Goal: Task Accomplishment & Management: Complete application form

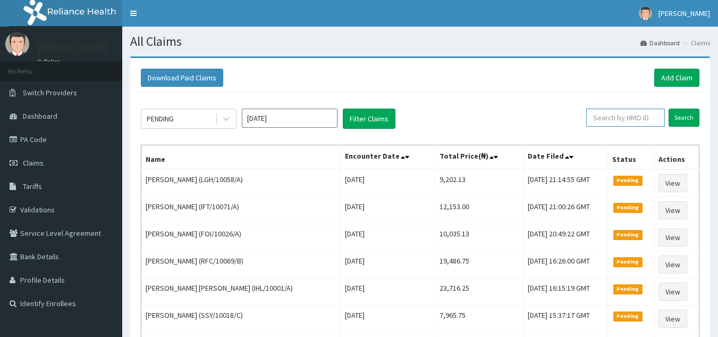
click at [622, 125] on input "text" at bounding box center [625, 117] width 79 height 18
paste input "2507384"
type input "2"
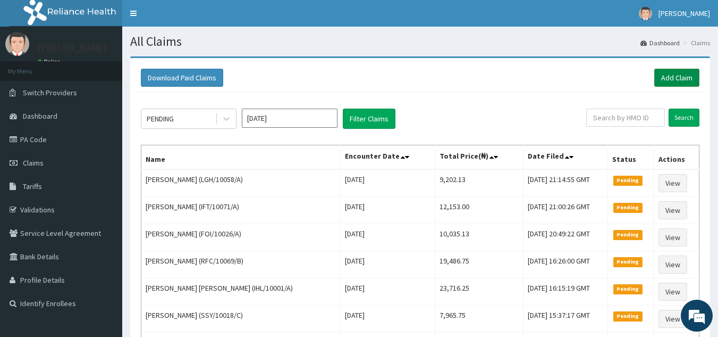
click at [671, 78] on link "Add Claim" at bounding box center [676, 78] width 45 height 18
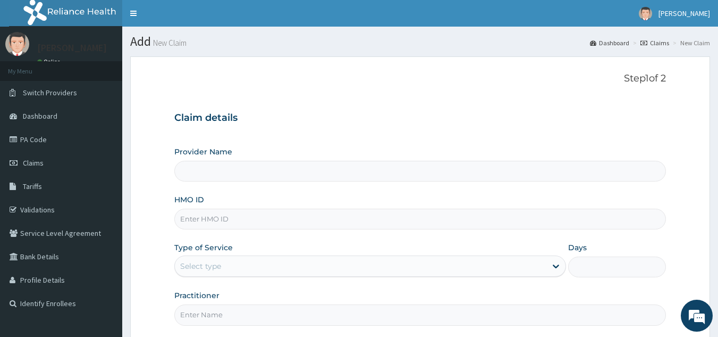
click at [267, 211] on input "HMO ID" at bounding box center [420, 218] width 492 height 21
paste input "TTS/10003/A"
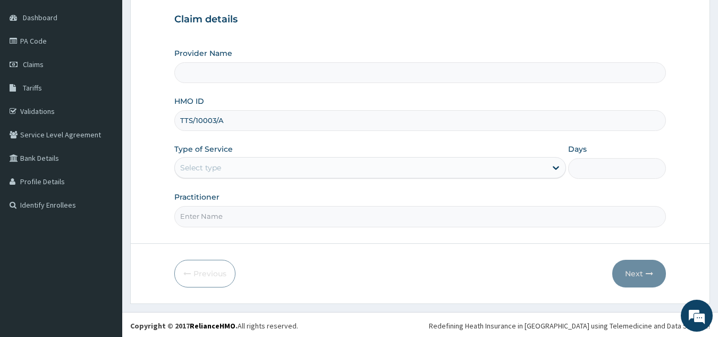
scroll to position [100, 0]
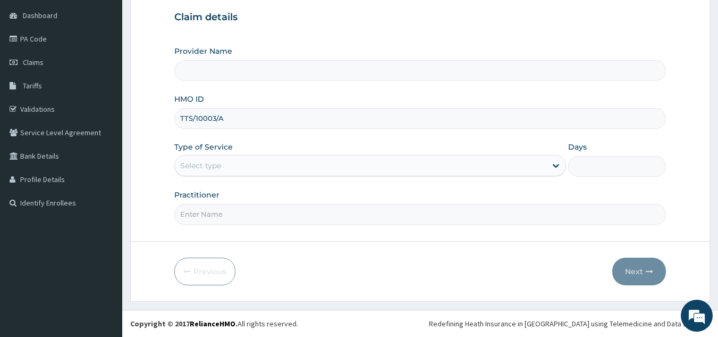
type input "TTS/10003/A"
click at [320, 173] on div "Select type" at bounding box center [361, 165] width 372 height 17
click at [313, 169] on div "Select type" at bounding box center [361, 165] width 372 height 17
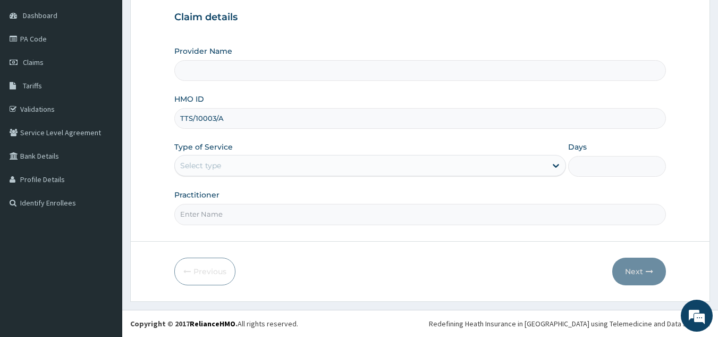
click at [313, 169] on div "Select type" at bounding box center [361, 165] width 372 height 17
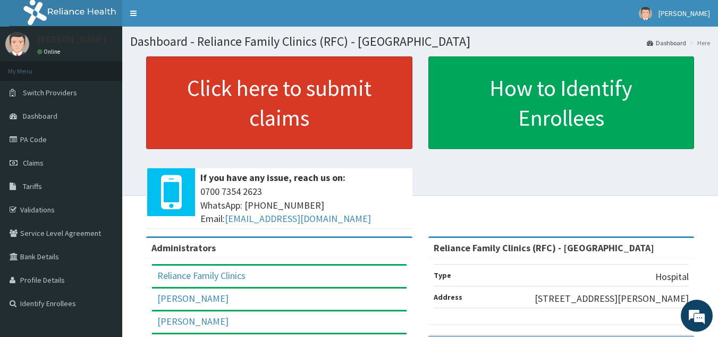
click at [285, 123] on link "Click here to submit claims" at bounding box center [279, 102] width 266 height 93
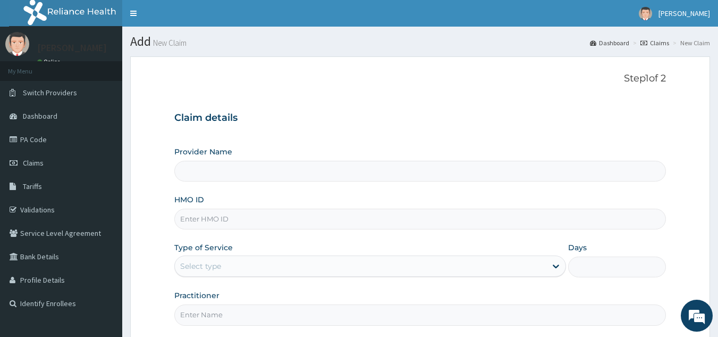
type input "Reliance Family Clinics (RFC) - [GEOGRAPHIC_DATA]"
click at [237, 223] on input "HMO ID" at bounding box center [420, 218] width 492 height 21
paste input "TTS/10003/A"
type input "TTS/10003/A"
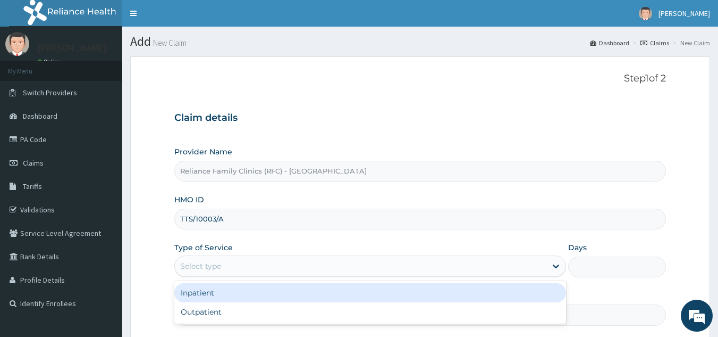
click at [321, 271] on div "Select type" at bounding box center [361, 265] width 372 height 17
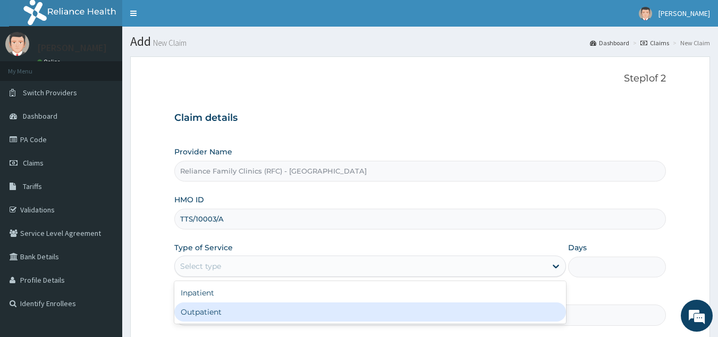
click at [301, 313] on div "Outpatient" at bounding box center [370, 311] width 392 height 19
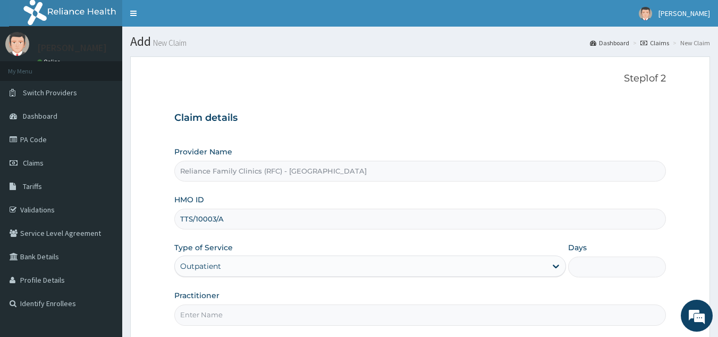
type input "1"
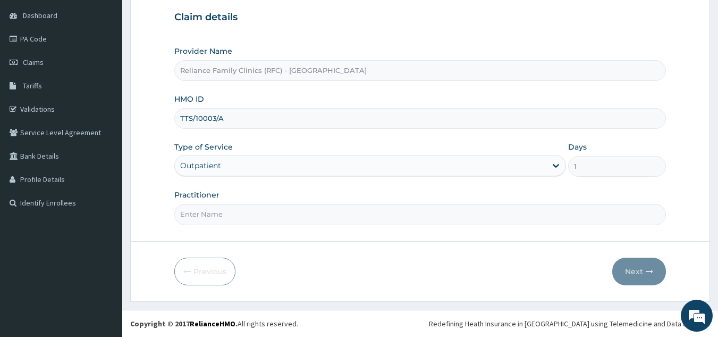
click at [212, 219] on input "Practitioner" at bounding box center [420, 214] width 492 height 21
type input "dr bunmi"
click at [661, 270] on button "Next" at bounding box center [639, 271] width 54 height 28
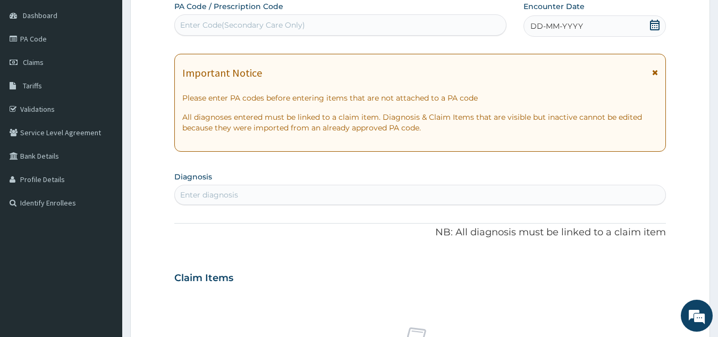
click at [338, 189] on div "Enter diagnosis" at bounding box center [420, 194] width 491 height 17
type input "CONSU"
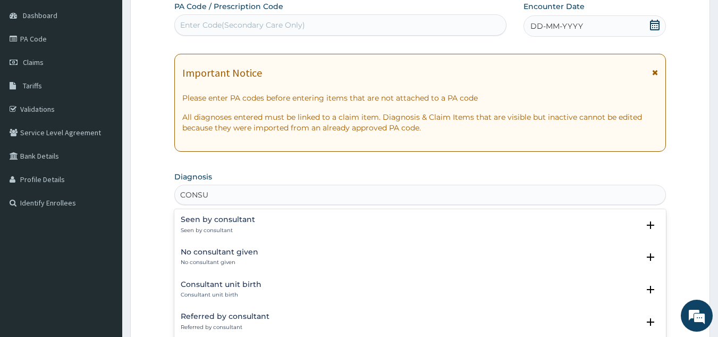
click at [231, 221] on h4 "Seen by consultant" at bounding box center [218, 219] width 74 height 8
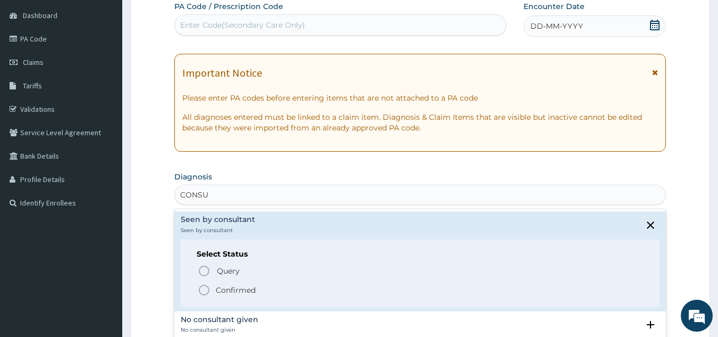
click at [210, 289] on icon "status option filled" at bounding box center [204, 289] width 13 height 13
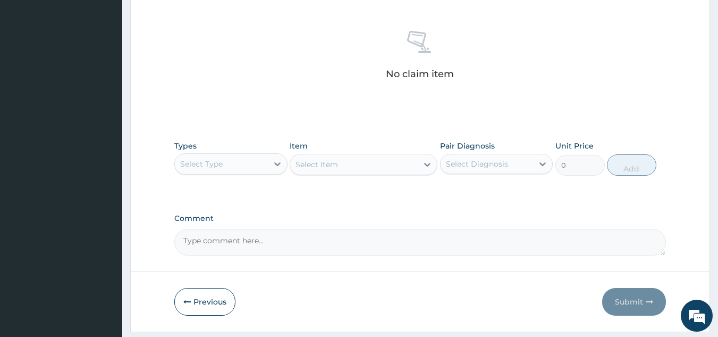
scroll to position [400, 0]
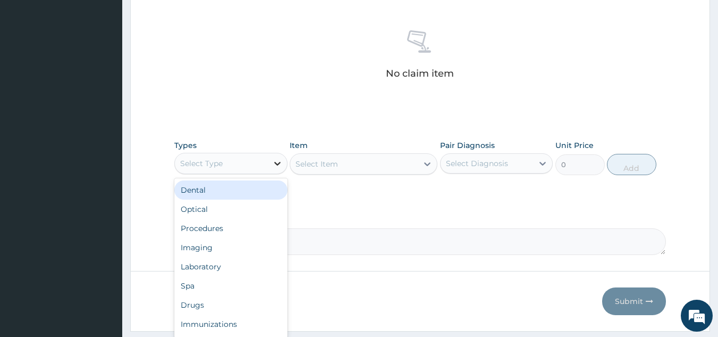
click at [268, 157] on div at bounding box center [277, 163] width 19 height 19
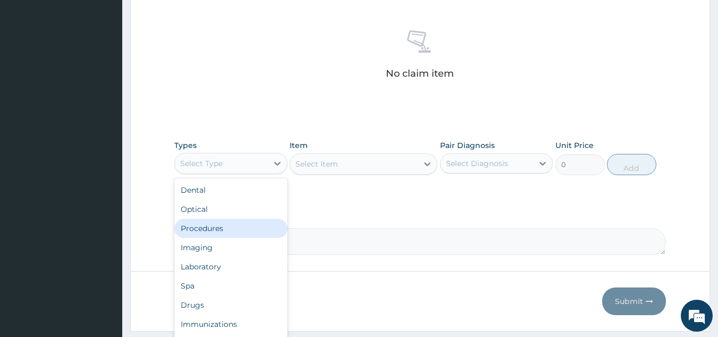
click at [230, 223] on div "Procedures" at bounding box center [230, 228] width 113 height 19
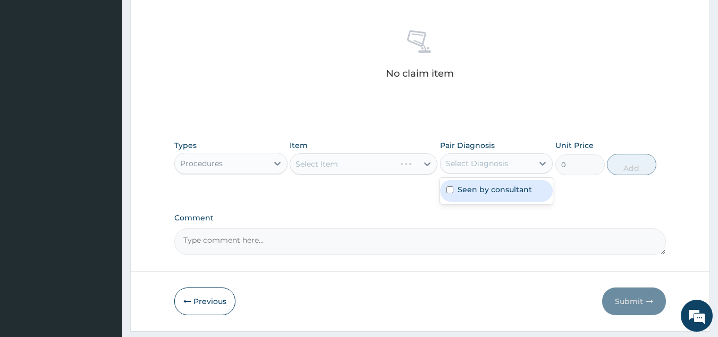
click at [451, 168] on div "Select Diagnosis" at bounding box center [477, 163] width 62 height 11
click at [461, 186] on label "Seen by consultant" at bounding box center [495, 189] width 74 height 11
checkbox input "true"
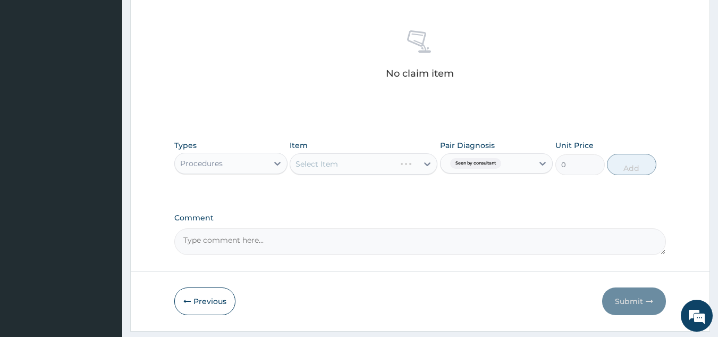
click at [399, 166] on div "Select Item" at bounding box center [364, 163] width 148 height 21
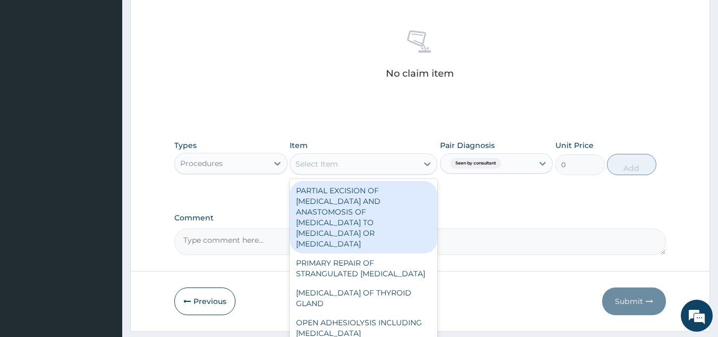
click at [399, 166] on div "Select Item" at bounding box center [354, 163] width 128 height 17
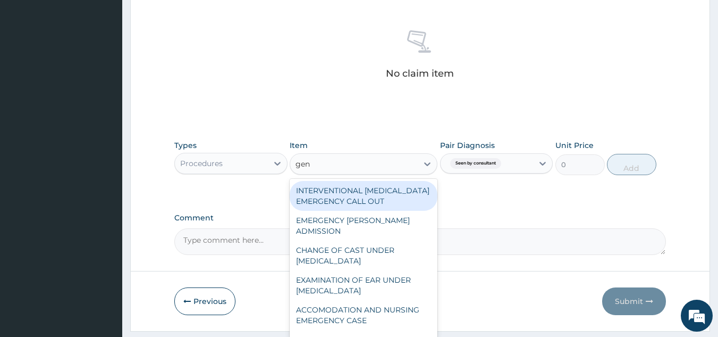
type input "gene"
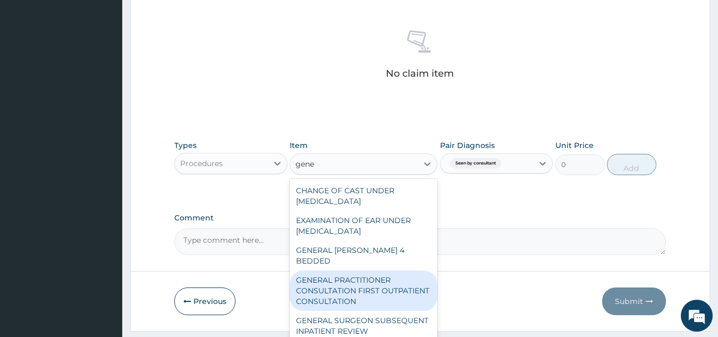
click at [320, 295] on div "GENERAL PRACTITIONER CONSULTATION FIRST OUTPATIENT CONSULTATION" at bounding box center [364, 290] width 148 height 40
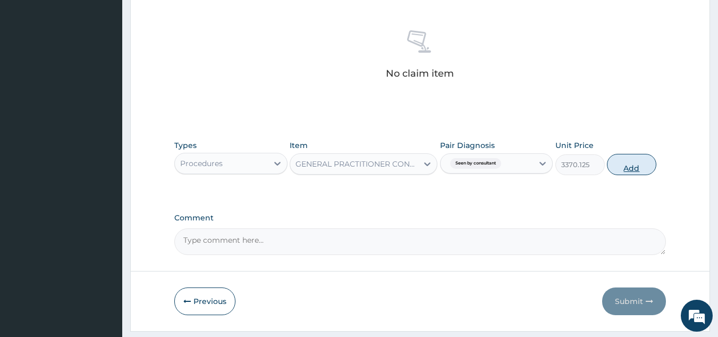
click at [619, 167] on button "Add" at bounding box center [631, 164] width 49 height 21
type input "0"
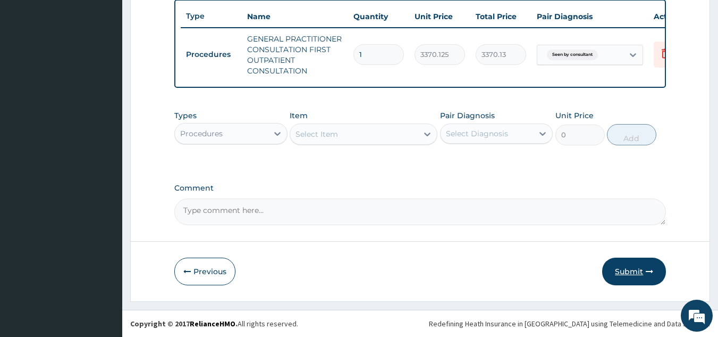
click at [619, 279] on button "Submit" at bounding box center [634, 271] width 64 height 28
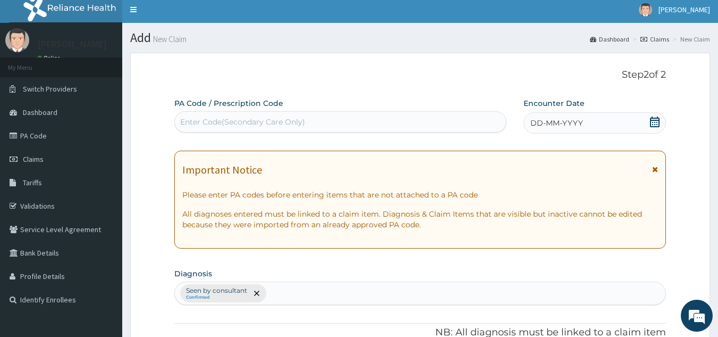
scroll to position [0, 0]
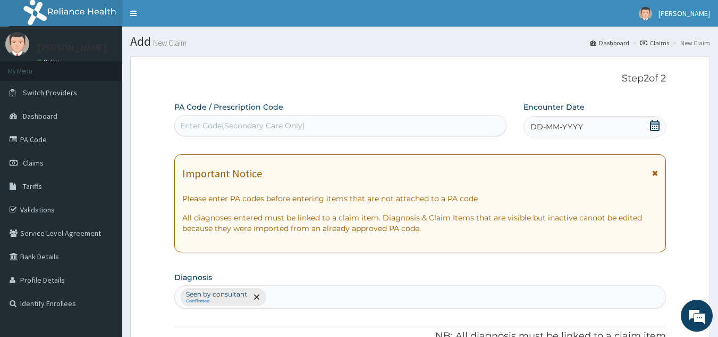
click at [564, 128] on span "DD-MM-YYYY" at bounding box center [557, 126] width 53 height 11
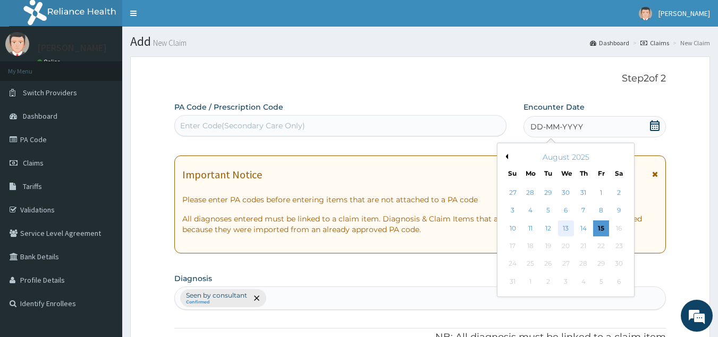
click at [570, 229] on div "13" at bounding box center [566, 228] width 16 height 16
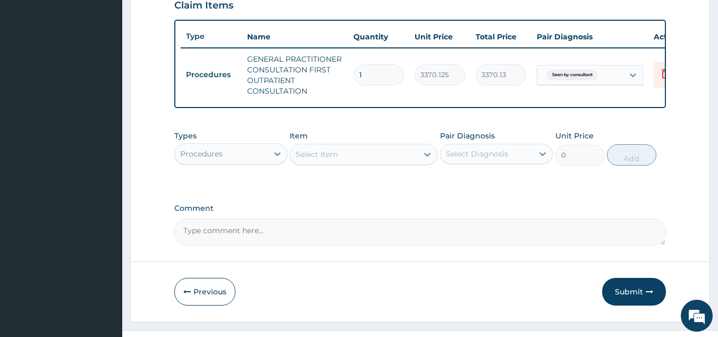
scroll to position [404, 0]
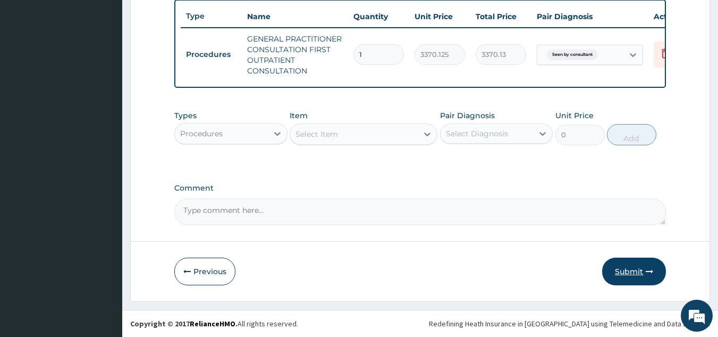
click at [621, 269] on button "Submit" at bounding box center [634, 271] width 64 height 28
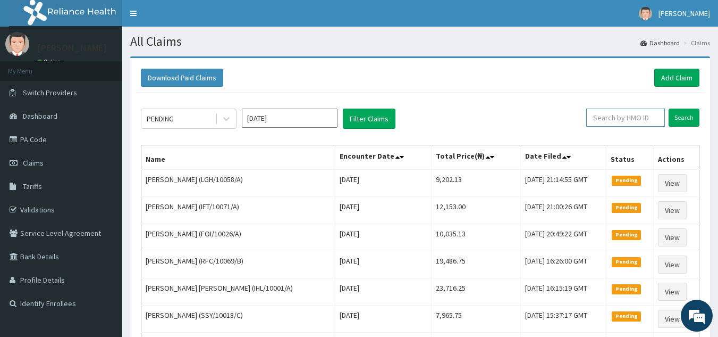
click at [632, 121] on input "text" at bounding box center [625, 117] width 79 height 18
paste input "TTS/10003/A"
type input "TTS/10003/A"
click at [669, 108] on input "Search" at bounding box center [684, 117] width 31 height 18
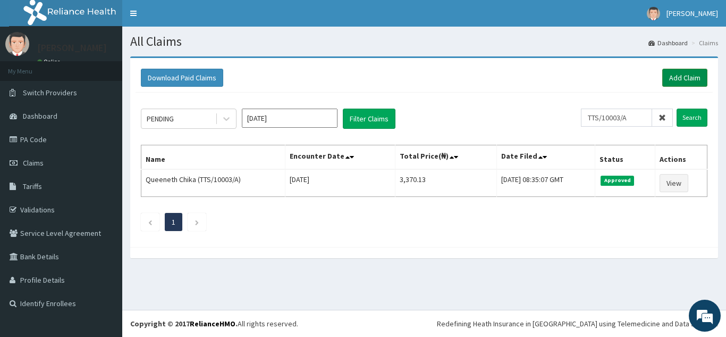
click at [670, 74] on link "Add Claim" at bounding box center [684, 78] width 45 height 18
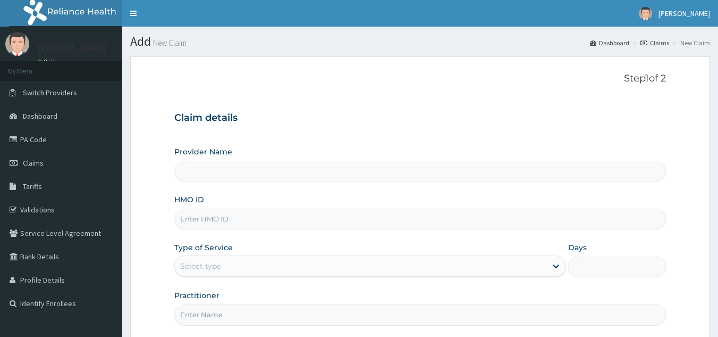
type input "Reliance Family Clinics (RFC) - [GEOGRAPHIC_DATA]"
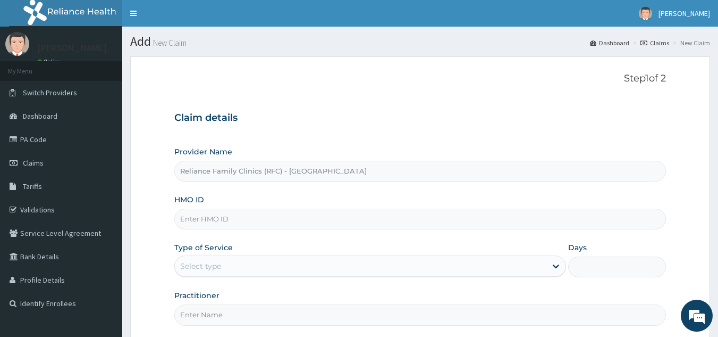
click at [233, 220] on input "HMO ID" at bounding box center [420, 218] width 492 height 21
paste input "CHL/10324/A"
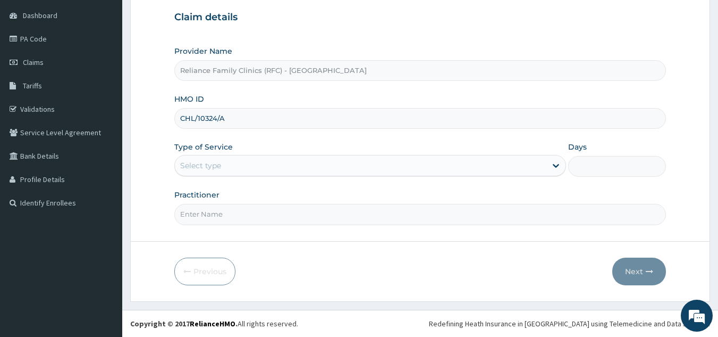
type input "CHL/10324/A"
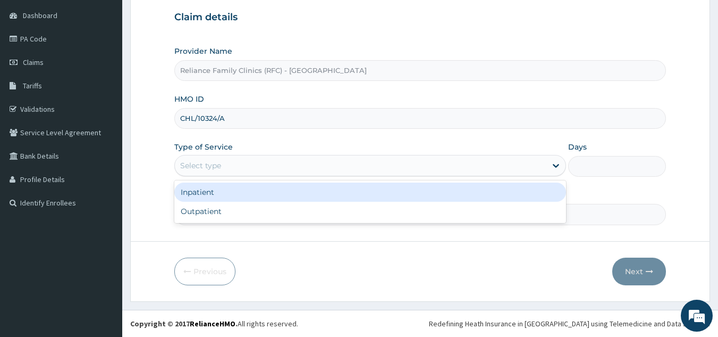
click at [248, 164] on div "Select type" at bounding box center [361, 165] width 372 height 17
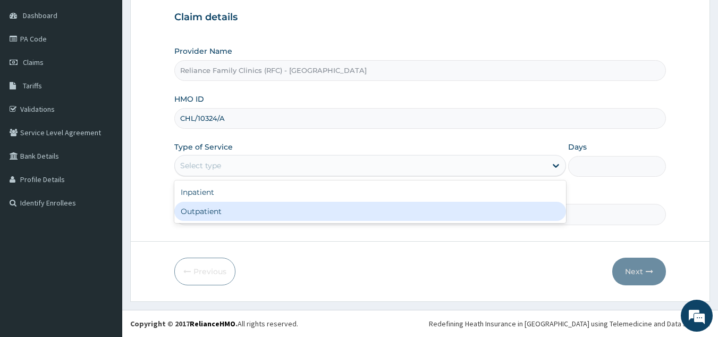
click at [230, 202] on div "Outpatient" at bounding box center [370, 211] width 392 height 19
type input "1"
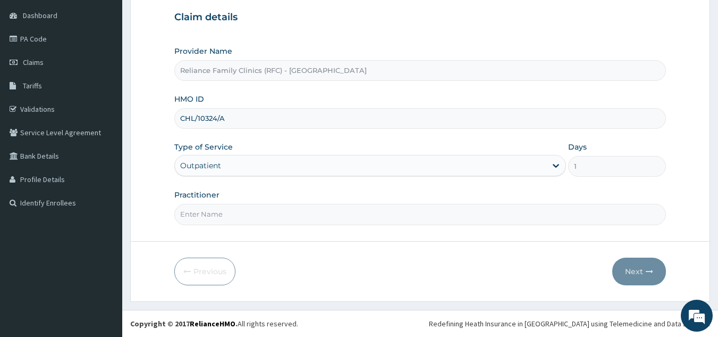
scroll to position [0, 0]
click at [211, 215] on input "Practitioner" at bounding box center [420, 214] width 492 height 21
type input "L"
type input "dr [PERSON_NAME]"
click at [640, 266] on button "Next" at bounding box center [639, 271] width 54 height 28
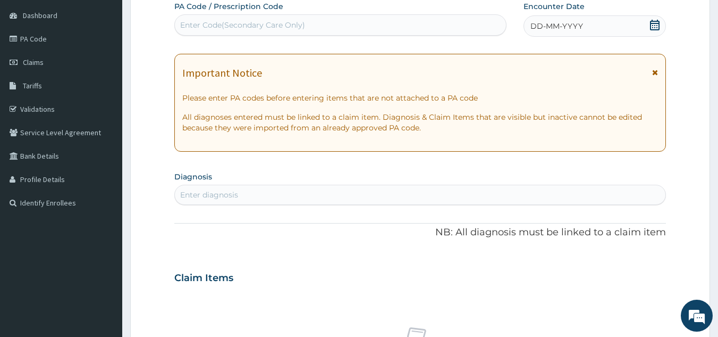
click at [228, 195] on div "Enter diagnosis" at bounding box center [209, 194] width 58 height 11
type input "geni"
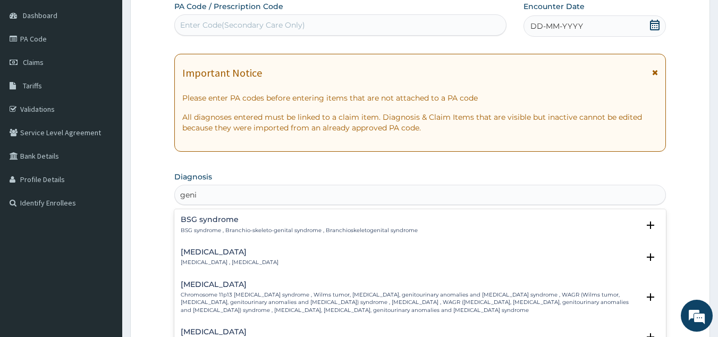
click at [215, 248] on h4 "[MEDICAL_DATA]" at bounding box center [230, 252] width 98 height 8
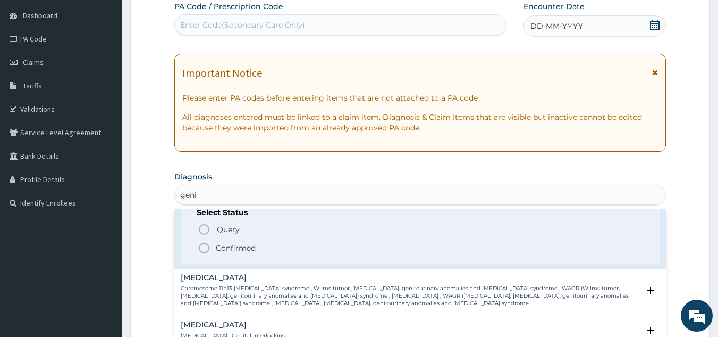
scroll to position [75, 0]
click at [207, 246] on icon "status option filled" at bounding box center [204, 246] width 13 height 13
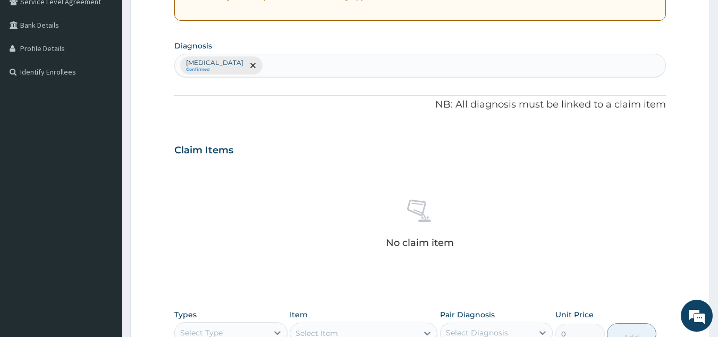
scroll to position [353, 0]
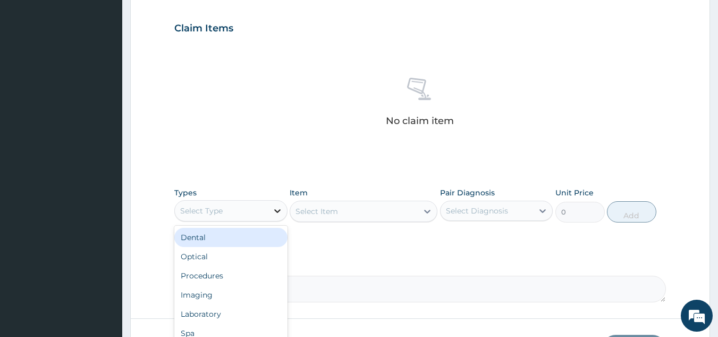
click at [271, 211] on div at bounding box center [277, 210] width 19 height 19
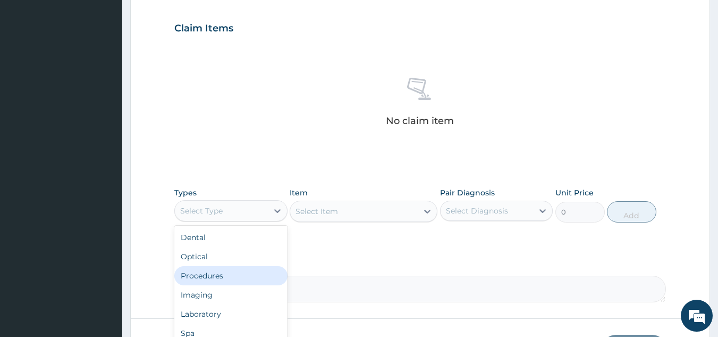
click at [219, 279] on div "Procedures" at bounding box center [230, 275] width 113 height 19
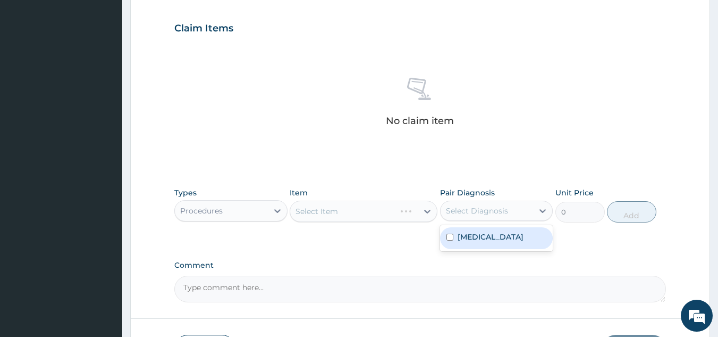
click at [508, 207] on div "Select Diagnosis" at bounding box center [487, 210] width 93 height 17
click at [493, 241] on label "Genital warts" at bounding box center [491, 236] width 66 height 11
checkbox input "true"
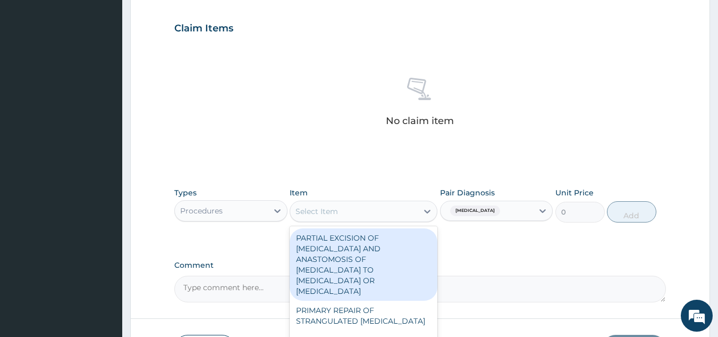
click at [383, 219] on div "Select Item" at bounding box center [354, 211] width 128 height 17
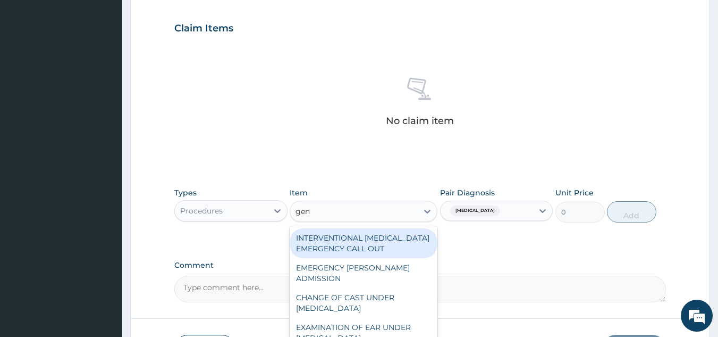
type input "gene"
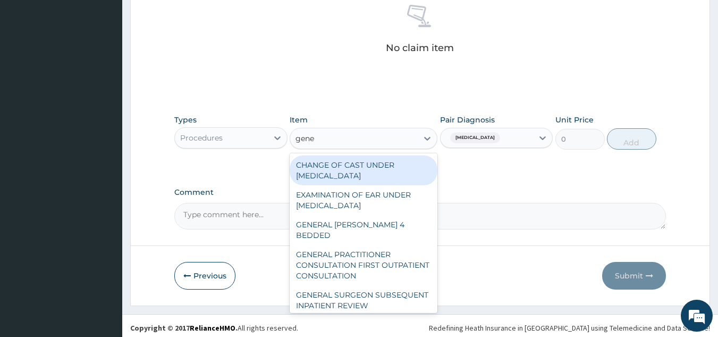
scroll to position [427, 0]
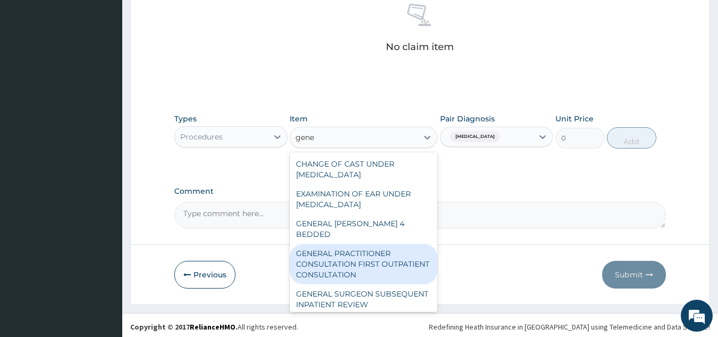
click at [371, 244] on div "GENERAL PRACTITIONER CONSULTATION FIRST OUTPATIENT CONSULTATION" at bounding box center [364, 264] width 148 height 40
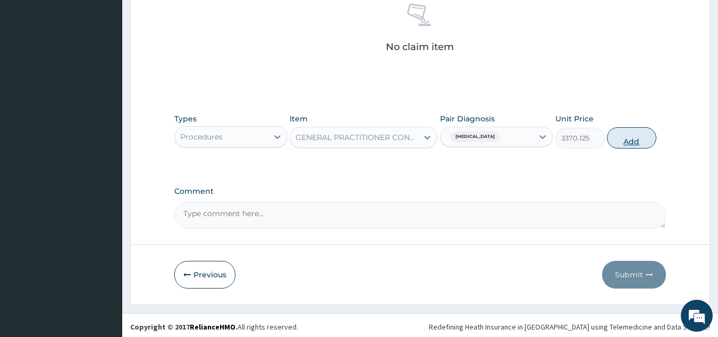
click at [618, 138] on button "Add" at bounding box center [631, 137] width 49 height 21
type input "0"
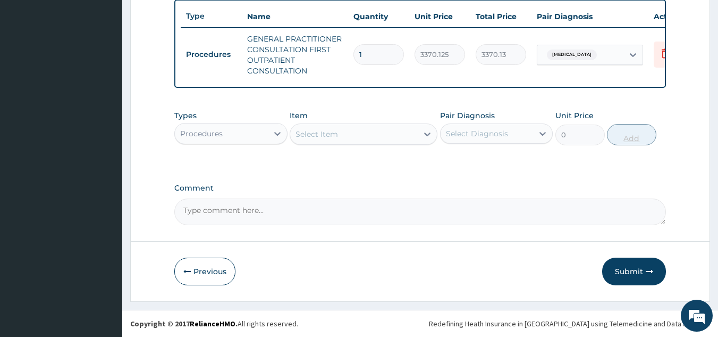
scroll to position [404, 0]
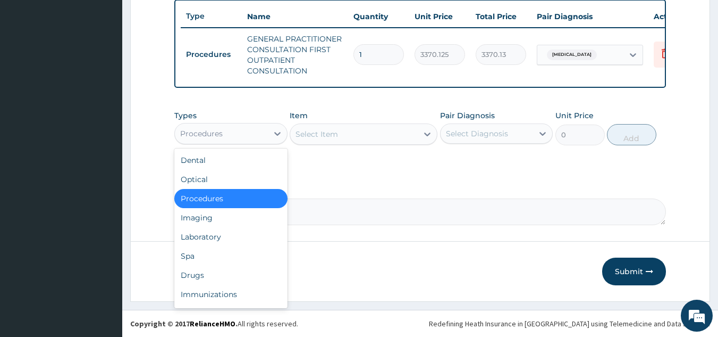
click at [254, 135] on div "Procedures" at bounding box center [221, 133] width 93 height 17
click at [208, 241] on div "Laboratory" at bounding box center [230, 236] width 113 height 19
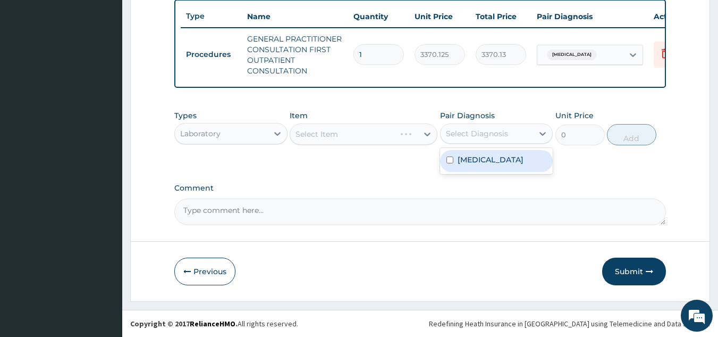
click at [460, 131] on div "Select Diagnosis" at bounding box center [477, 133] width 62 height 11
click at [459, 156] on label "Genital warts" at bounding box center [491, 159] width 66 height 11
checkbox input "true"
click at [374, 138] on div "Select Item" at bounding box center [354, 133] width 128 height 17
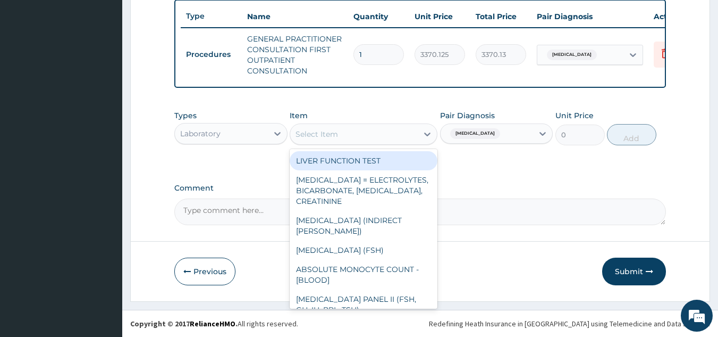
type input "l"
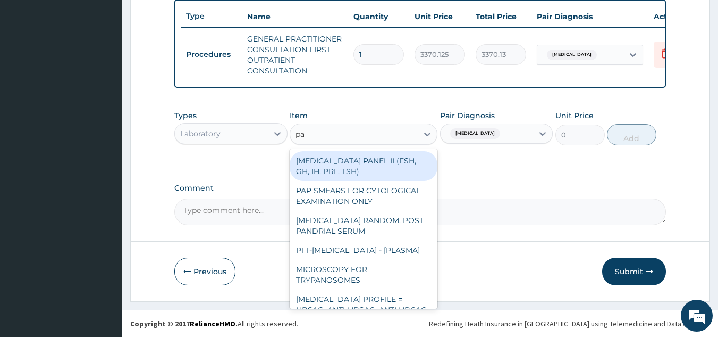
type input "pap"
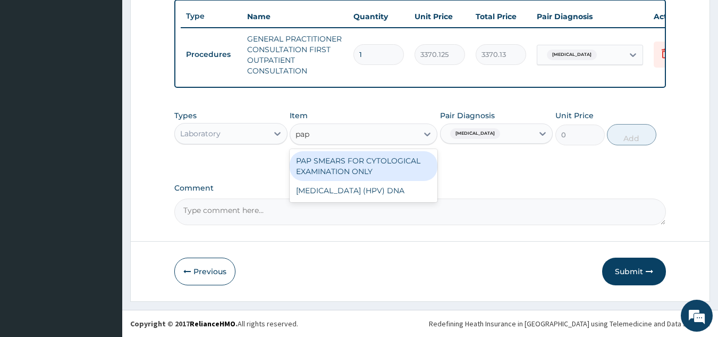
click at [378, 174] on div "PAP SMEARS FOR CYTOLOGICAL EXAMINATION ONLY" at bounding box center [364, 166] width 148 height 30
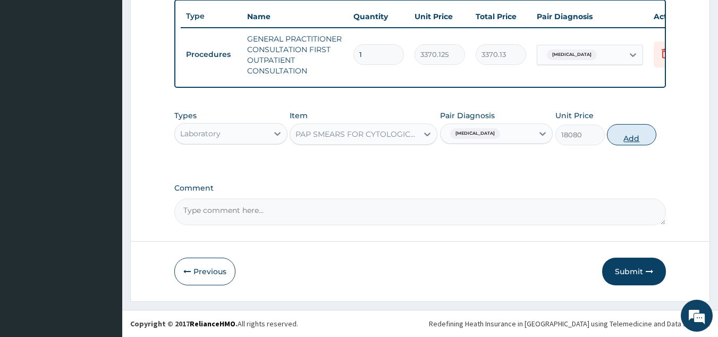
click at [628, 136] on button "Add" at bounding box center [631, 134] width 49 height 21
type input "0"
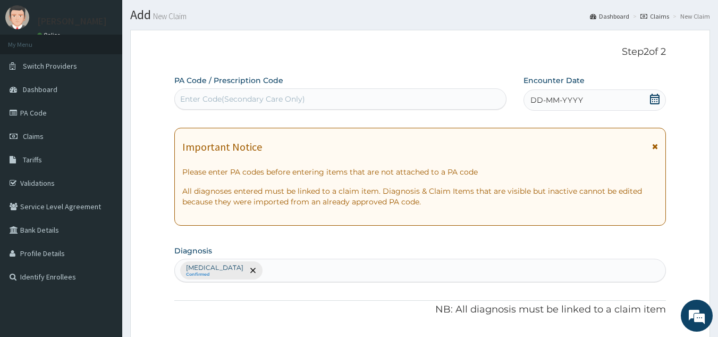
scroll to position [5, 0]
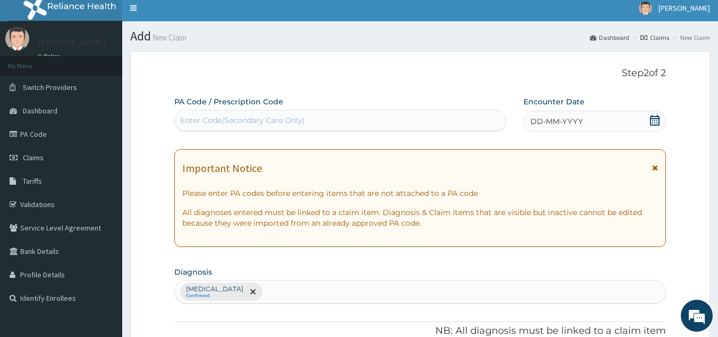
click at [558, 113] on div "DD-MM-YYYY" at bounding box center [595, 121] width 142 height 21
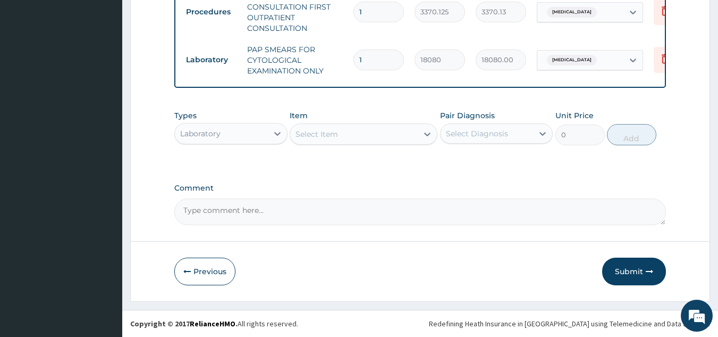
scroll to position [447, 0]
click at [630, 278] on button "Submit" at bounding box center [634, 271] width 64 height 28
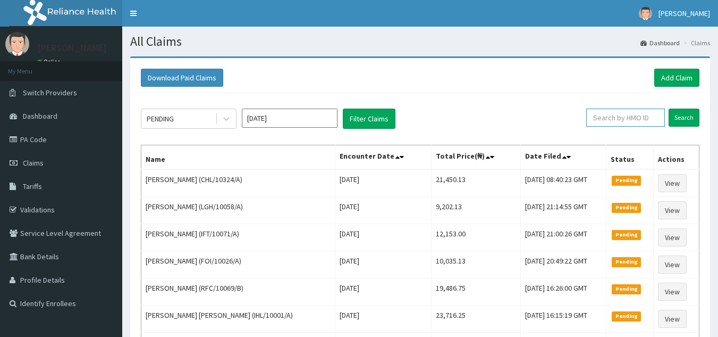
click at [605, 115] on input "text" at bounding box center [625, 117] width 79 height 18
paste input "CHL/10324/A"
type input "CHL/10324/A"
click at [669, 108] on input "Search" at bounding box center [684, 117] width 31 height 18
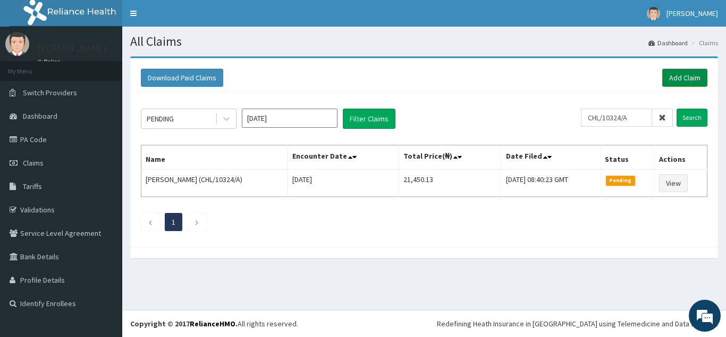
click at [693, 73] on link "Add Claim" at bounding box center [684, 78] width 45 height 18
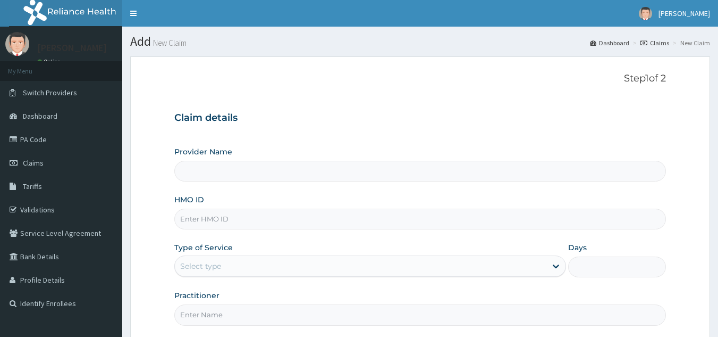
click at [226, 224] on input "HMO ID" at bounding box center [420, 218] width 492 height 21
type input "Reliance Family Clinics (RFC) - [GEOGRAPHIC_DATA]"
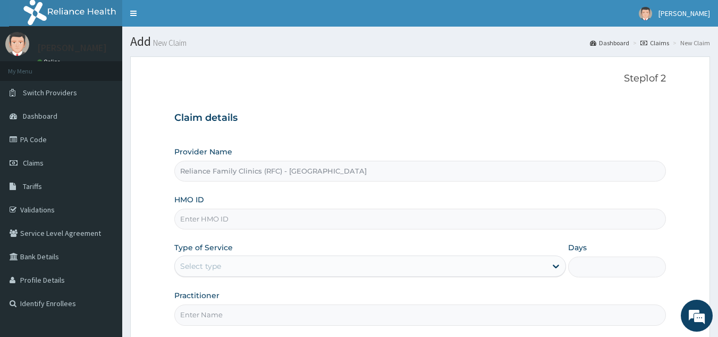
paste input "TRU/10002/A"
type input "TRU/10002/A"
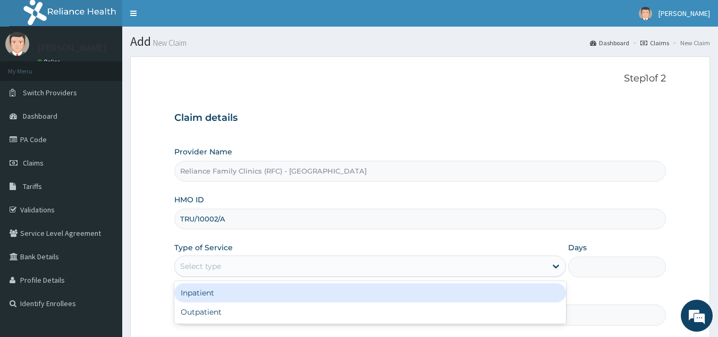
click at [224, 268] on div "Select type" at bounding box center [361, 265] width 372 height 17
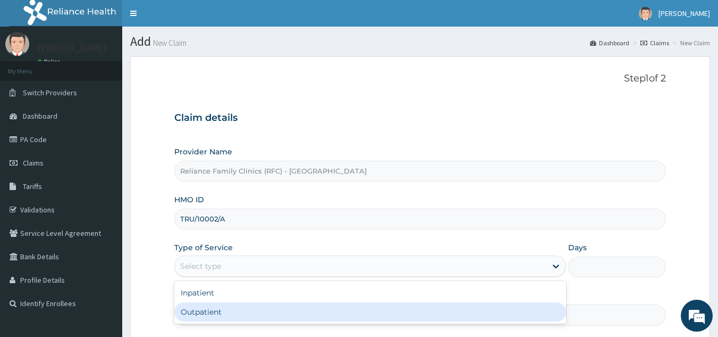
click at [221, 306] on div "Outpatient" at bounding box center [370, 311] width 392 height 19
type input "1"
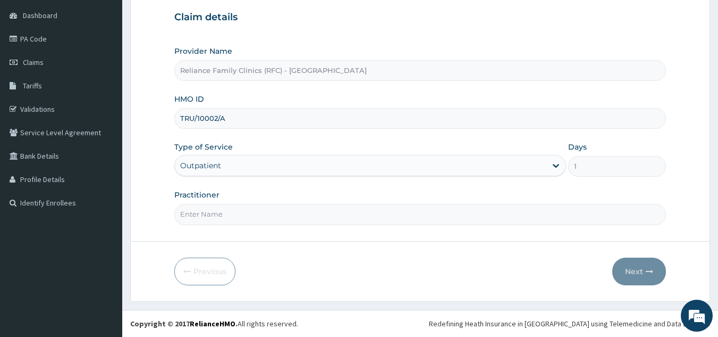
click at [210, 209] on input "Practitioner" at bounding box center [420, 214] width 492 height 21
type input "dr bunmi"
click at [643, 268] on button "Next" at bounding box center [639, 271] width 54 height 28
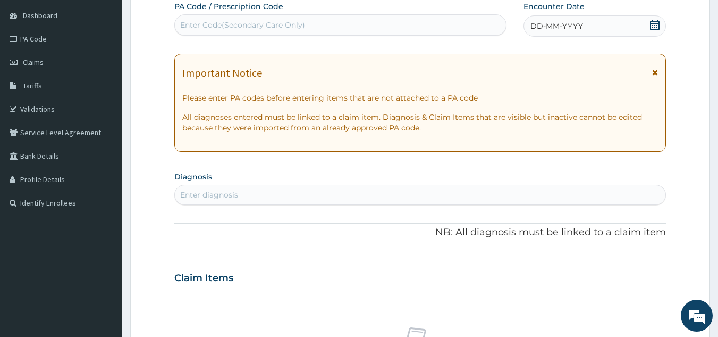
click at [249, 194] on div "Enter diagnosis" at bounding box center [420, 194] width 491 height 17
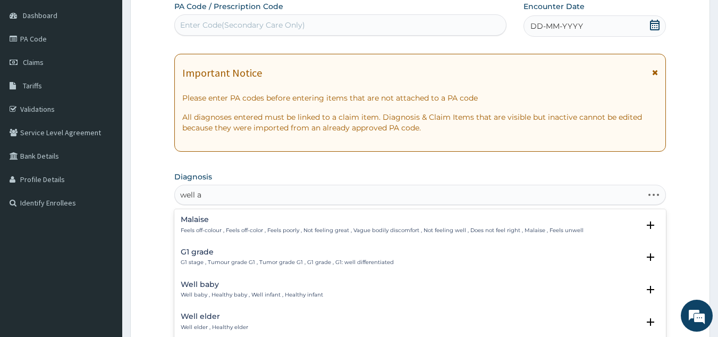
type input "well ad"
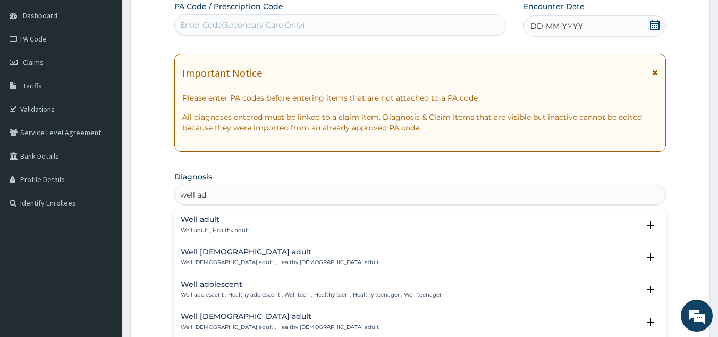
click at [225, 222] on h4 "Well adult" at bounding box center [215, 219] width 69 height 8
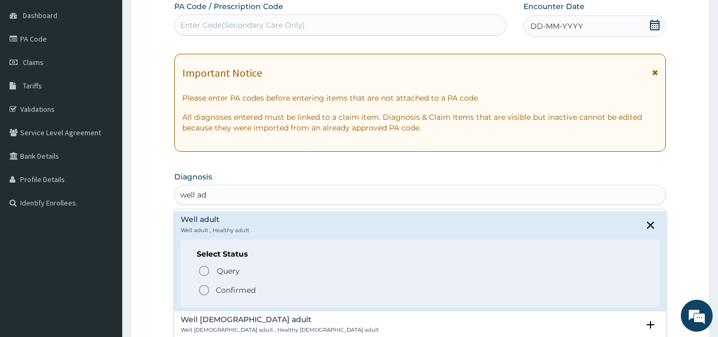
click at [211, 283] on span "Confirmed" at bounding box center [421, 289] width 447 height 13
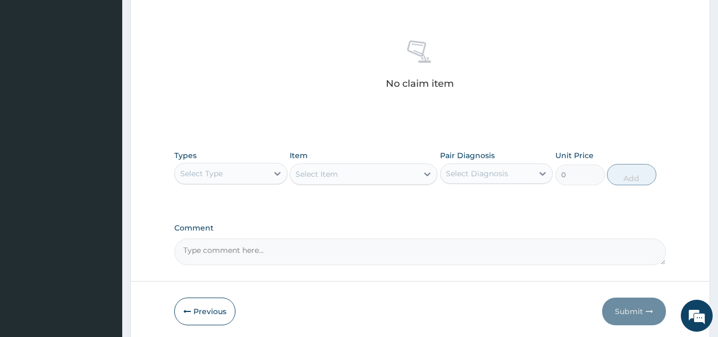
scroll to position [397, 0]
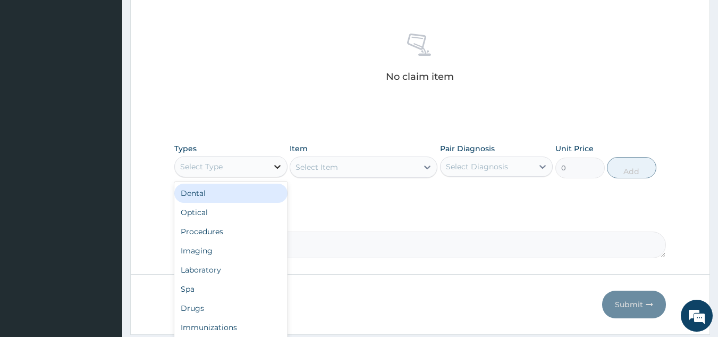
click at [270, 163] on div at bounding box center [277, 166] width 19 height 19
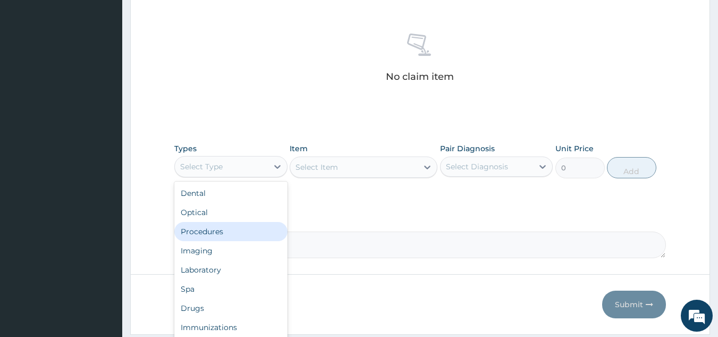
click at [227, 234] on div "Procedures" at bounding box center [230, 231] width 113 height 19
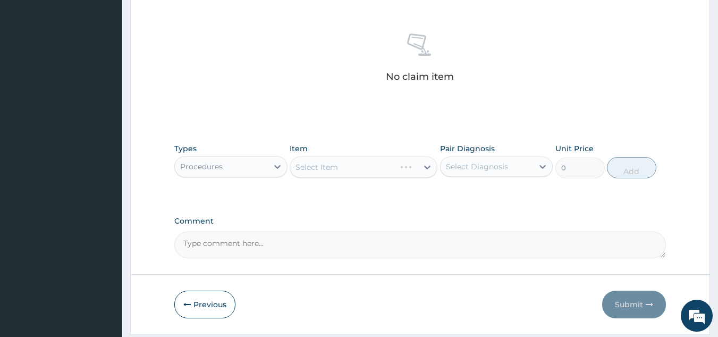
click at [476, 154] on div "Pair Diagnosis Select Diagnosis" at bounding box center [496, 160] width 113 height 35
click at [482, 169] on div "Select Diagnosis" at bounding box center [477, 166] width 62 height 11
click at [476, 190] on label "Well adult" at bounding box center [477, 192] width 39 height 11
checkbox input "true"
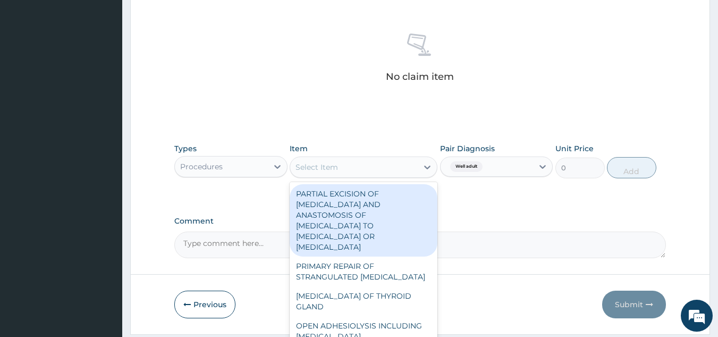
click at [355, 175] on div "Select Item" at bounding box center [364, 166] width 148 height 21
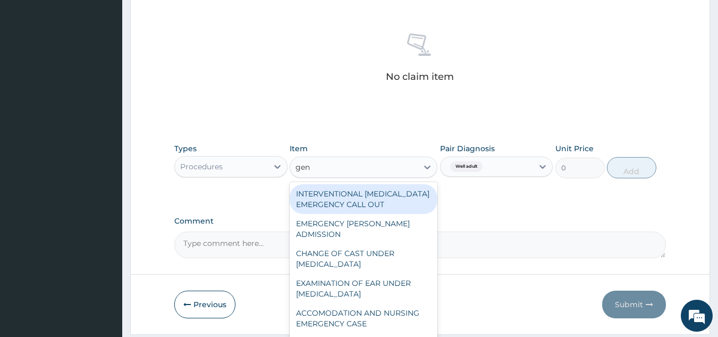
type input "gene"
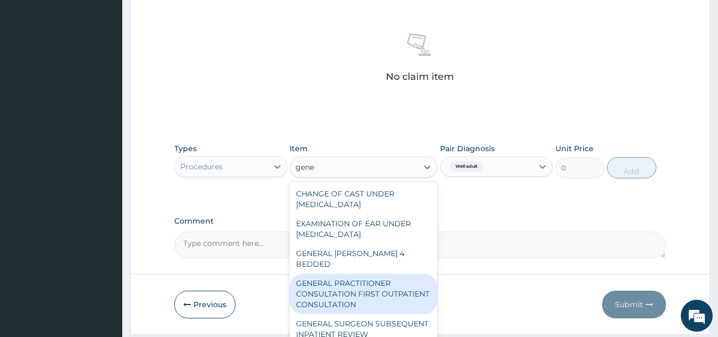
click at [339, 277] on div "GENERAL PRACTITIONER CONSULTATION FIRST OUTPATIENT CONSULTATION" at bounding box center [364, 293] width 148 height 40
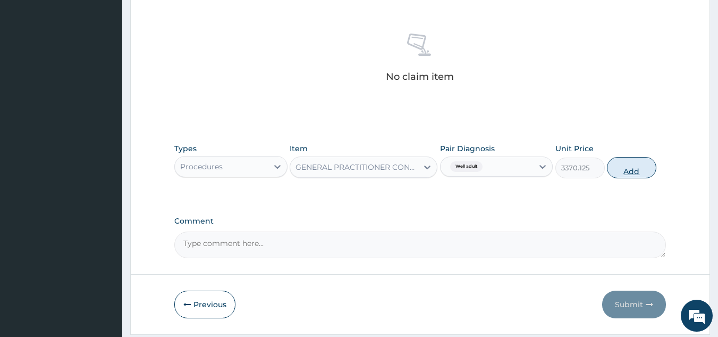
click at [619, 174] on button "Add" at bounding box center [631, 167] width 49 height 21
type input "0"
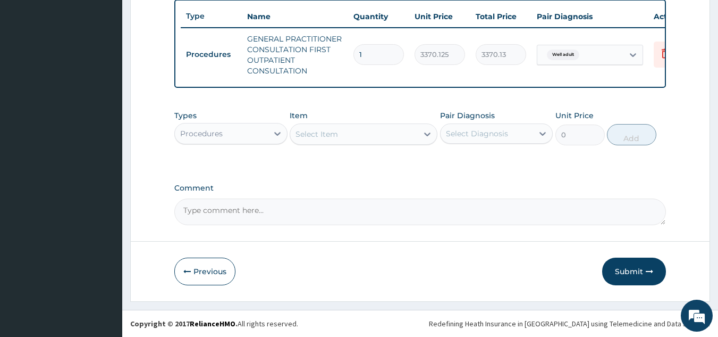
click at [254, 131] on div "Procedures" at bounding box center [221, 133] width 93 height 17
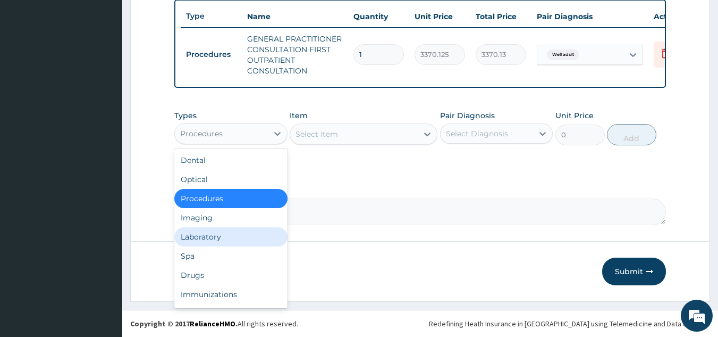
click at [219, 242] on div "Laboratory" at bounding box center [230, 236] width 113 height 19
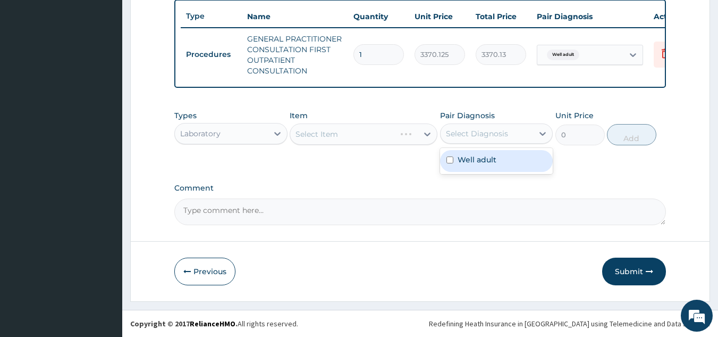
click at [465, 139] on div "Select Diagnosis" at bounding box center [477, 133] width 62 height 11
click at [467, 165] on label "Well adult" at bounding box center [477, 159] width 39 height 11
checkbox input "true"
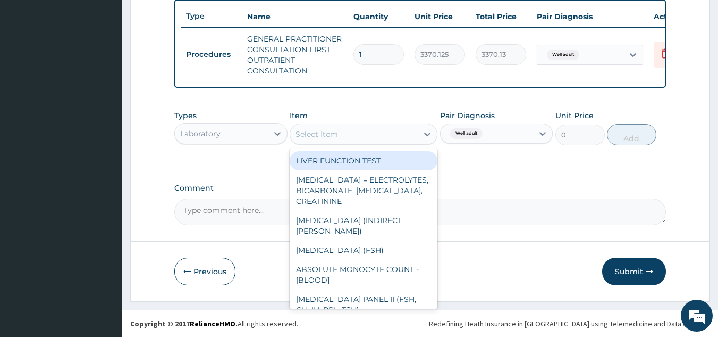
click at [401, 142] on div "Select Item" at bounding box center [354, 133] width 128 height 17
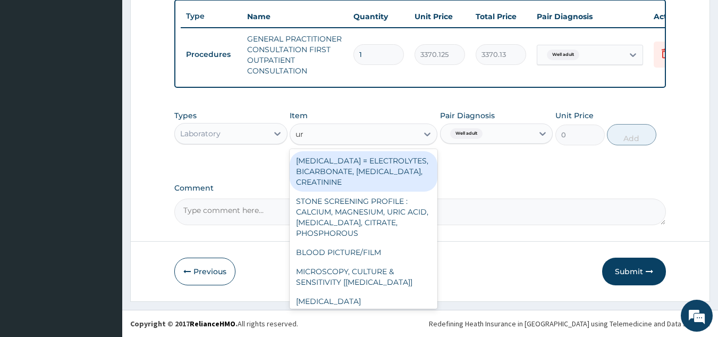
type input "uri"
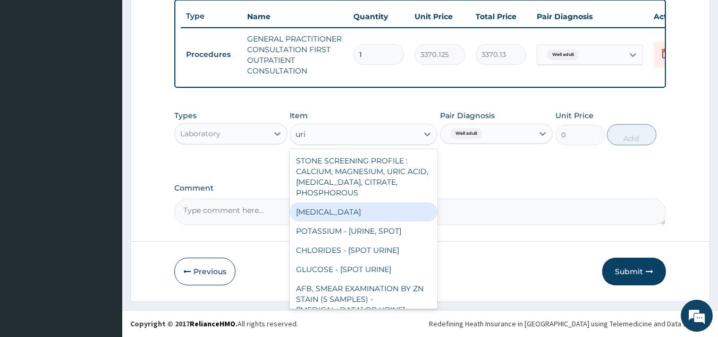
click at [348, 216] on div "URINALYSIS" at bounding box center [364, 211] width 148 height 19
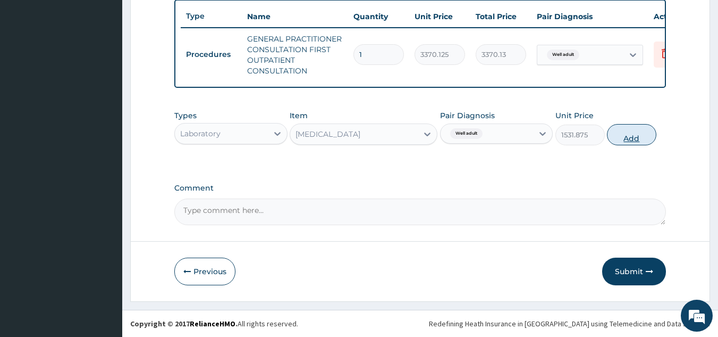
click at [628, 137] on button "Add" at bounding box center [631, 134] width 49 height 21
type input "0"
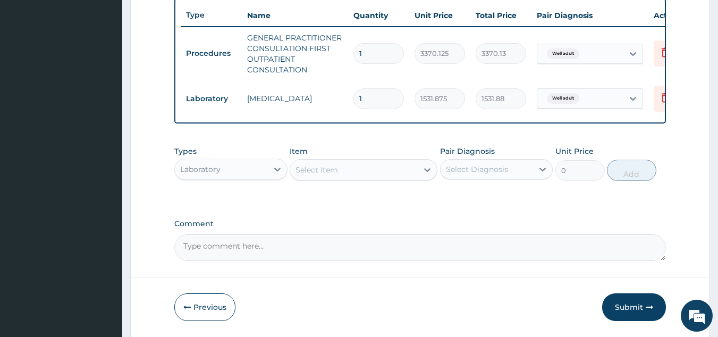
click at [331, 175] on div "Select Item" at bounding box center [317, 169] width 43 height 11
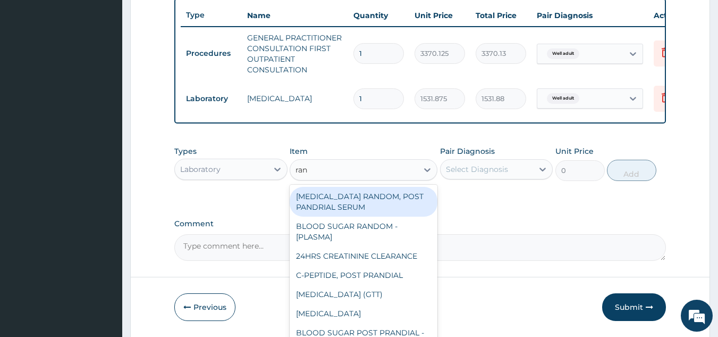
type input "rand"
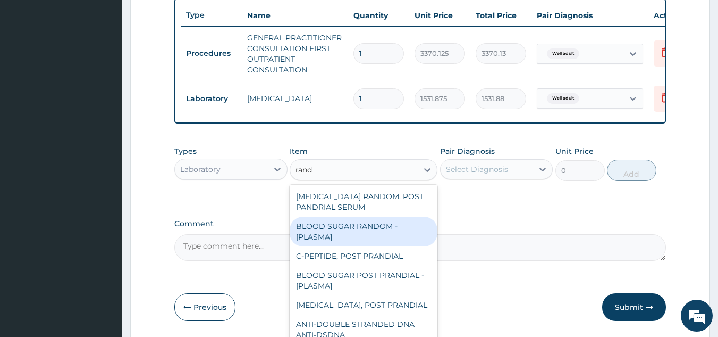
click at [363, 234] on div "BLOOD SUGAR RANDOM - [PLASMA]" at bounding box center [364, 231] width 148 height 30
type input "1800"
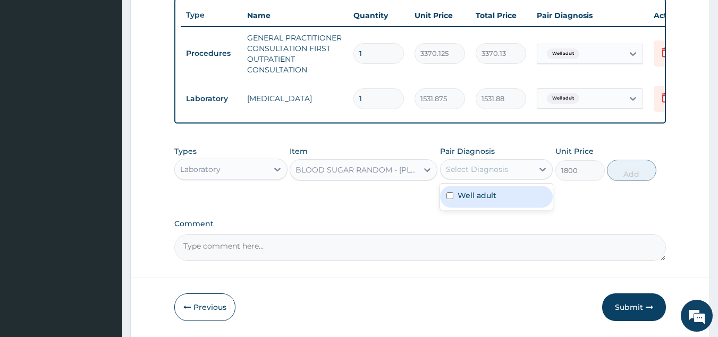
click at [512, 178] on div "Select Diagnosis" at bounding box center [487, 169] width 93 height 17
click at [500, 202] on div "Well adult" at bounding box center [496, 197] width 113 height 22
checkbox input "true"
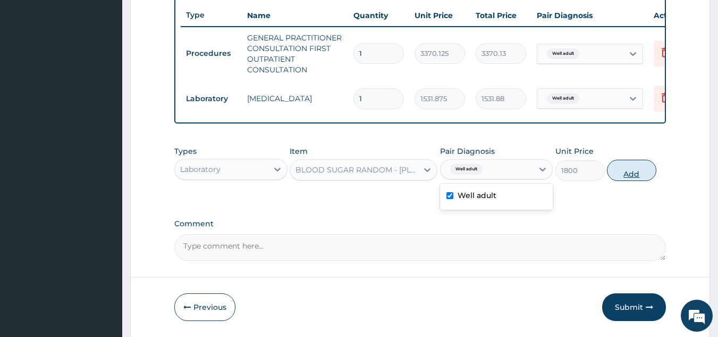
click at [629, 178] on button "Add" at bounding box center [631, 170] width 49 height 21
type input "0"
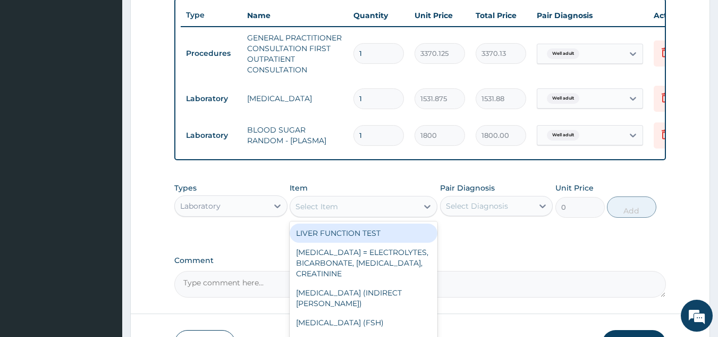
click at [348, 215] on div "Select Item" at bounding box center [354, 206] width 128 height 17
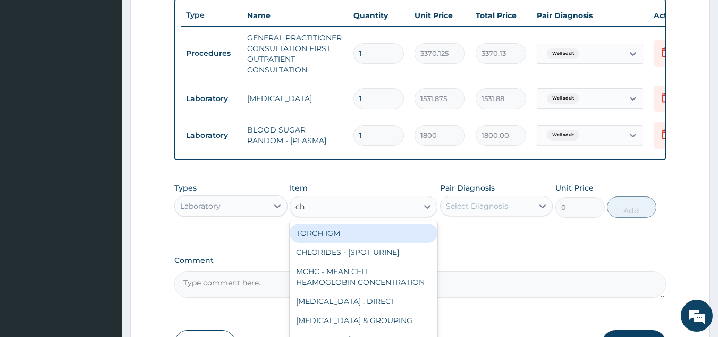
type input "cho"
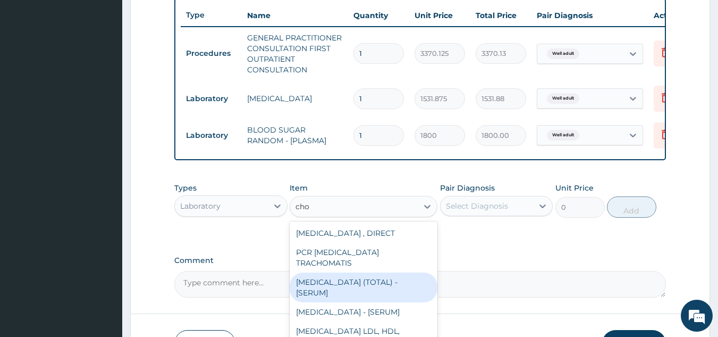
click at [345, 276] on div "[MEDICAL_DATA] (TOTAL) - [SERUM]" at bounding box center [364, 287] width 148 height 30
type input "2880"
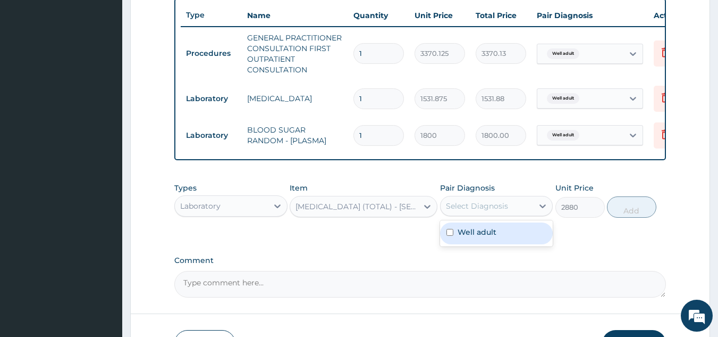
click at [488, 206] on div "Select Diagnosis" at bounding box center [487, 205] width 93 height 17
click at [479, 237] on label "Well adult" at bounding box center [477, 231] width 39 height 11
checkbox input "true"
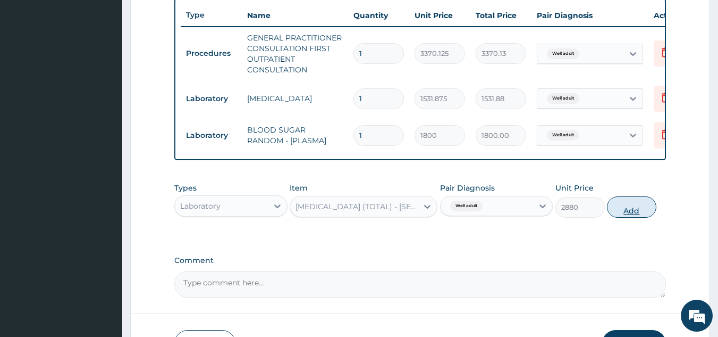
click at [616, 217] on button "Add" at bounding box center [631, 206] width 49 height 21
type input "0"
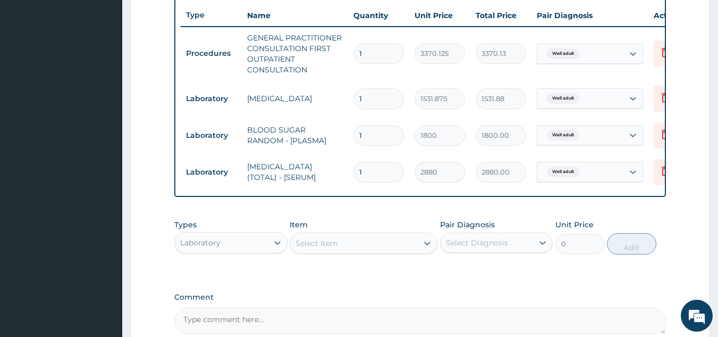
click at [316, 251] on div "Select Item" at bounding box center [354, 242] width 128 height 17
type input "cxr"
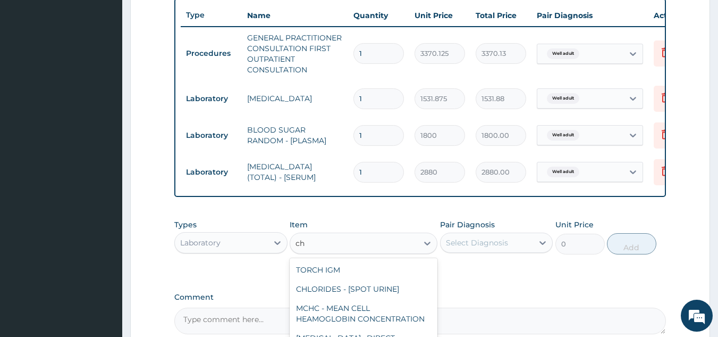
type input "c"
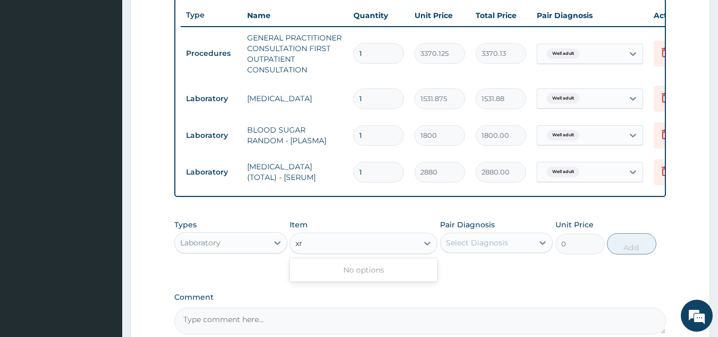
type input "x"
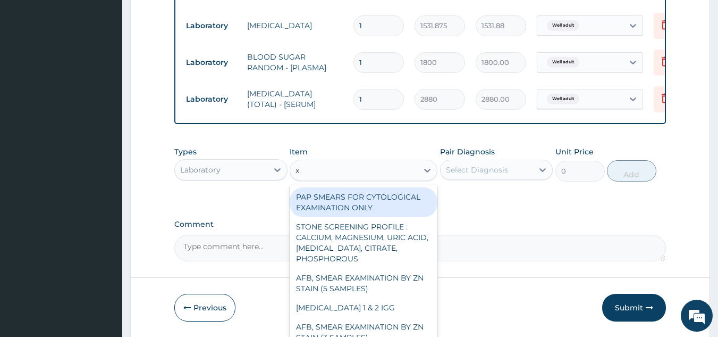
scroll to position [472, 0]
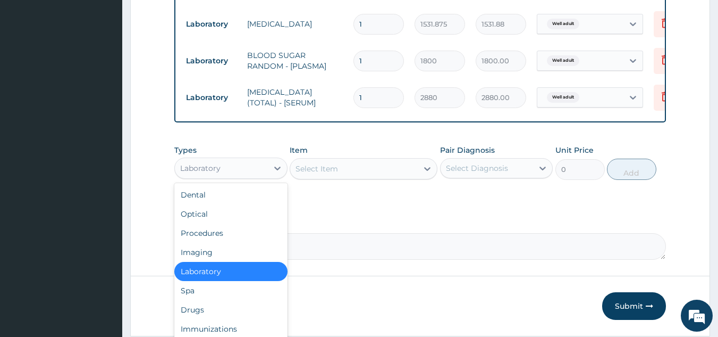
click at [259, 167] on div "Laboratory" at bounding box center [221, 168] width 93 height 17
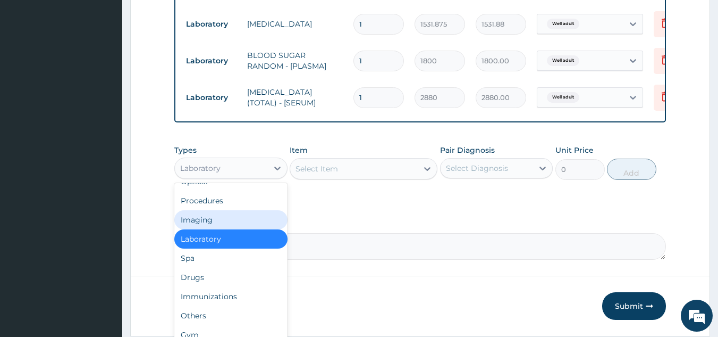
scroll to position [36, 0]
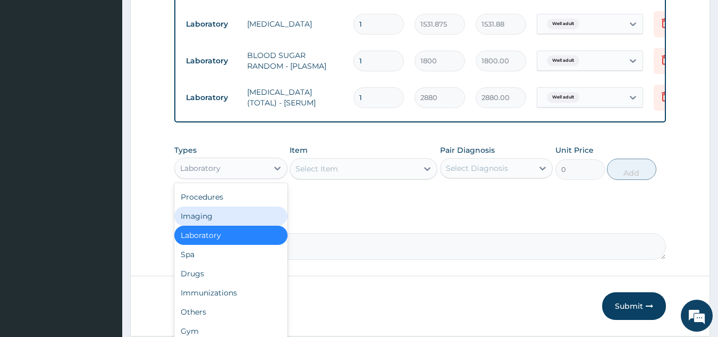
click at [225, 224] on div "Imaging" at bounding box center [230, 215] width 113 height 19
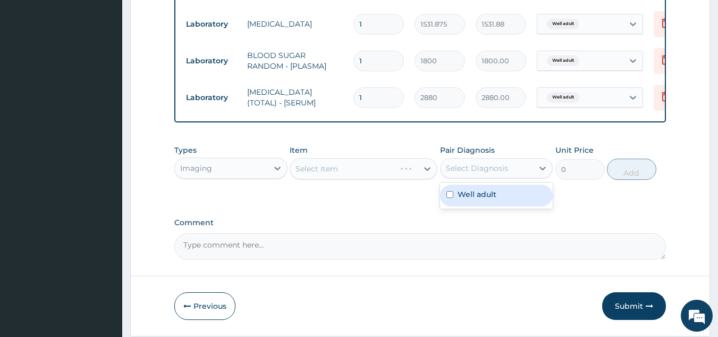
click at [458, 173] on div "Select Diagnosis" at bounding box center [477, 168] width 62 height 11
click at [459, 197] on label "Well adult" at bounding box center [477, 194] width 39 height 11
checkbox input "true"
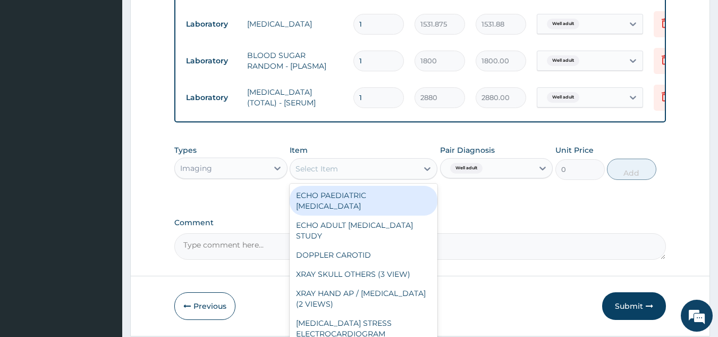
click at [366, 177] on div "Select Item" at bounding box center [354, 168] width 128 height 17
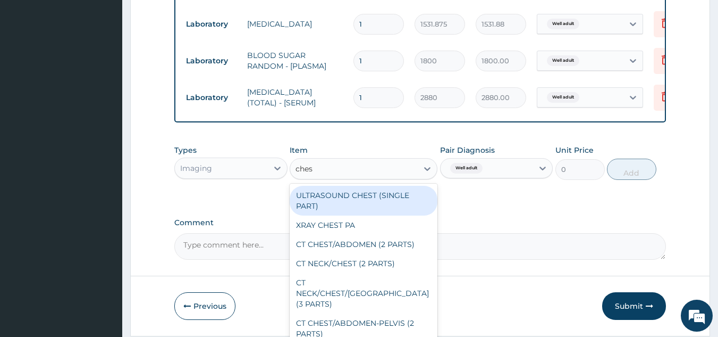
type input "chest"
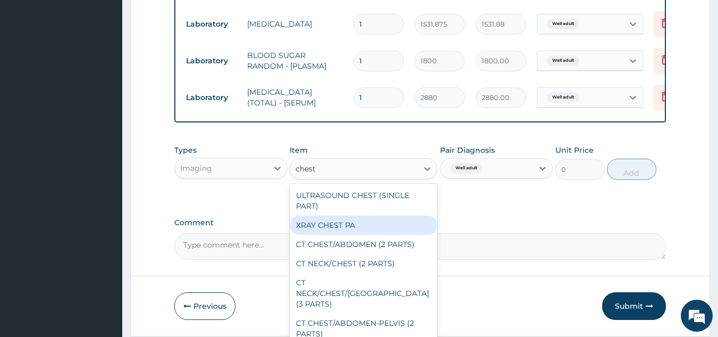
click at [350, 234] on div "XRAY CHEST PA" at bounding box center [364, 224] width 148 height 19
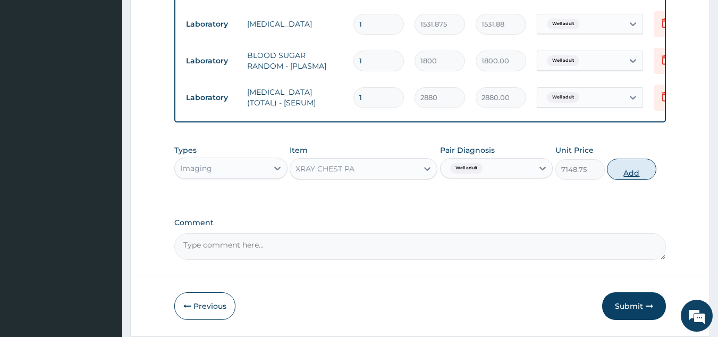
click at [619, 180] on button "Add" at bounding box center [631, 168] width 49 height 21
type input "0"
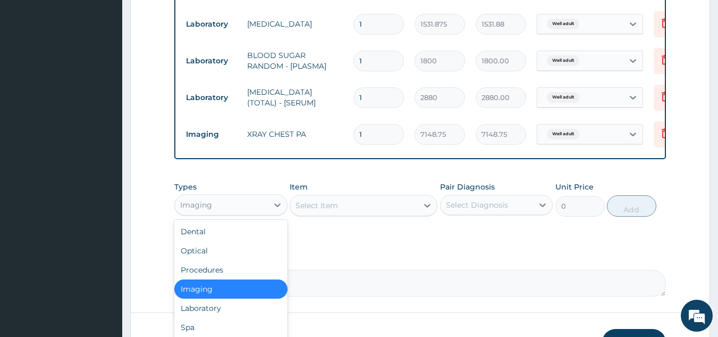
click at [223, 208] on div "Imaging" at bounding box center [221, 204] width 93 height 17
click at [192, 317] on div "Laboratory" at bounding box center [230, 307] width 113 height 19
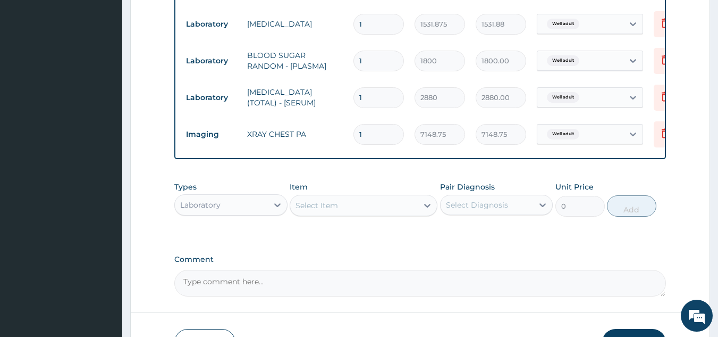
click at [348, 214] on div "Select Item" at bounding box center [354, 205] width 128 height 17
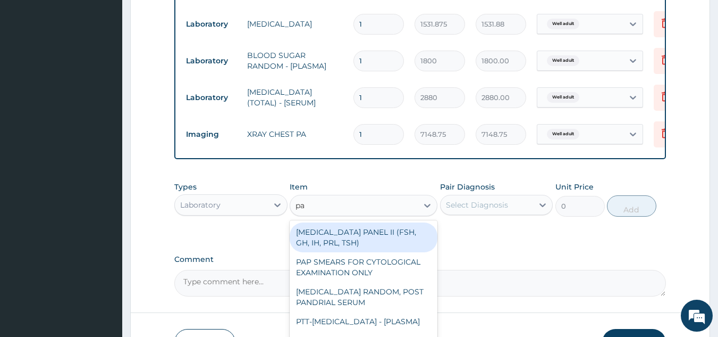
type input "pap"
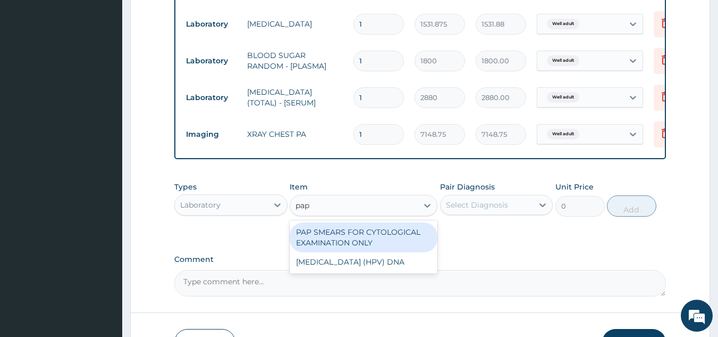
click at [360, 240] on div "PAP SMEARS FOR CYTOLOGICAL EXAMINATION ONLY" at bounding box center [364, 237] width 148 height 30
type input "18080"
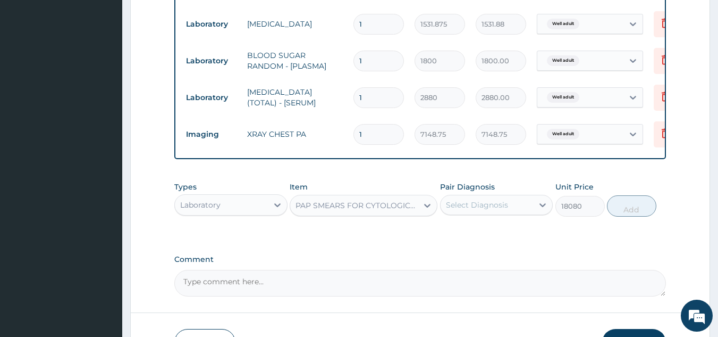
click at [363, 209] on div "PAP SMEARS FOR CYTOLOGICAL EXAMINATION ONLY" at bounding box center [357, 205] width 123 height 11
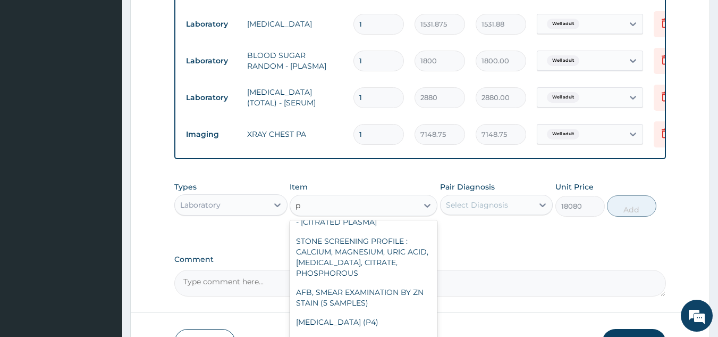
scroll to position [0, 0]
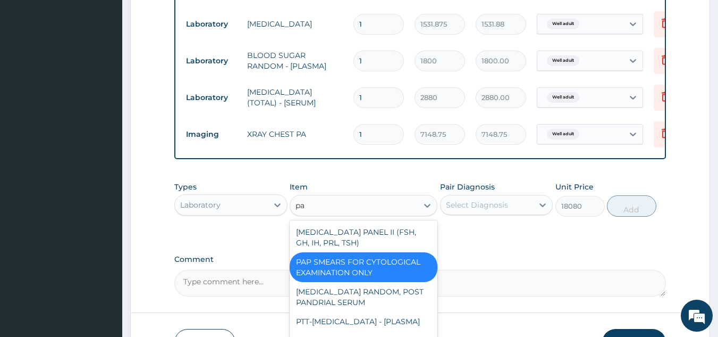
type input "pap"
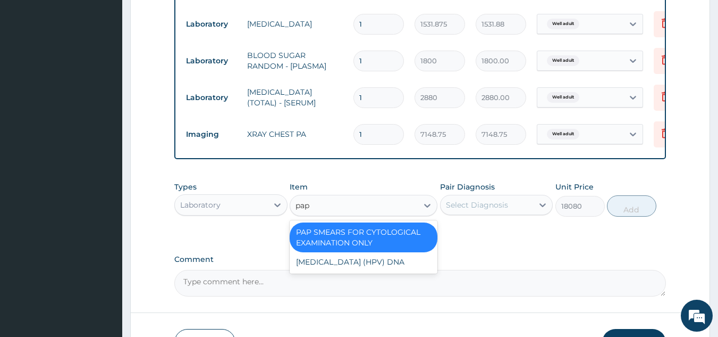
click at [374, 241] on div "PAP SMEARS FOR CYTOLOGICAL EXAMINATION ONLY" at bounding box center [364, 237] width 148 height 30
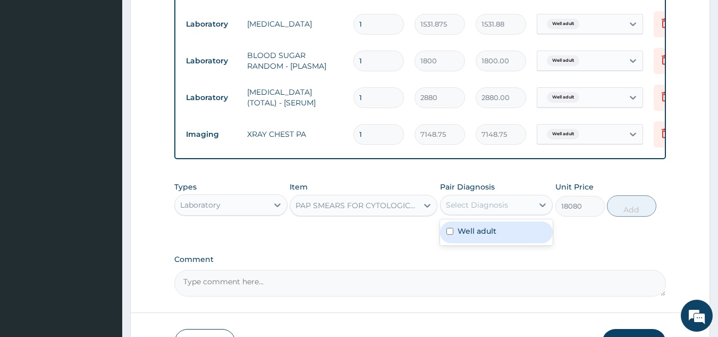
click at [480, 210] on div "Select Diagnosis" at bounding box center [477, 204] width 62 height 11
click at [477, 234] on label "Well adult" at bounding box center [477, 230] width 39 height 11
checkbox input "true"
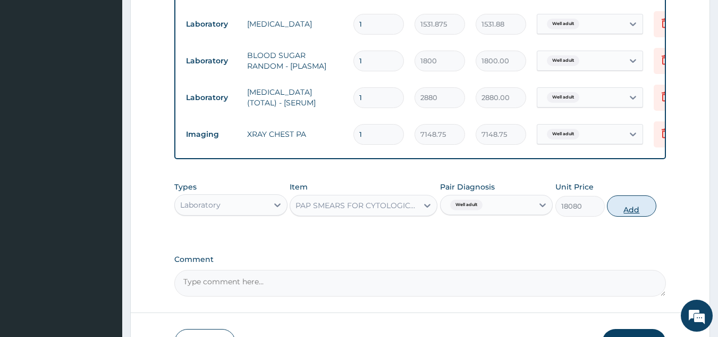
click at [624, 216] on button "Add" at bounding box center [631, 205] width 49 height 21
type input "0"
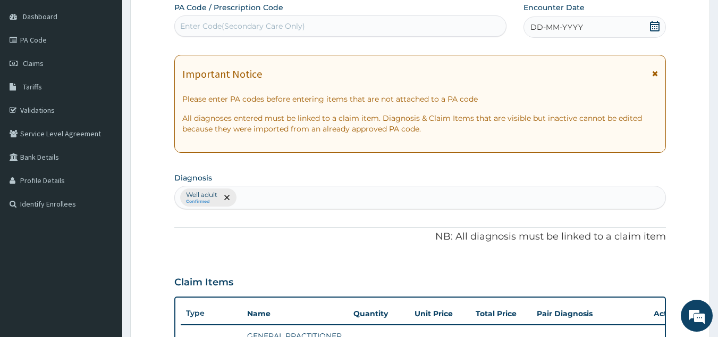
scroll to position [93, 0]
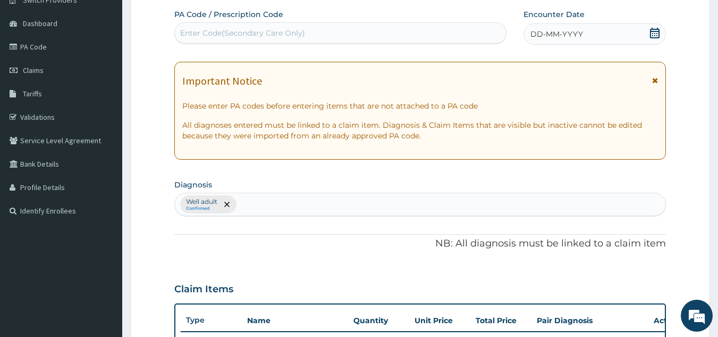
click at [563, 28] on div "DD-MM-YYYY" at bounding box center [595, 33] width 142 height 21
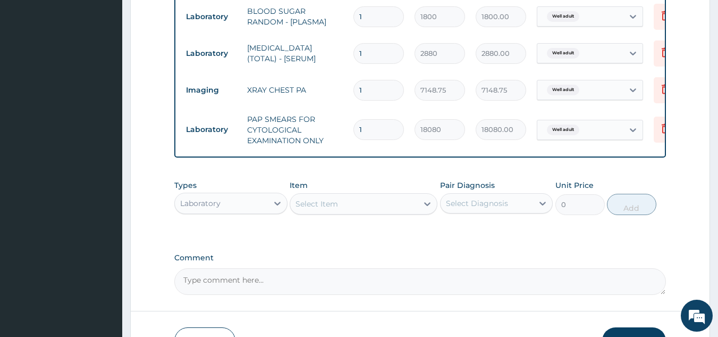
scroll to position [593, 0]
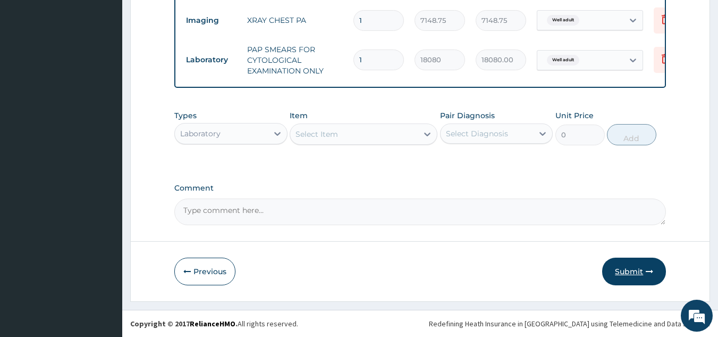
click at [625, 276] on button "Submit" at bounding box center [634, 271] width 64 height 28
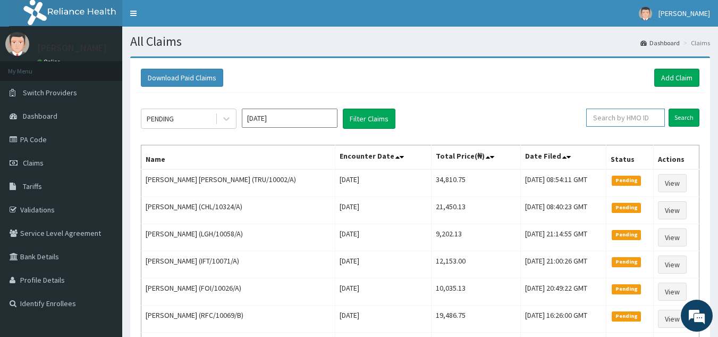
click at [622, 114] on input "text" at bounding box center [625, 117] width 79 height 18
paste input "TRU/10002/A"
type input "TRU/10002/A"
click at [669, 108] on input "Search" at bounding box center [684, 117] width 31 height 18
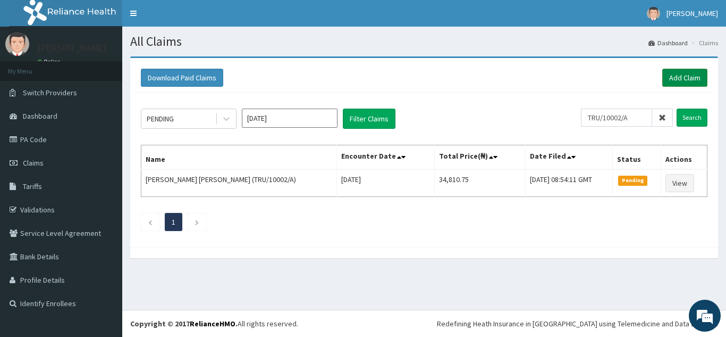
click at [682, 73] on link "Add Claim" at bounding box center [684, 78] width 45 height 18
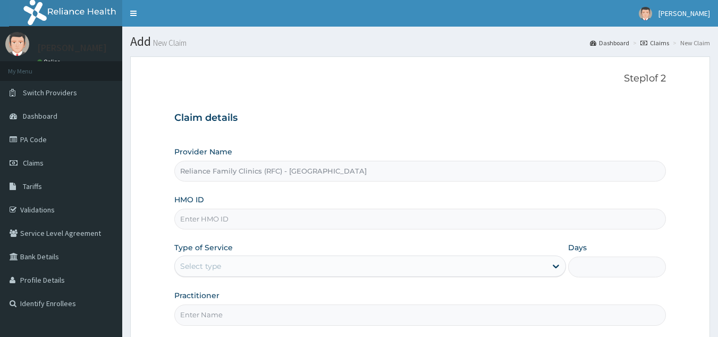
type input "Reliance Family Clinics (RFC) - [GEOGRAPHIC_DATA]"
click at [264, 228] on input "HMO ID" at bounding box center [420, 218] width 492 height 21
paste input "FOI/10021/A"
type input "FOI/10021/A"
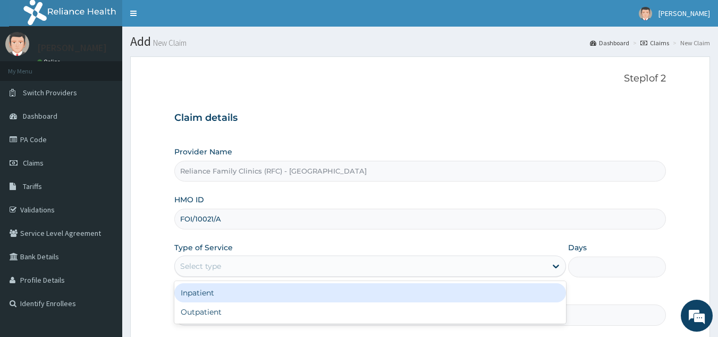
click at [288, 259] on div "Select type" at bounding box center [361, 265] width 372 height 17
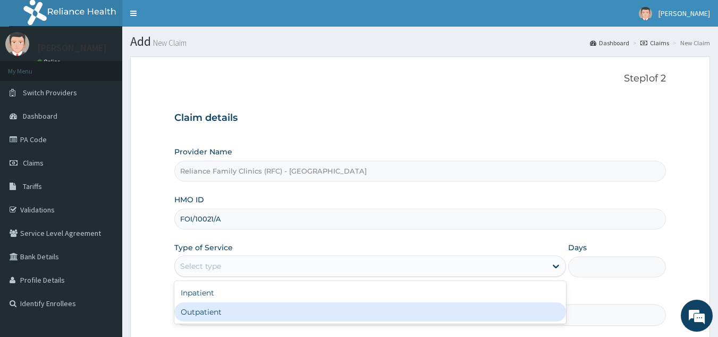
click at [264, 315] on div "Outpatient" at bounding box center [370, 311] width 392 height 19
type input "1"
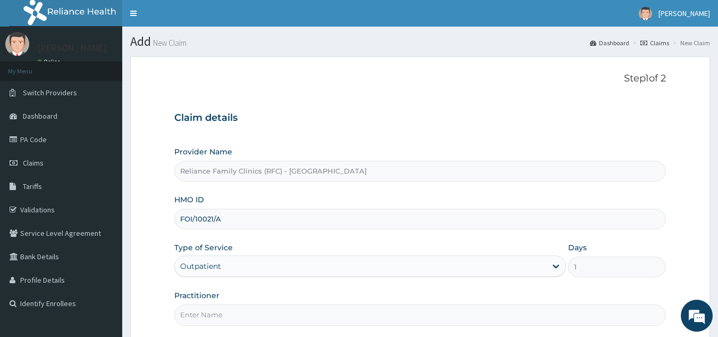
scroll to position [100, 0]
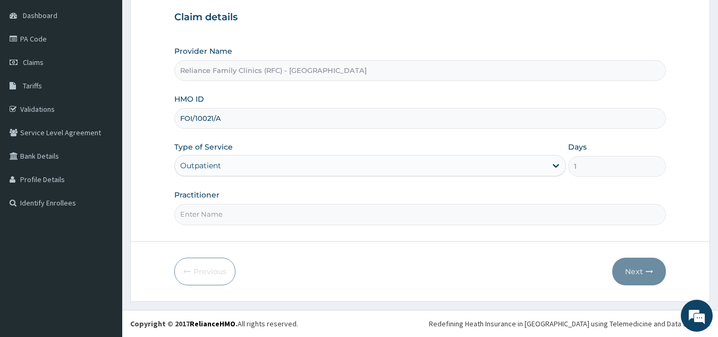
click at [212, 220] on input "Practitioner" at bounding box center [420, 214] width 492 height 21
type input "Locum"
click at [644, 279] on button "Next" at bounding box center [639, 271] width 54 height 28
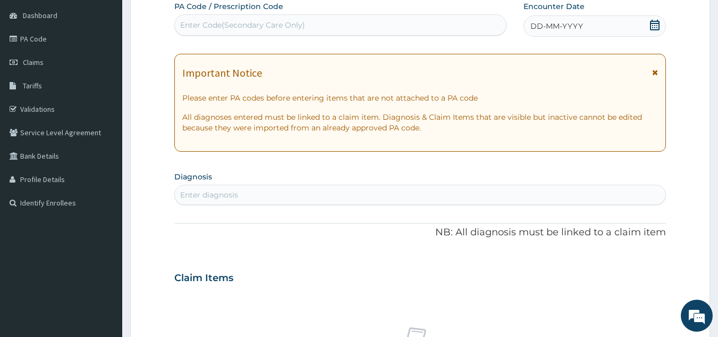
click at [341, 204] on div "Enter diagnosis" at bounding box center [420, 194] width 492 height 20
type input "malaria"
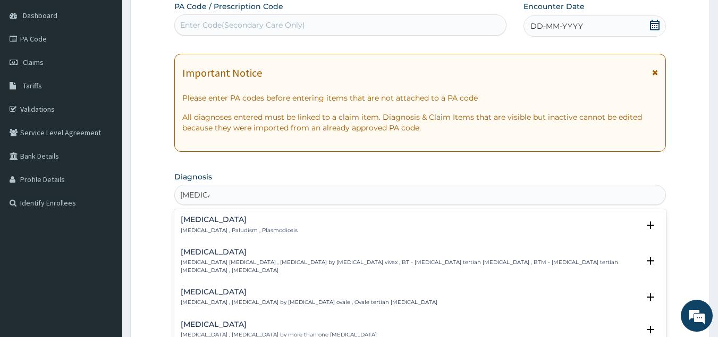
click at [189, 221] on h4 "Malaria" at bounding box center [239, 219] width 117 height 8
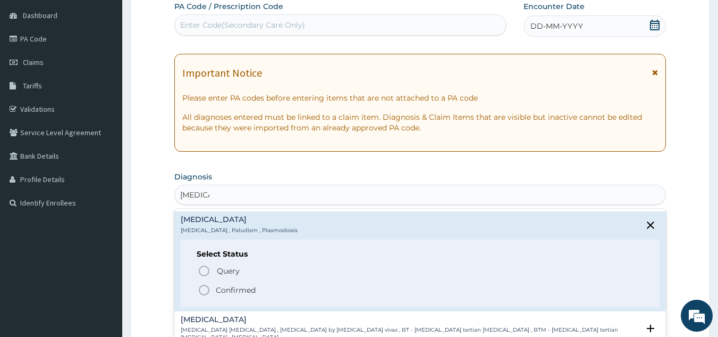
click at [215, 285] on span "Confirmed" at bounding box center [421, 289] width 447 height 13
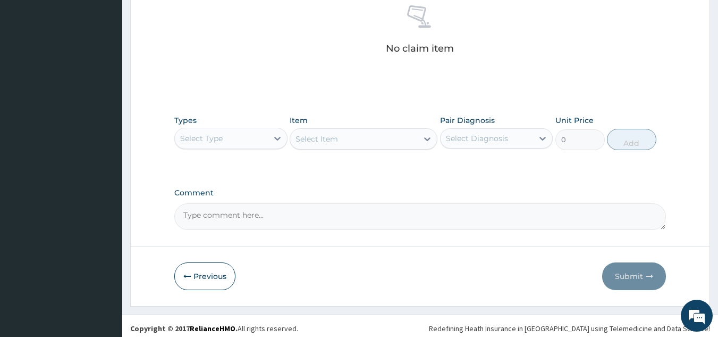
scroll to position [426, 0]
click at [281, 134] on icon at bounding box center [277, 137] width 11 height 11
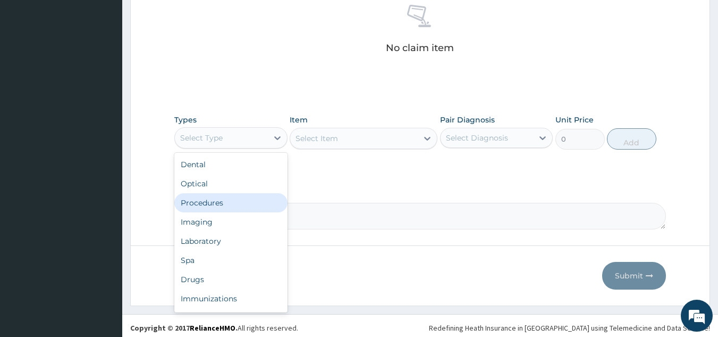
click at [219, 203] on div "Procedures" at bounding box center [230, 202] width 113 height 19
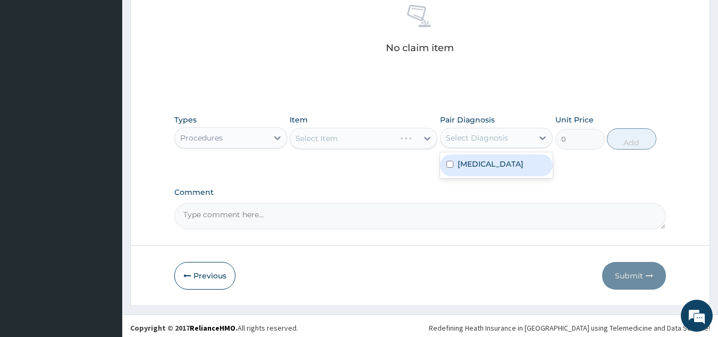
click at [476, 128] on div "Select Diagnosis" at bounding box center [496, 138] width 113 height 20
click at [474, 165] on label "Malaria" at bounding box center [491, 163] width 66 height 11
checkbox input "true"
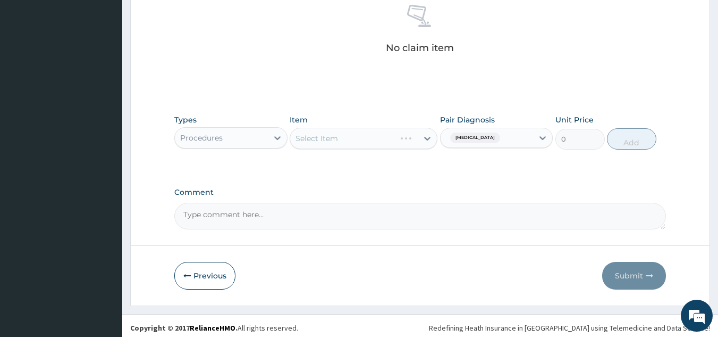
click at [387, 147] on div "Select Item" at bounding box center [364, 138] width 148 height 21
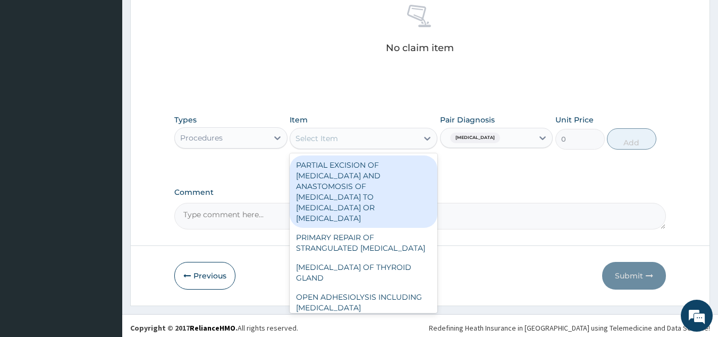
click at [387, 147] on div "Select Item" at bounding box center [364, 138] width 148 height 21
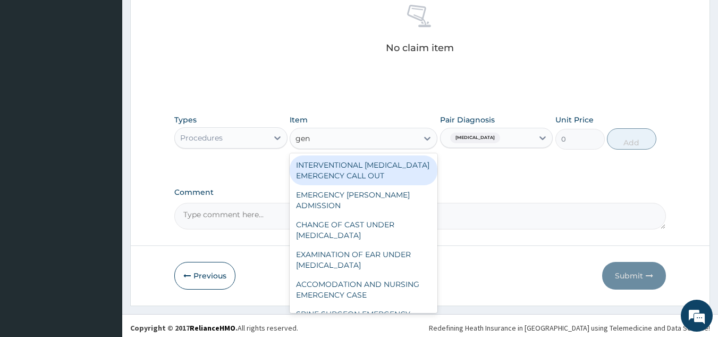
type input "gene"
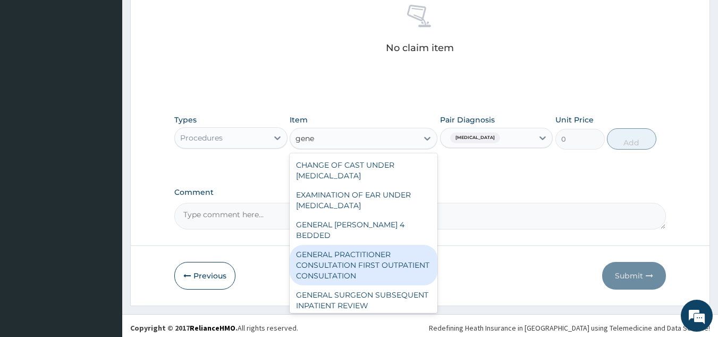
click at [358, 253] on div "GENERAL PRACTITIONER CONSULTATION FIRST OUTPATIENT CONSULTATION" at bounding box center [364, 265] width 148 height 40
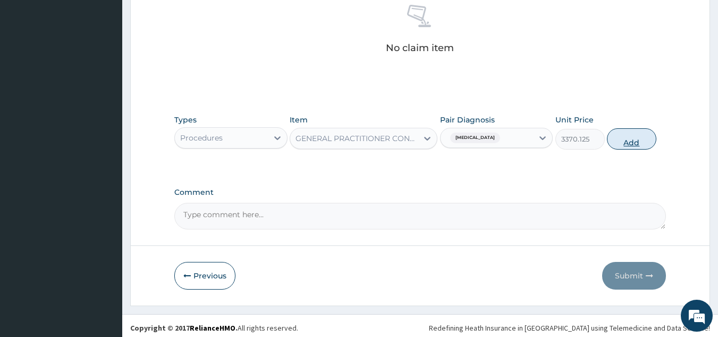
click at [633, 136] on button "Add" at bounding box center [631, 138] width 49 height 21
type input "0"
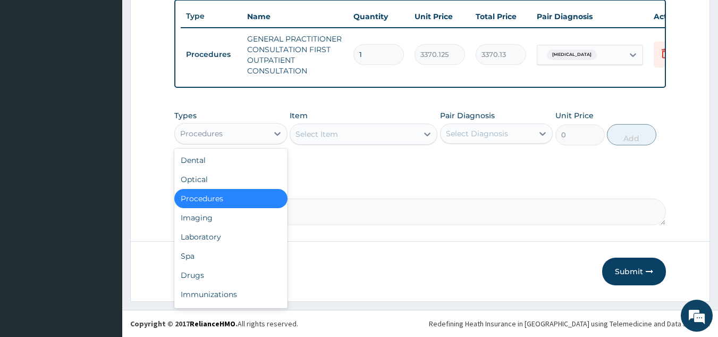
click at [236, 132] on div "Procedures" at bounding box center [221, 133] width 93 height 17
click at [198, 272] on div "Drugs" at bounding box center [230, 274] width 113 height 19
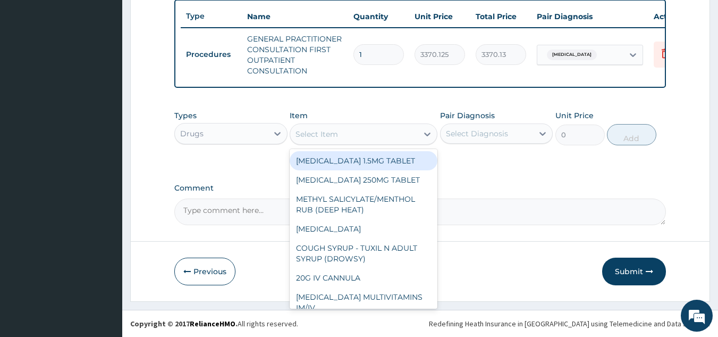
click at [321, 137] on div "Select Item" at bounding box center [317, 134] width 43 height 11
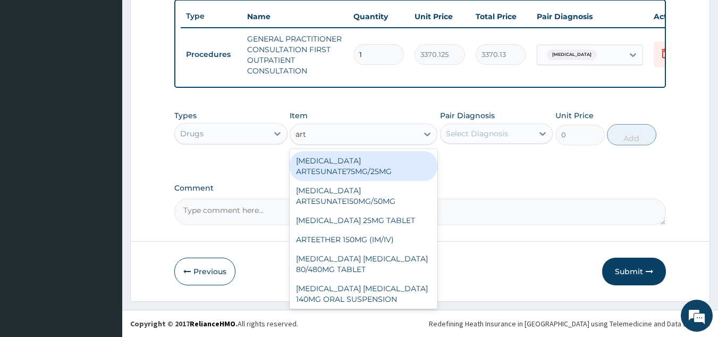
type input "arte"
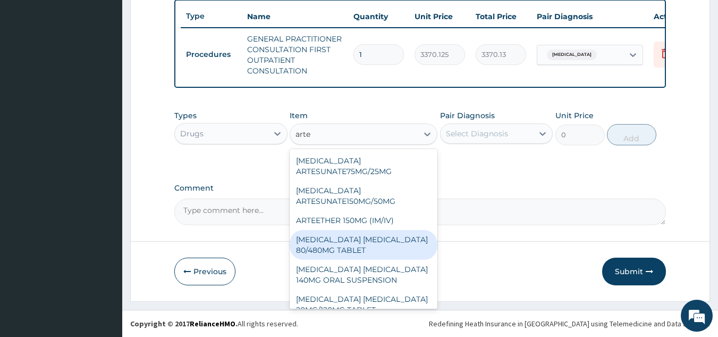
click at [348, 238] on div "[MEDICAL_DATA] [MEDICAL_DATA] 80/480MG TABLET" at bounding box center [364, 245] width 148 height 30
type input "450"
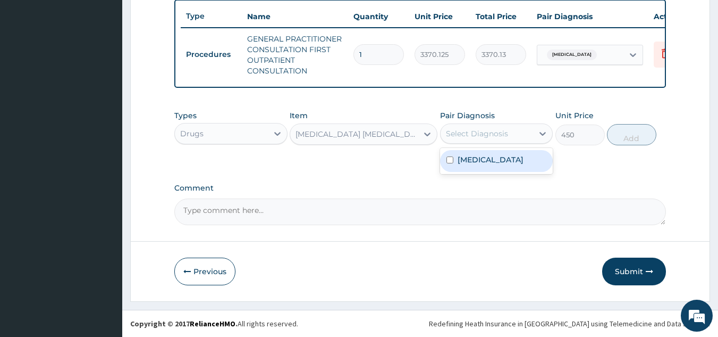
click at [510, 130] on div "Select Diagnosis" at bounding box center [487, 133] width 93 height 17
click at [491, 156] on div "Malaria" at bounding box center [496, 161] width 113 height 22
checkbox input "true"
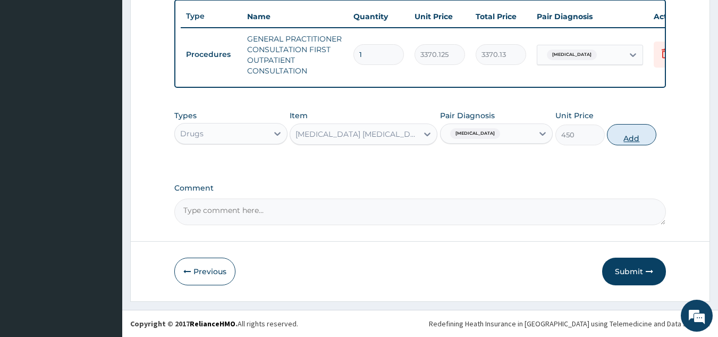
click at [628, 141] on button "Add" at bounding box center [631, 134] width 49 height 21
type input "0"
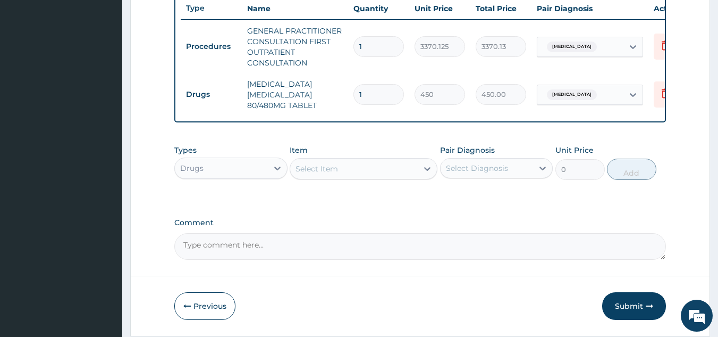
click at [323, 173] on div "Select Item" at bounding box center [317, 168] width 43 height 11
type input "arto"
type input "artr"
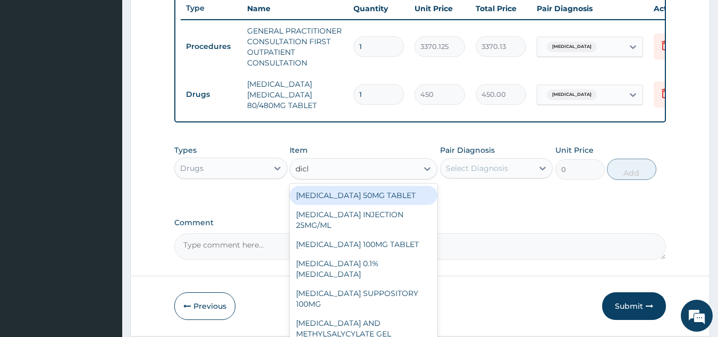
type input "diclo"
click at [381, 202] on div "[MEDICAL_DATA] 50MG TABLET" at bounding box center [364, 195] width 148 height 19
type input "80"
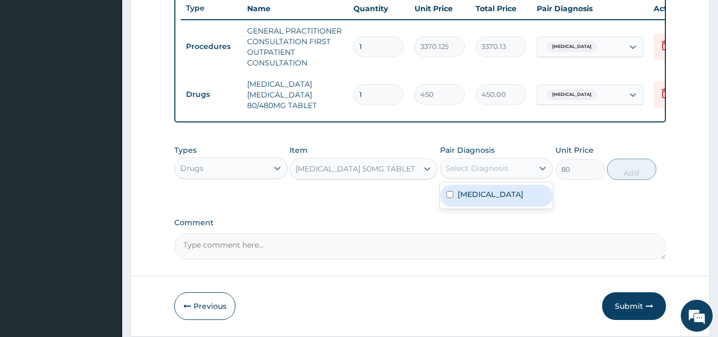
click at [478, 173] on div "Select Diagnosis" at bounding box center [477, 168] width 62 height 11
click at [479, 197] on label "[MEDICAL_DATA]" at bounding box center [491, 194] width 66 height 11
checkbox input "true"
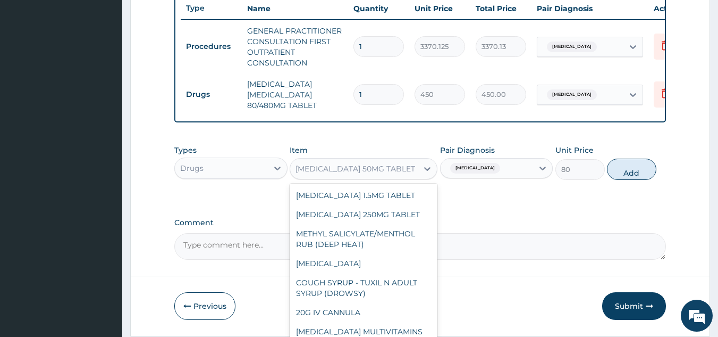
click at [367, 174] on div "[MEDICAL_DATA] 50MG TABLET" at bounding box center [356, 168] width 120 height 11
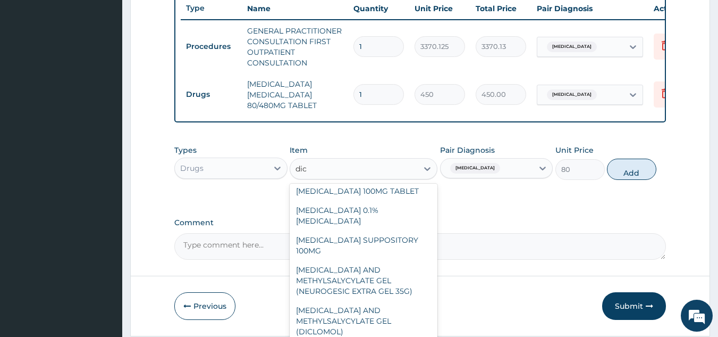
scroll to position [0, 0]
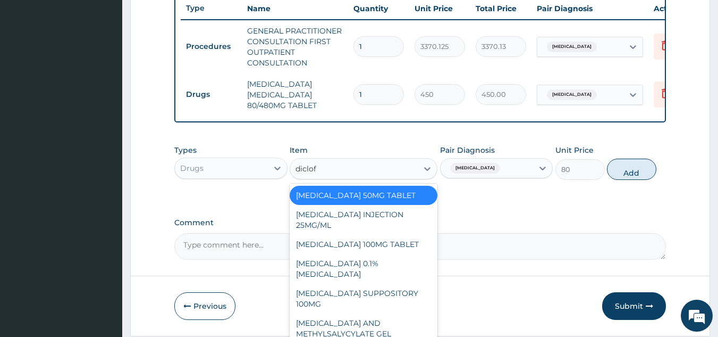
type input "diclofe"
click at [364, 247] on div "[MEDICAL_DATA] 100MG TABLET" at bounding box center [364, 243] width 148 height 19
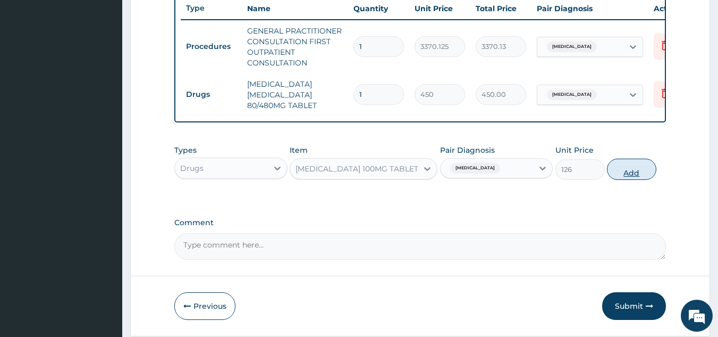
click at [615, 180] on button "Add" at bounding box center [631, 168] width 49 height 21
type input "0"
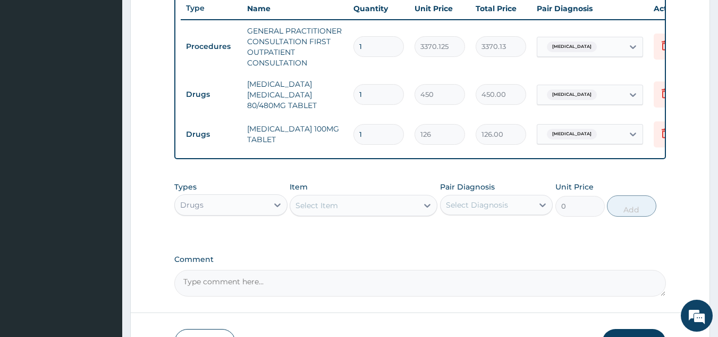
click at [373, 92] on input "1" at bounding box center [379, 94] width 51 height 21
type input "0.00"
type input "6"
type input "2700.00"
type input "6"
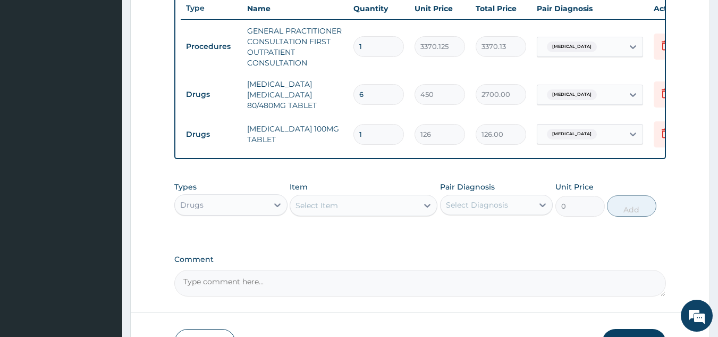
click at [382, 137] on input "1" at bounding box center [379, 134] width 51 height 21
type input "0.00"
type input "2"
type input "252.00"
type input "28"
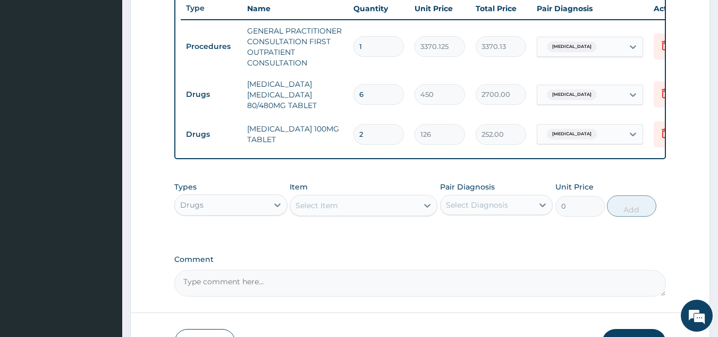
type input "3528.00"
type input "31"
type input "3906.00"
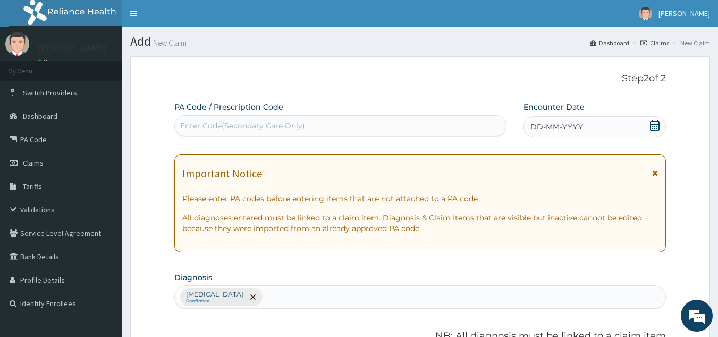
type input "31"
click at [558, 121] on div "DD-MM-YYYY" at bounding box center [595, 126] width 142 height 21
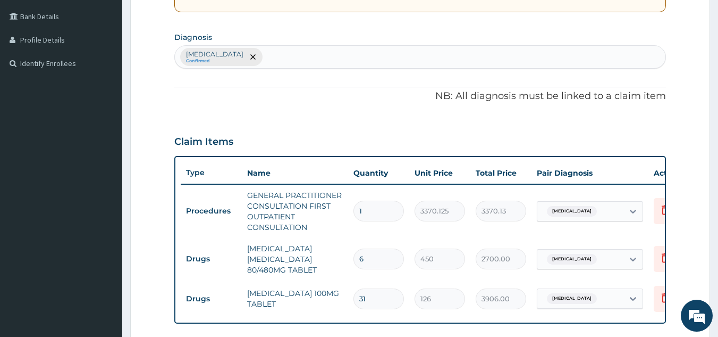
scroll to position [483, 0]
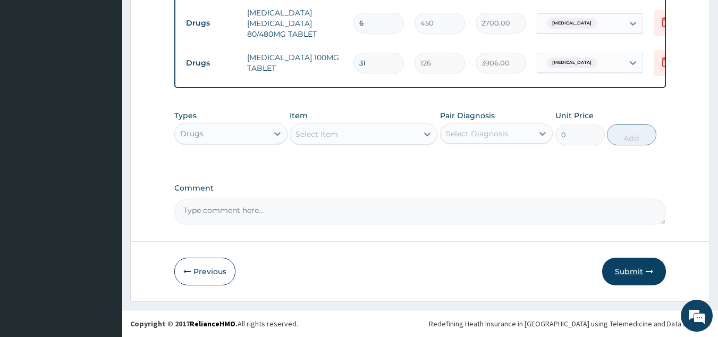
click at [633, 270] on button "Submit" at bounding box center [634, 271] width 64 height 28
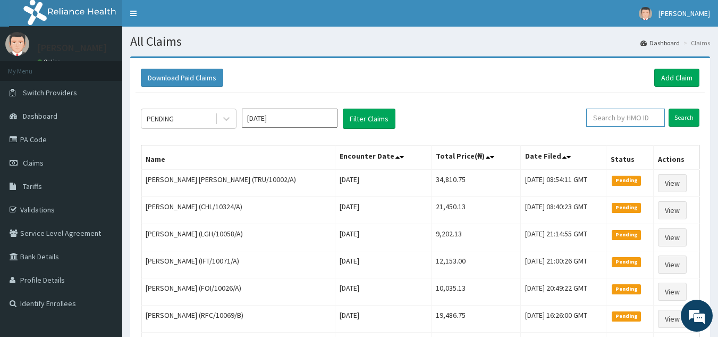
click at [630, 117] on input "text" at bounding box center [625, 117] width 79 height 18
paste input "FOI/10021/A"
type input "FOI/10021/A"
click at [669, 108] on input "Search" at bounding box center [684, 117] width 31 height 18
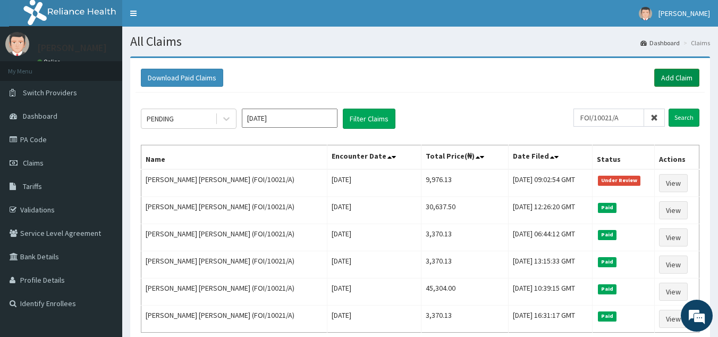
click at [668, 77] on link "Add Claim" at bounding box center [676, 78] width 45 height 18
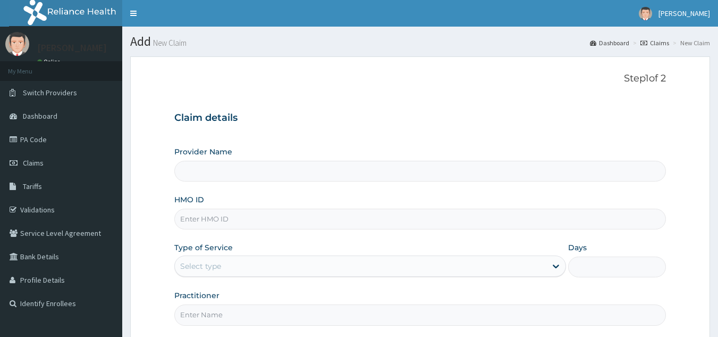
type input "Reliance Family Clinics (RFC) - [GEOGRAPHIC_DATA]"
click at [229, 212] on input "HMO ID" at bounding box center [420, 218] width 492 height 21
paste input "OCA/10004/A"
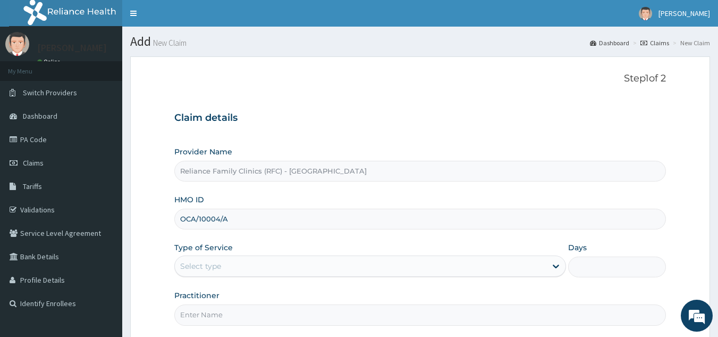
scroll to position [100, 0]
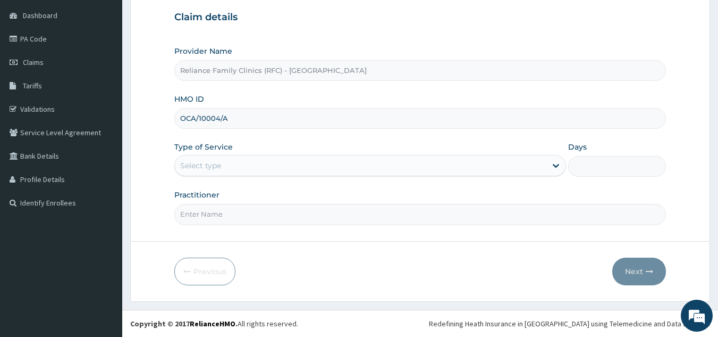
type input "OCA/10004/A"
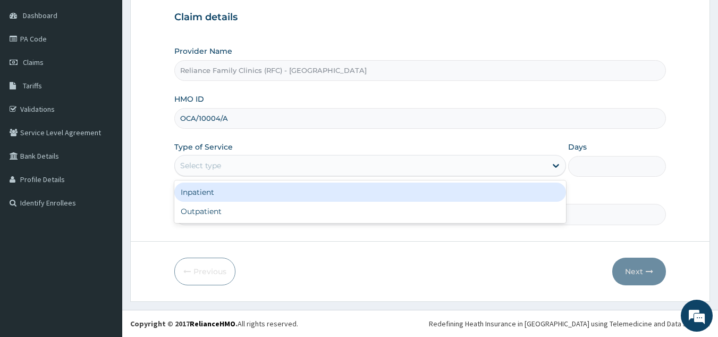
click at [228, 168] on div "Select type" at bounding box center [361, 165] width 372 height 17
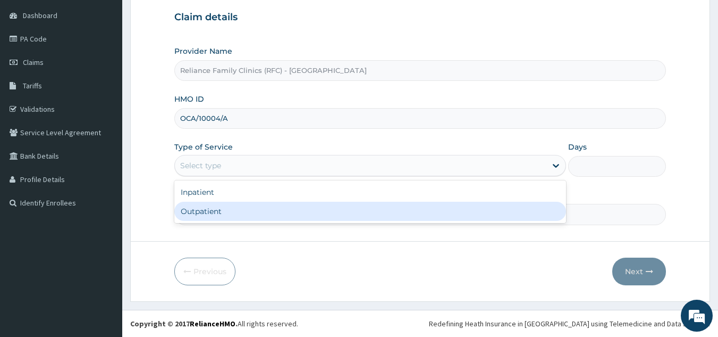
click at [211, 212] on div "Outpatient" at bounding box center [370, 211] width 392 height 19
type input "1"
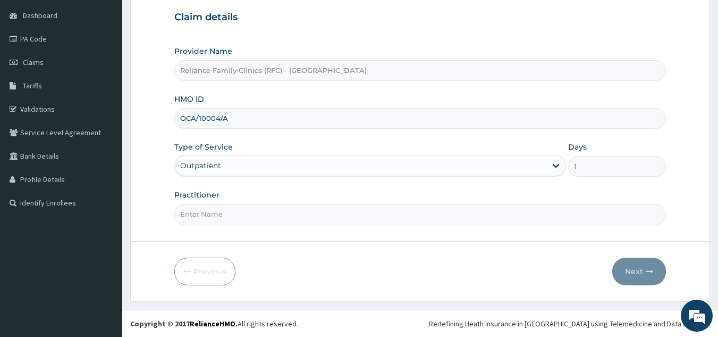
click at [211, 212] on input "Practitioner" at bounding box center [420, 214] width 492 height 21
click at [214, 219] on input "Practitioner" at bounding box center [420, 214] width 492 height 21
type input "dr bunmi"
click at [629, 258] on button "Next" at bounding box center [639, 271] width 54 height 28
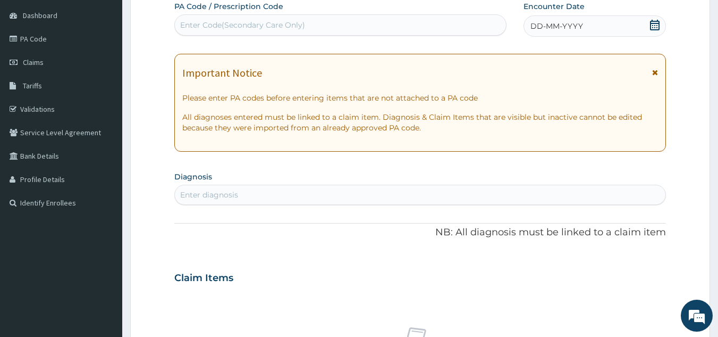
click at [347, 194] on div "Enter diagnosis" at bounding box center [420, 194] width 491 height 17
type input "rhini"
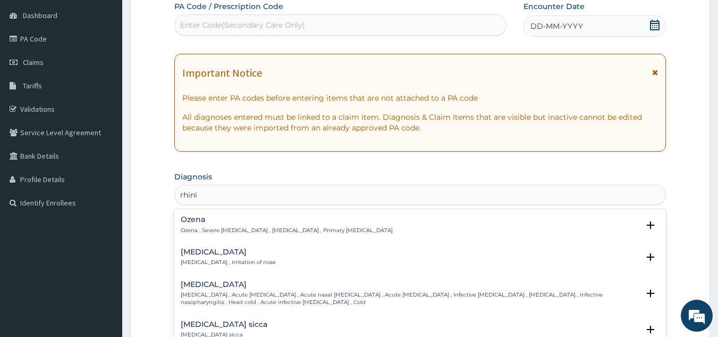
click at [190, 249] on h4 "Rhinitis" at bounding box center [228, 252] width 95 height 8
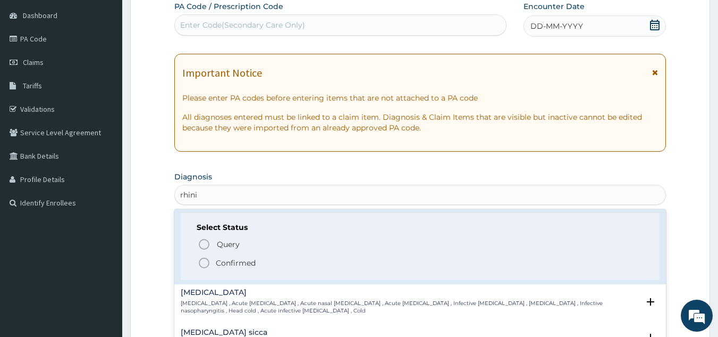
scroll to position [62, 0]
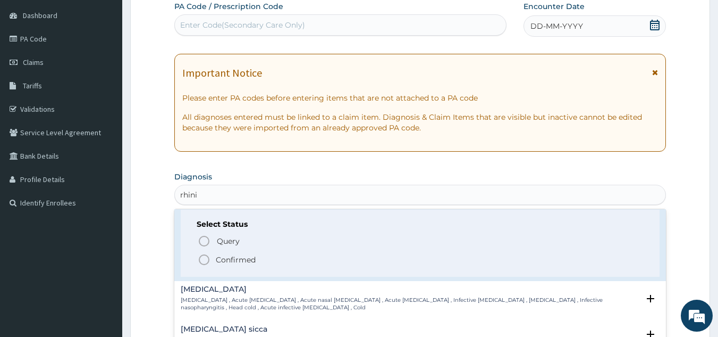
click at [208, 255] on icon "status option filled" at bounding box center [204, 259] width 13 height 13
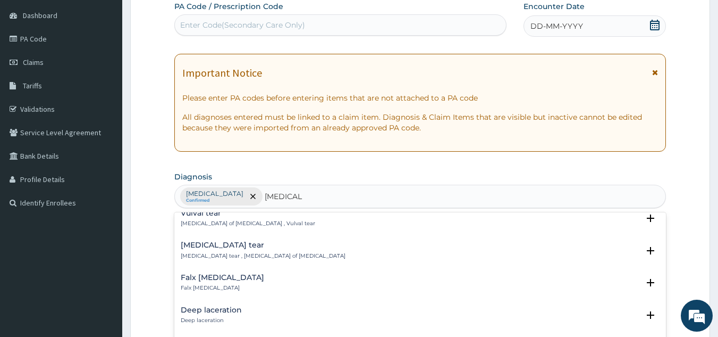
scroll to position [47, 0]
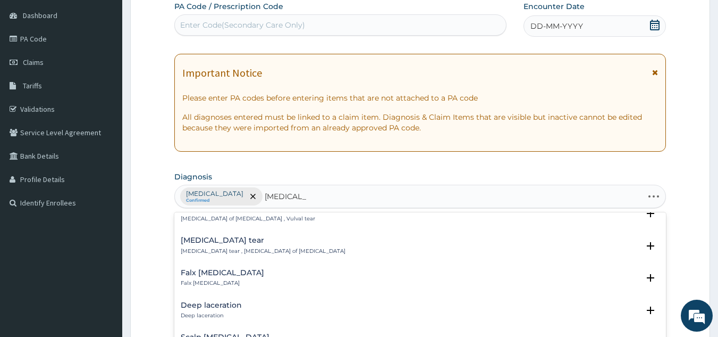
type input "laceration in"
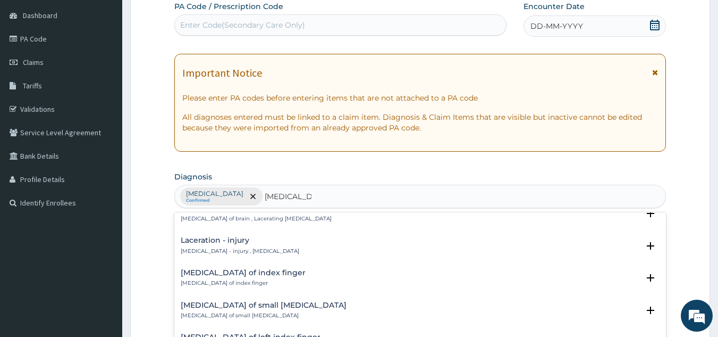
click at [208, 247] on p "Laceration - injury , Laceration" at bounding box center [240, 250] width 119 height 7
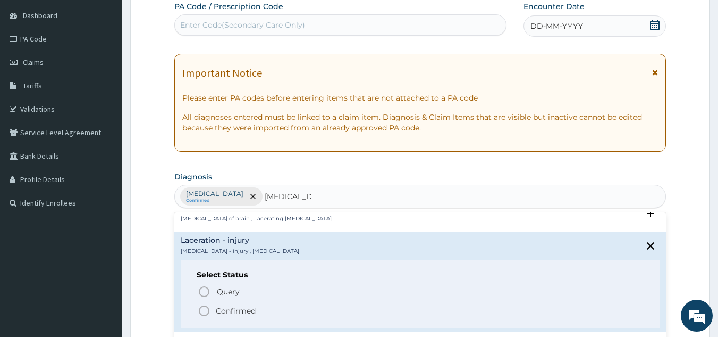
click at [208, 306] on icon "status option filled" at bounding box center [204, 310] width 13 height 13
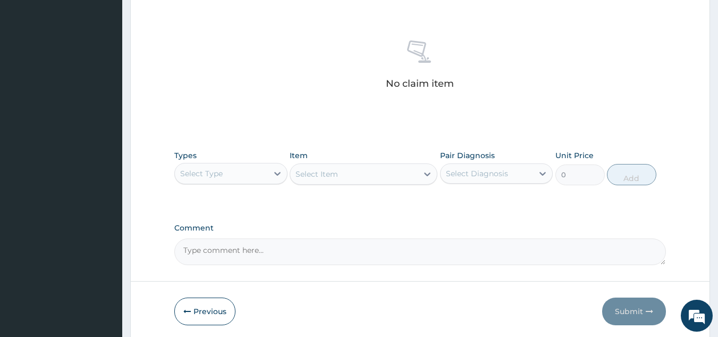
scroll to position [391, 0]
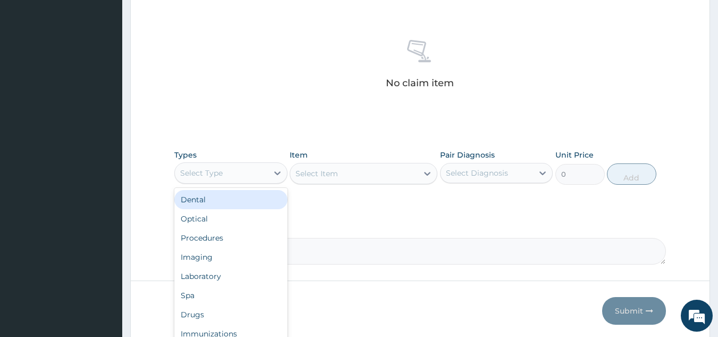
click at [239, 172] on div "Select Type" at bounding box center [221, 172] width 93 height 17
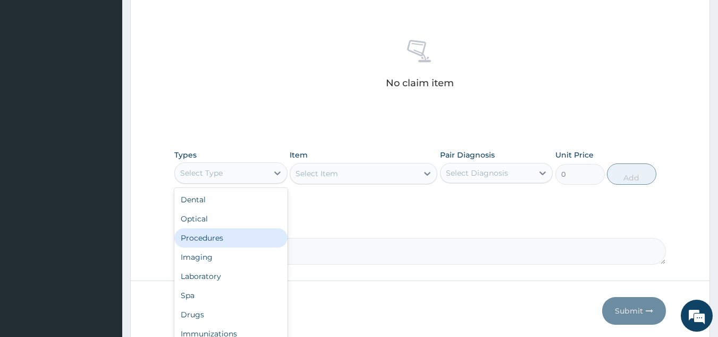
click at [212, 236] on div "Procedures" at bounding box center [230, 237] width 113 height 19
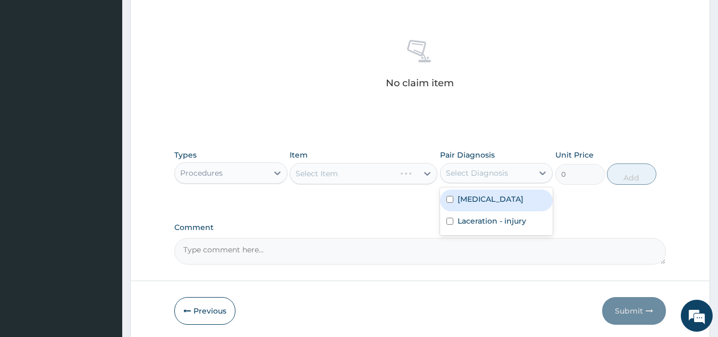
click at [500, 171] on div "Select Diagnosis" at bounding box center [477, 172] width 62 height 11
click at [490, 205] on div "Rhinitis" at bounding box center [496, 200] width 113 height 22
checkbox input "true"
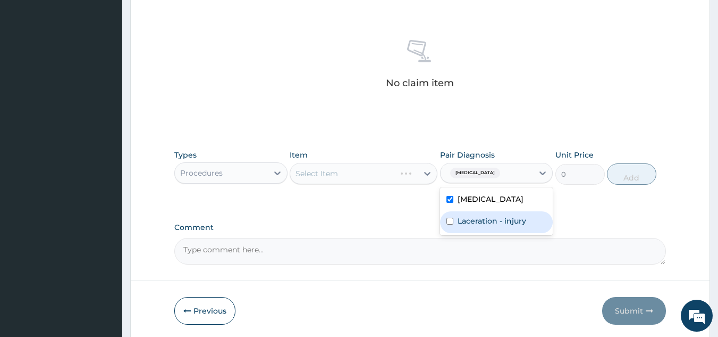
click at [488, 218] on label "Laceration - injury" at bounding box center [492, 220] width 69 height 11
checkbox input "true"
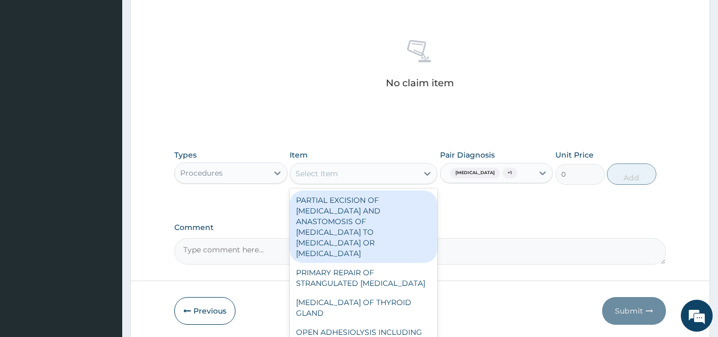
click at [382, 174] on div "Select Item" at bounding box center [354, 173] width 128 height 17
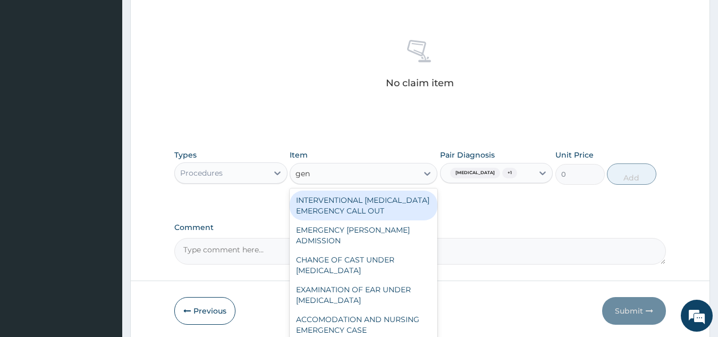
type input "gene"
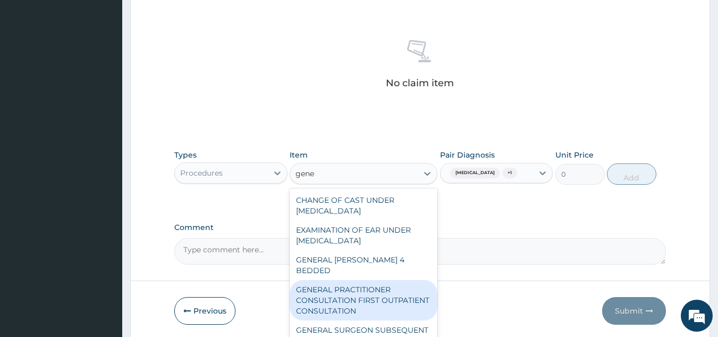
click at [361, 280] on div "GENERAL PRACTITIONER CONSULTATION FIRST OUTPATIENT CONSULTATION" at bounding box center [364, 300] width 148 height 40
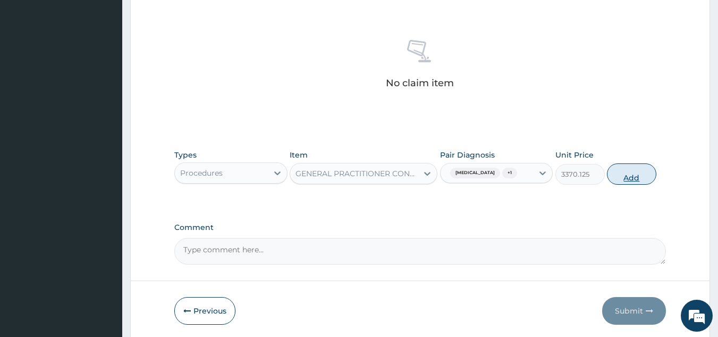
click at [628, 173] on button "Add" at bounding box center [631, 173] width 49 height 21
type input "0"
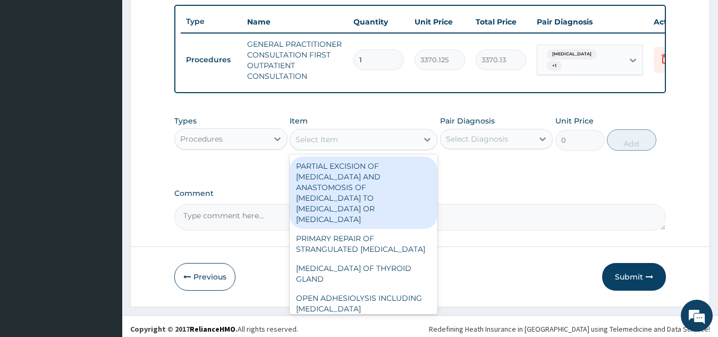
click at [311, 142] on div "Select Item" at bounding box center [317, 139] width 43 height 11
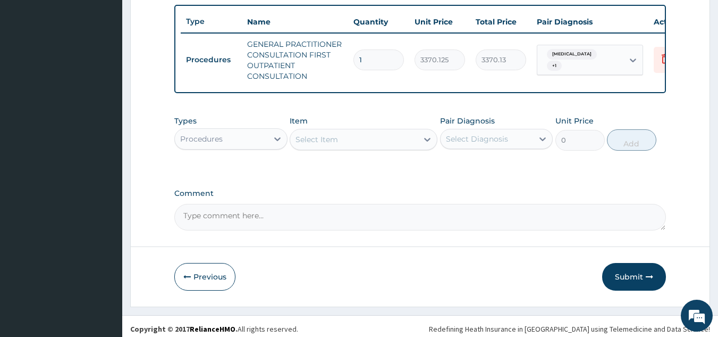
click at [311, 142] on div "Select Item" at bounding box center [317, 139] width 43 height 11
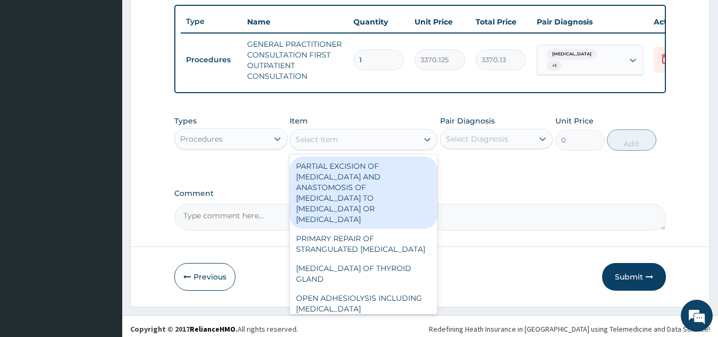
click at [311, 142] on div "Select Item" at bounding box center [317, 139] width 43 height 11
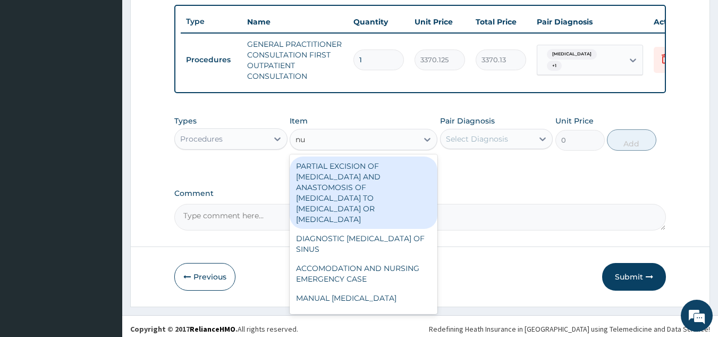
type input "n"
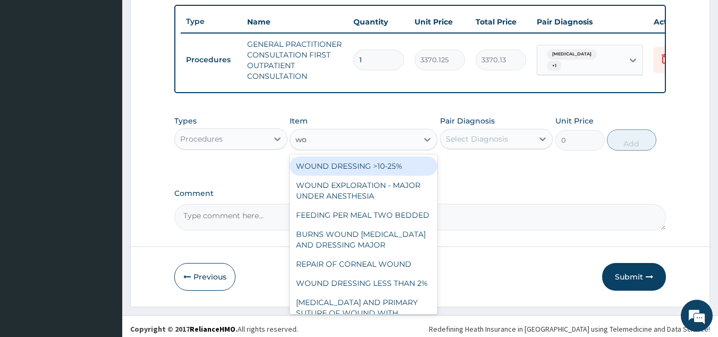
type input "wou"
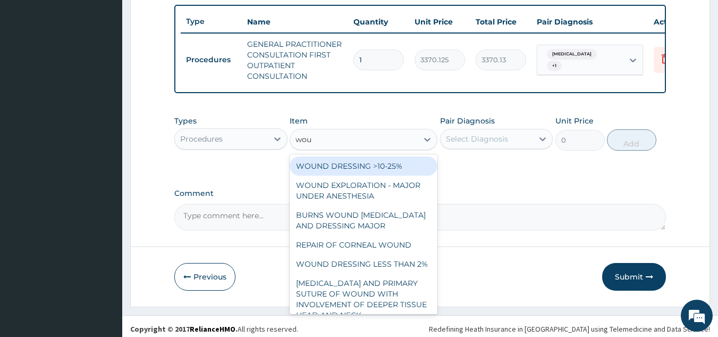
click at [345, 175] on div "WOUND DRESSING >10-25%" at bounding box center [364, 165] width 148 height 19
type input "5106.25"
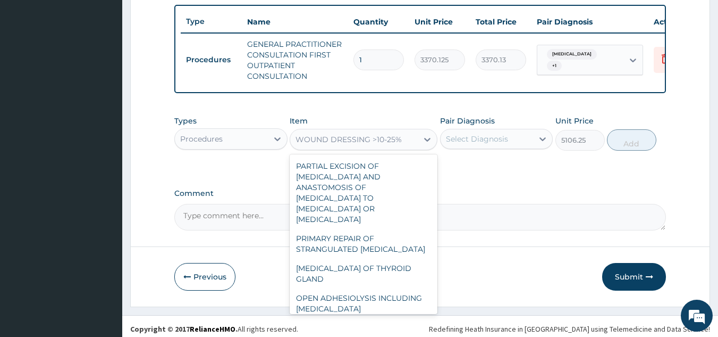
click at [410, 148] on div "WOUND DRESSING >10-25%" at bounding box center [354, 139] width 128 height 17
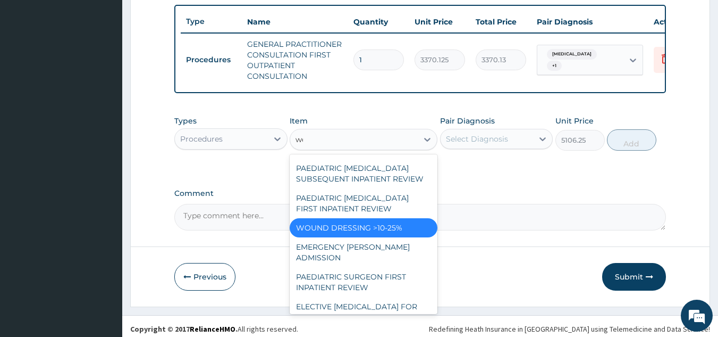
scroll to position [0, 0]
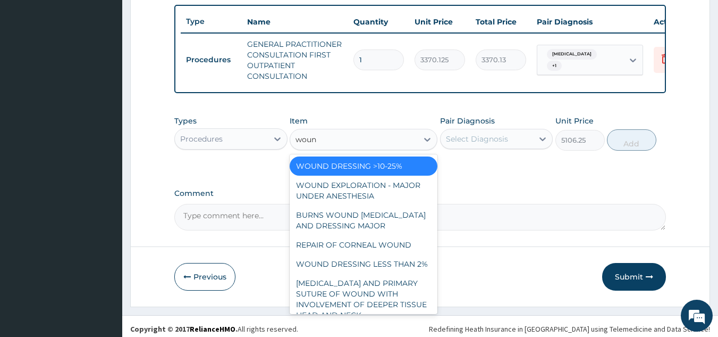
type input "wound"
click at [373, 273] on div "WOUND DRESSING LESS THAN 2%" at bounding box center [364, 263] width 148 height 19
type input "2553.125"
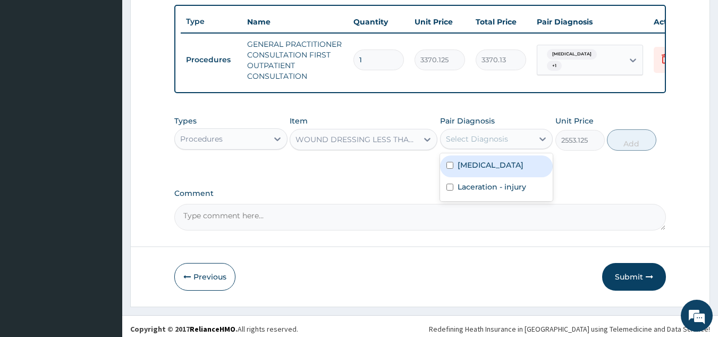
click at [472, 143] on div "Select Diagnosis" at bounding box center [477, 138] width 62 height 11
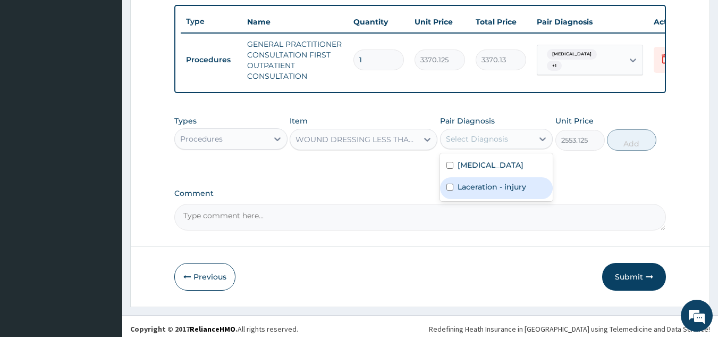
click at [472, 190] on label "Laceration - injury" at bounding box center [492, 186] width 69 height 11
checkbox input "true"
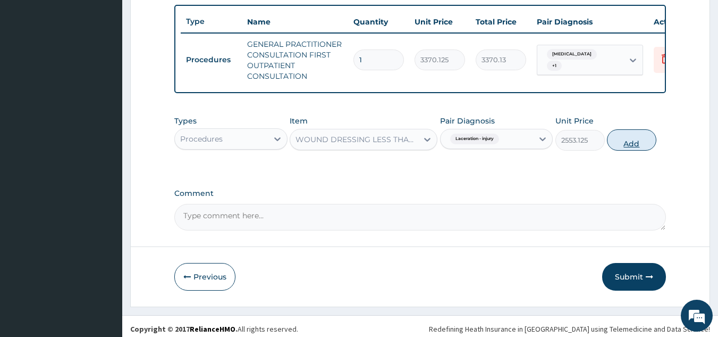
click at [620, 148] on button "Add" at bounding box center [631, 139] width 49 height 21
type input "0"
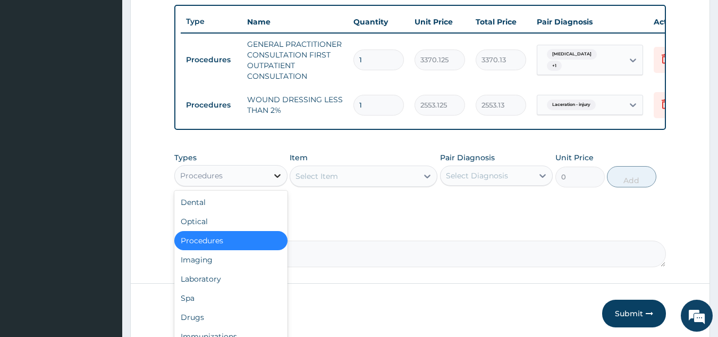
click at [279, 181] on icon at bounding box center [277, 175] width 11 height 11
click at [202, 320] on div "Drugs" at bounding box center [230, 316] width 113 height 19
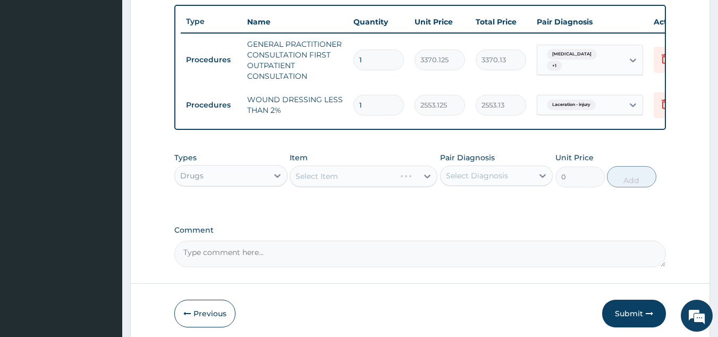
click at [329, 183] on div "Select Item" at bounding box center [364, 175] width 148 height 21
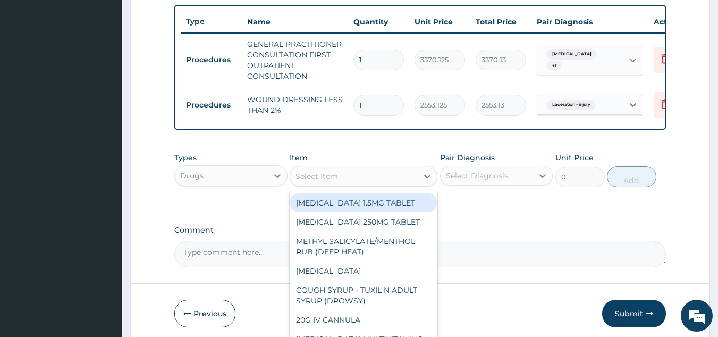
click at [329, 181] on div "Select Item" at bounding box center [317, 176] width 43 height 11
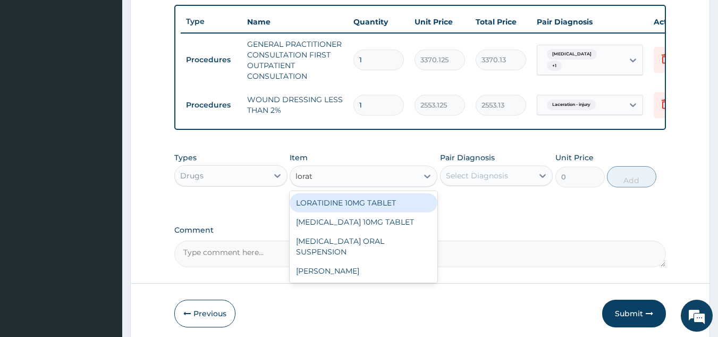
type input "lorata"
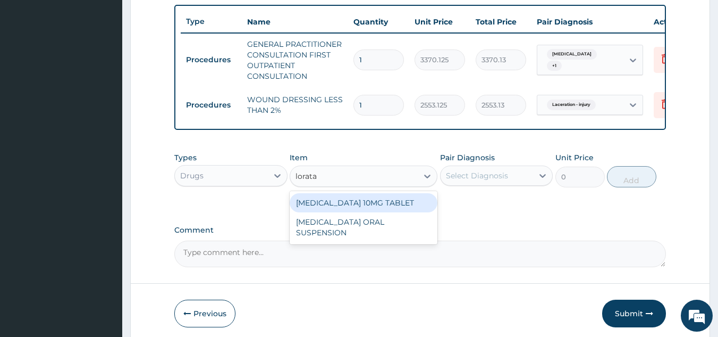
click at [347, 206] on div "LORATADINE 10MG TABLET" at bounding box center [364, 202] width 148 height 19
type input "86.25"
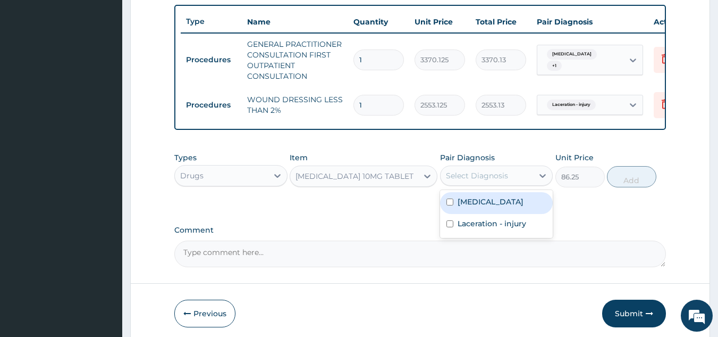
click at [502, 181] on div "Select Diagnosis" at bounding box center [477, 175] width 62 height 11
click at [475, 207] on label "Rhinitis" at bounding box center [491, 201] width 66 height 11
checkbox input "true"
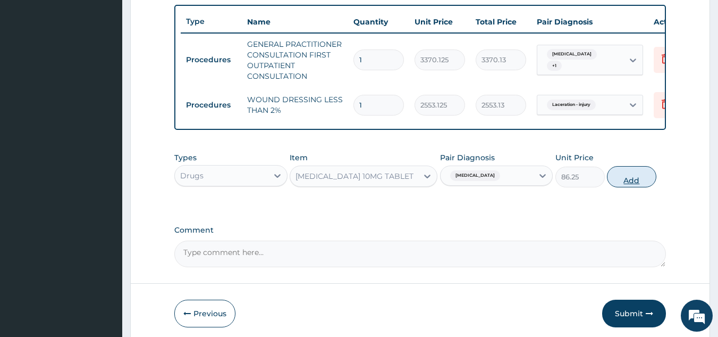
click at [623, 186] on button "Add" at bounding box center [631, 176] width 49 height 21
type input "0"
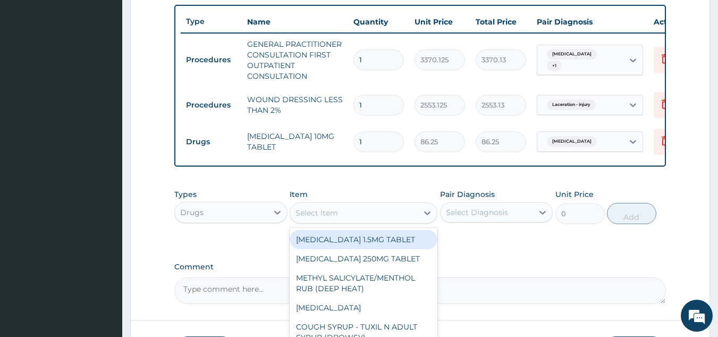
click at [316, 217] on div "Select Item" at bounding box center [317, 212] width 43 height 11
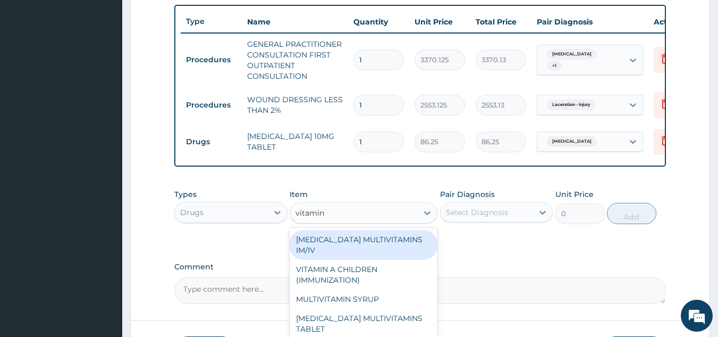
type input "vitamin c"
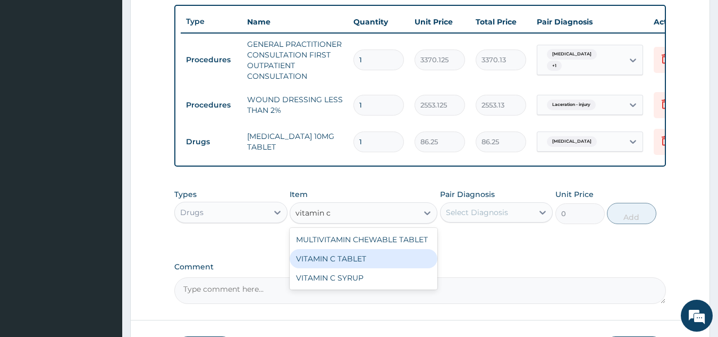
click at [323, 265] on div "VITAMIN C TABLET" at bounding box center [364, 258] width 148 height 19
type input "20"
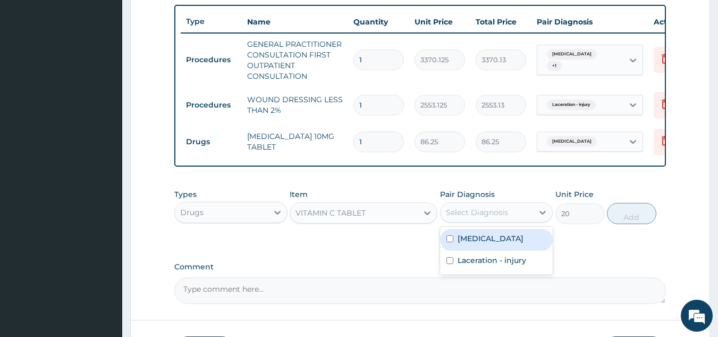
click at [480, 217] on div "Select Diagnosis" at bounding box center [477, 212] width 62 height 11
click at [472, 250] on div "Rhinitis" at bounding box center [496, 240] width 113 height 22
checkbox input "true"
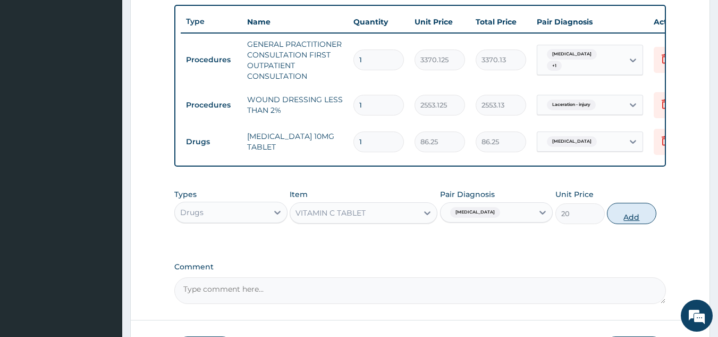
click at [619, 224] on button "Add" at bounding box center [631, 213] width 49 height 21
type input "0"
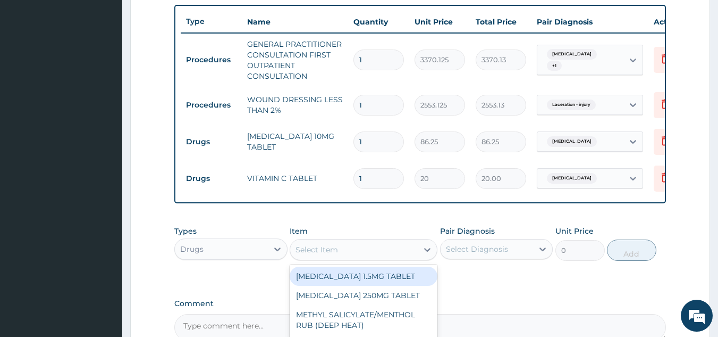
click at [326, 255] on div "Select Item" at bounding box center [317, 249] width 43 height 11
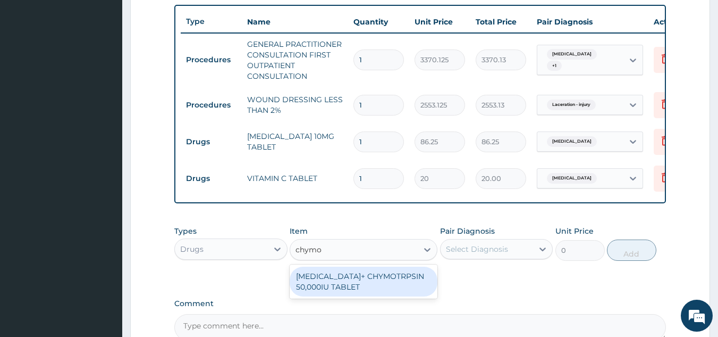
type input "chymo"
type input "chym"
click at [361, 283] on div "TRYPSIN+ CHYMOTRPSIN 50,000IU TABLET" at bounding box center [364, 281] width 148 height 30
type input "80"
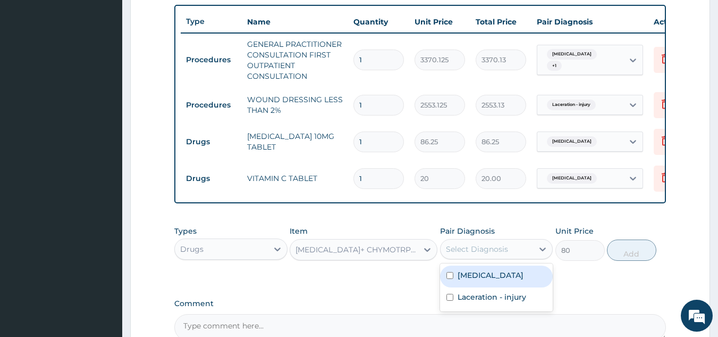
click at [505, 254] on div "Select Diagnosis" at bounding box center [477, 249] width 62 height 11
click at [469, 280] on label "Rhinitis" at bounding box center [491, 275] width 66 height 11
checkbox input "true"
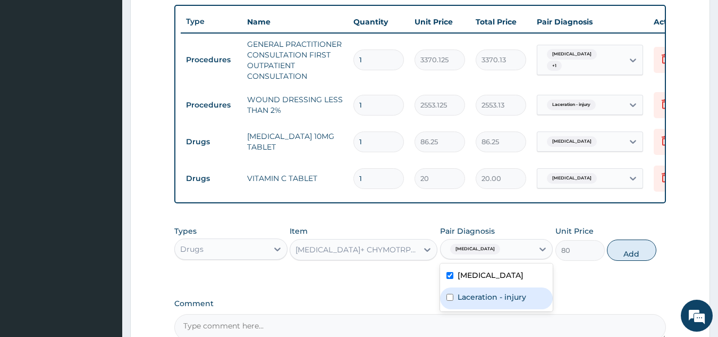
click at [463, 302] on label "Laceration - injury" at bounding box center [492, 296] width 69 height 11
checkbox input "true"
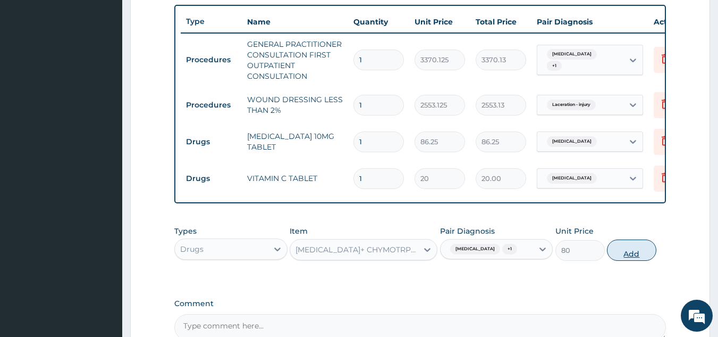
click at [623, 253] on button "Add" at bounding box center [631, 249] width 49 height 21
type input "0"
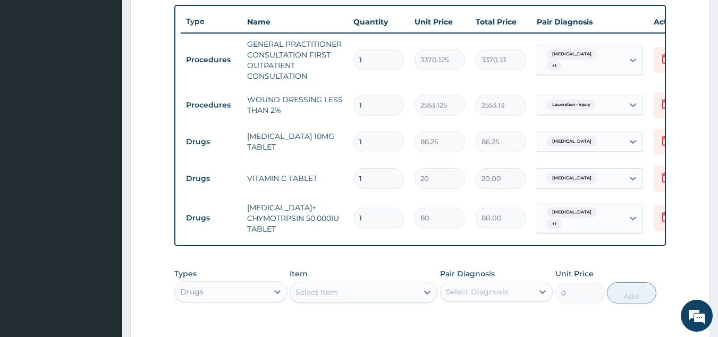
click at [325, 289] on div "Select Item" at bounding box center [317, 292] width 43 height 11
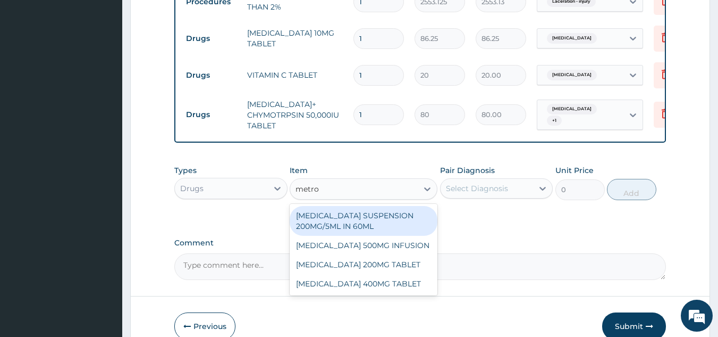
scroll to position [494, 0]
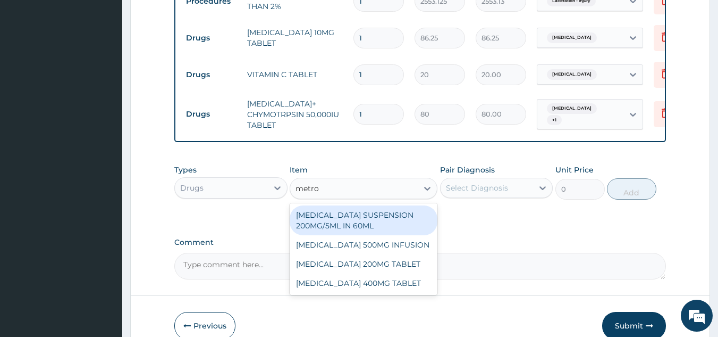
type input "metro"
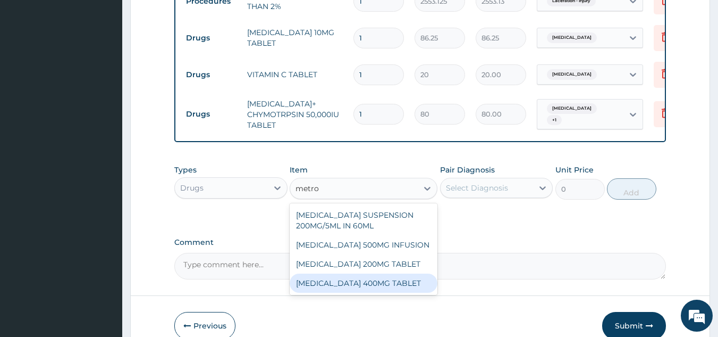
click at [388, 292] on div "METRONIDAZOLE 400MG TABLET" at bounding box center [364, 282] width 148 height 19
type input "125"
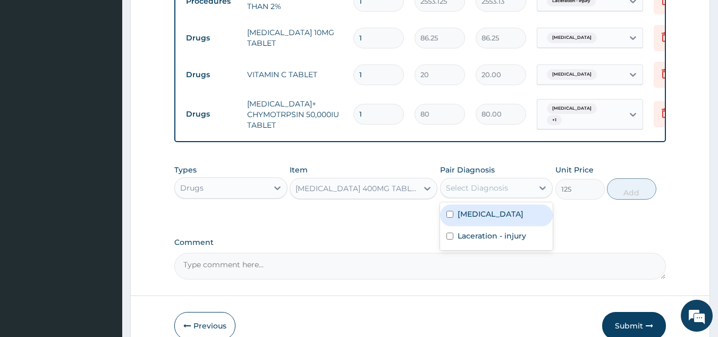
click at [490, 193] on div "Select Diagnosis" at bounding box center [477, 187] width 62 height 11
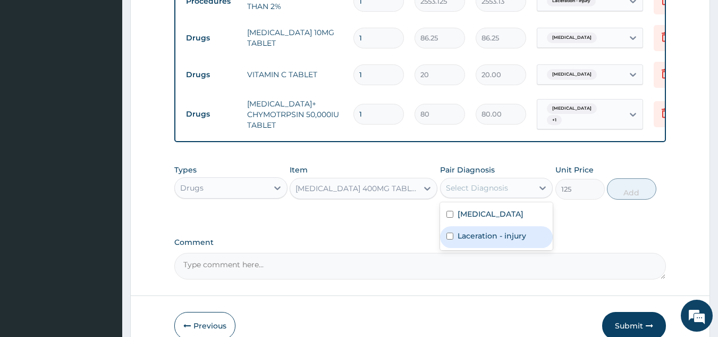
drag, startPoint x: 484, startPoint y: 215, endPoint x: 486, endPoint y: 241, distance: 25.6
click at [486, 241] on div "Rhinitis Laceration - injury" at bounding box center [496, 226] width 113 height 48
click at [486, 241] on label "Laceration - injury" at bounding box center [492, 235] width 69 height 11
checkbox input "true"
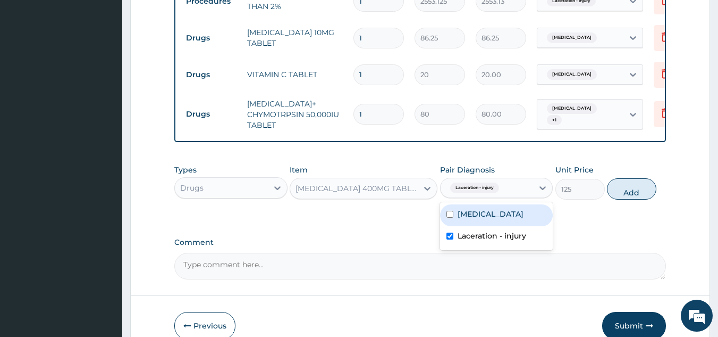
click at [473, 223] on div "Rhinitis" at bounding box center [496, 215] width 113 height 22
checkbox input "true"
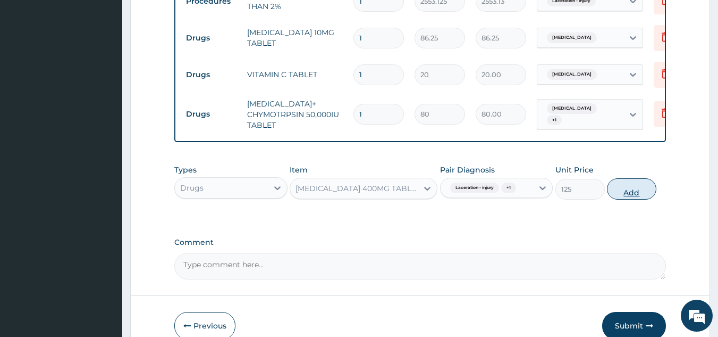
click at [632, 198] on button "Add" at bounding box center [631, 188] width 49 height 21
type input "0"
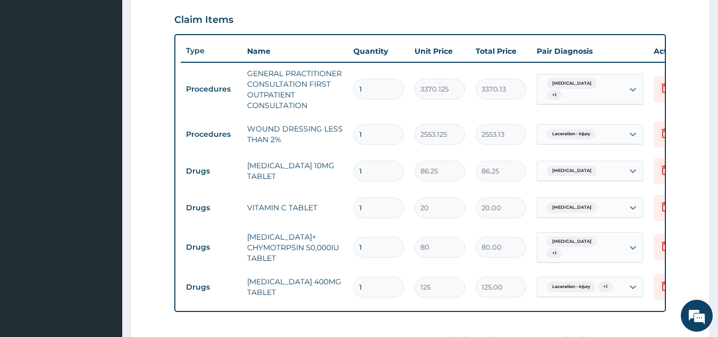
scroll to position [360, 0]
click at [374, 178] on input "1" at bounding box center [379, 172] width 51 height 21
type input "0.00"
type input "5"
type input "431.25"
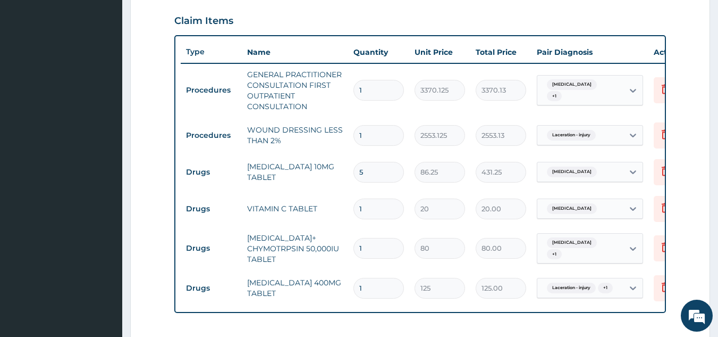
type input "5"
click at [379, 213] on input "1" at bounding box center [379, 208] width 51 height 21
type input "0.00"
type input "3"
type input "60.00"
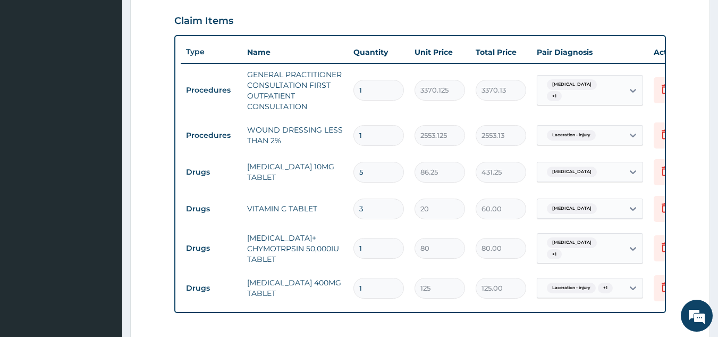
type input "30"
type input "600.00"
type input "30"
click at [379, 251] on input "1" at bounding box center [379, 248] width 51 height 21
type input "10"
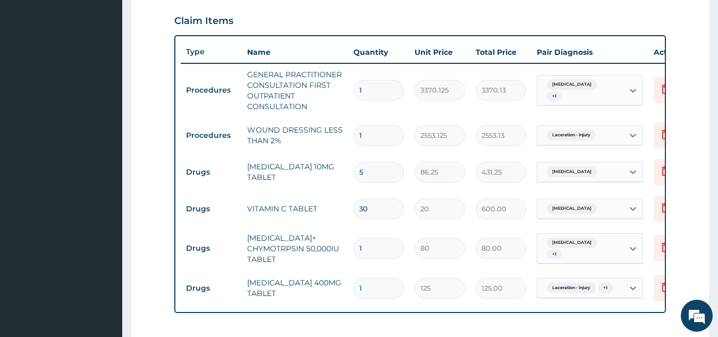
type input "800.00"
type input "10"
click at [367, 281] on input "1" at bounding box center [379, 288] width 51 height 21
type input "15"
type input "1875.00"
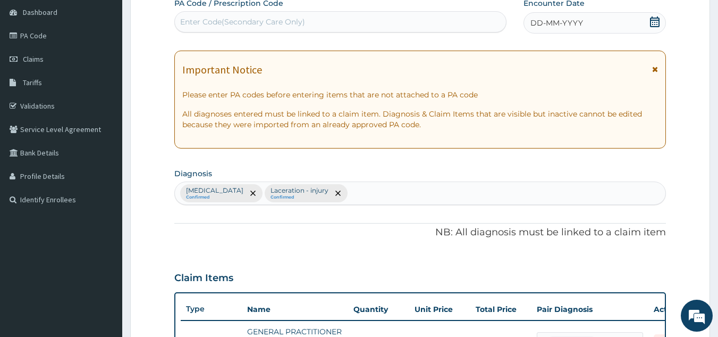
scroll to position [0, 0]
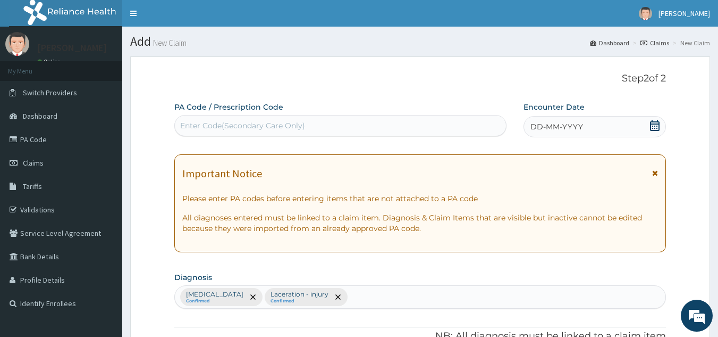
type input "15"
click at [544, 125] on span "DD-MM-YYYY" at bounding box center [557, 126] width 53 height 11
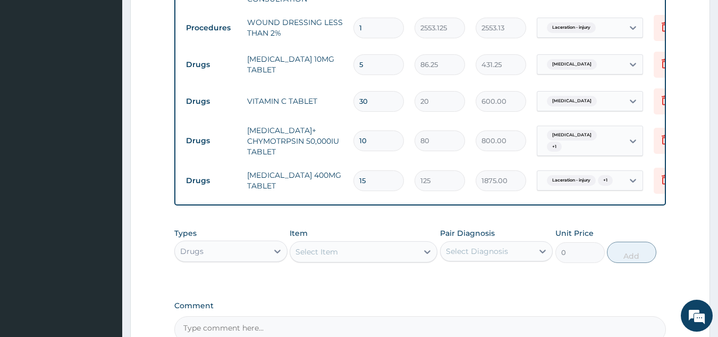
scroll to position [592, 0]
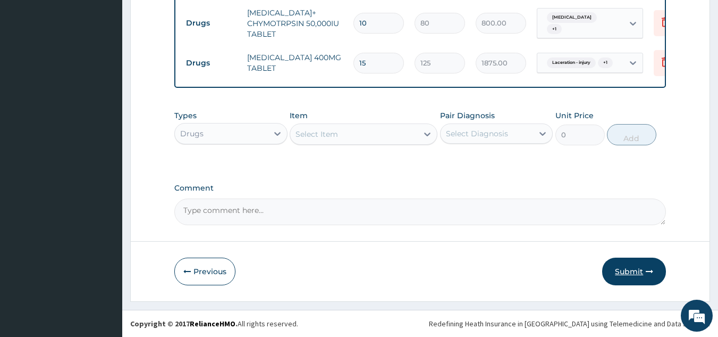
click at [622, 265] on button "Submit" at bounding box center [634, 271] width 64 height 28
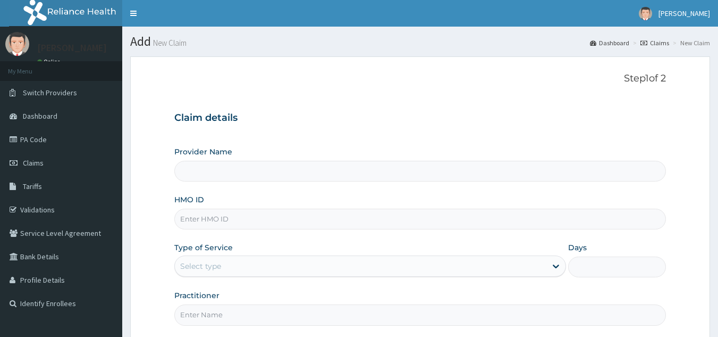
type input "Reliance Family Clinics (RFC) - [GEOGRAPHIC_DATA]"
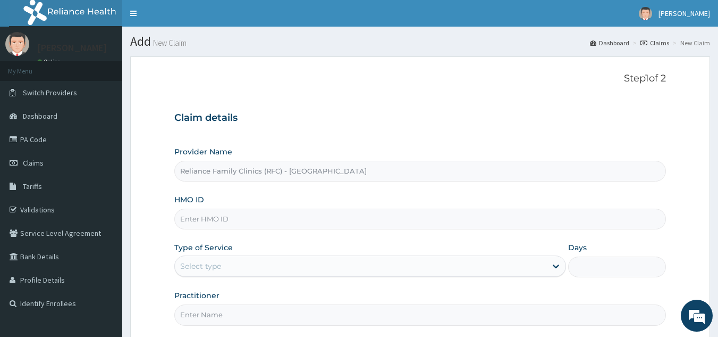
click at [261, 226] on input "HMO ID" at bounding box center [420, 218] width 492 height 21
click at [656, 40] on link "Claims" at bounding box center [655, 42] width 29 height 9
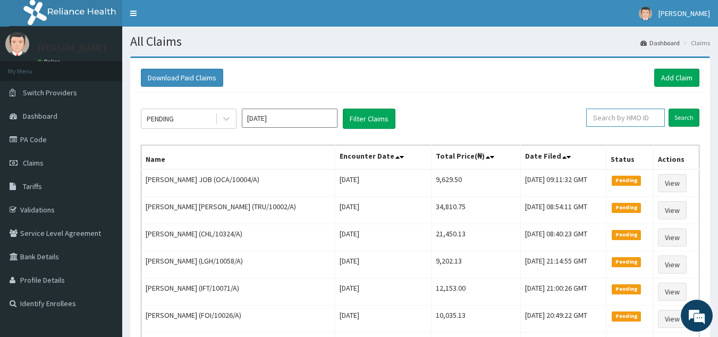
click at [651, 109] on input "text" at bounding box center [625, 117] width 79 height 18
paste input "OCA/10004/A"
type input "OCA/10004/A"
click at [669, 108] on input "Search" at bounding box center [684, 117] width 31 height 18
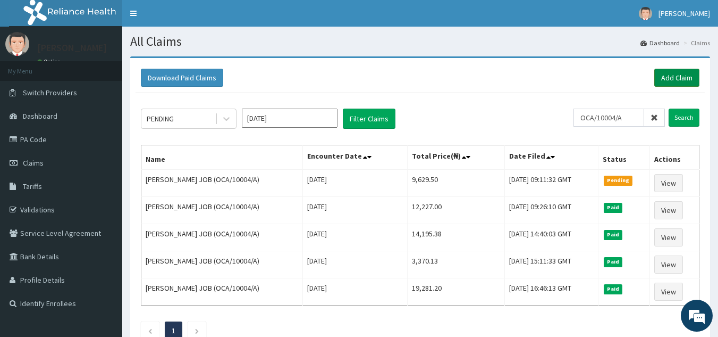
click at [665, 79] on link "Add Claim" at bounding box center [676, 78] width 45 height 18
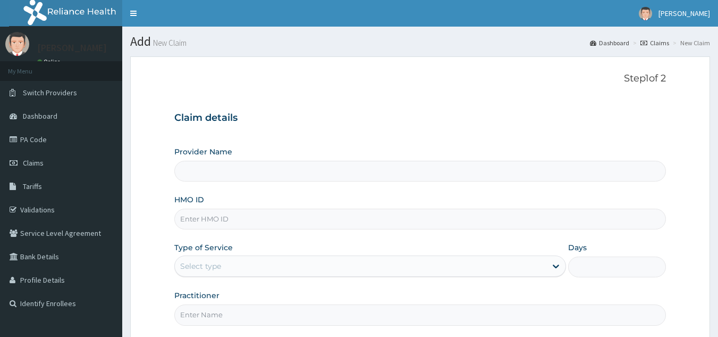
click at [438, 214] on input "HMO ID" at bounding box center [420, 218] width 492 height 21
paste input "BHT/10526/A"
type input "BHT/10526/A"
type input "Reliance Family Clinics (RFC) - [GEOGRAPHIC_DATA]"
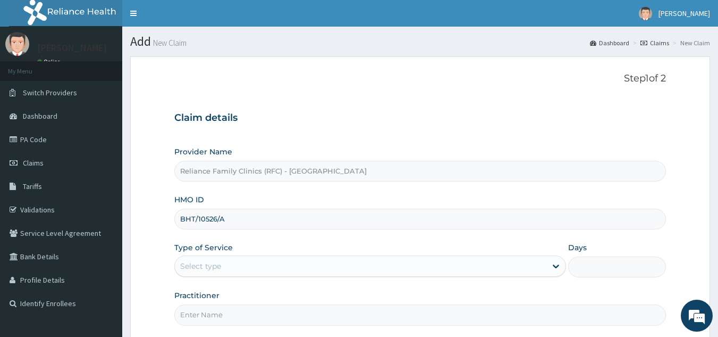
type input "BHT/10526/A"
click at [394, 254] on div "Type of Service Select type" at bounding box center [370, 259] width 392 height 35
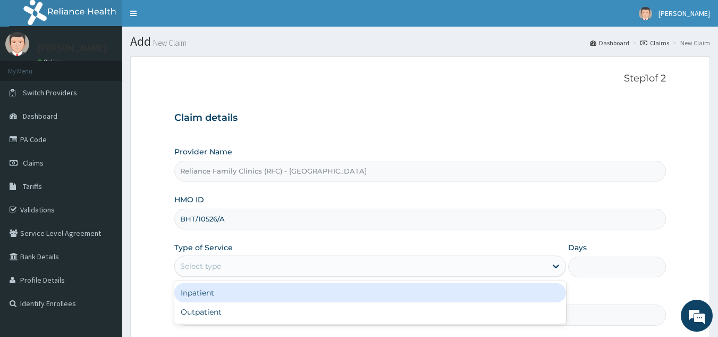
click at [389, 269] on div "Select type" at bounding box center [361, 265] width 372 height 17
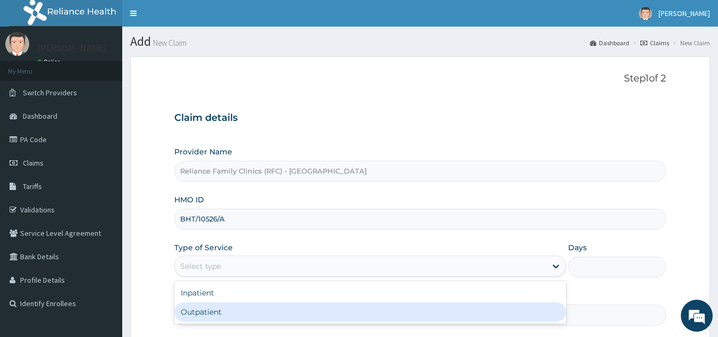
click at [372, 303] on div "Outpatient" at bounding box center [370, 311] width 392 height 19
type input "1"
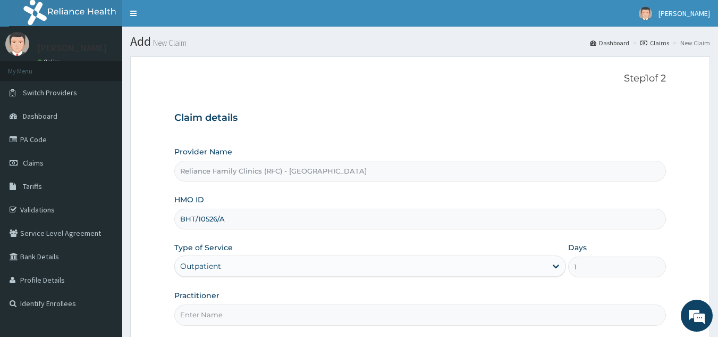
scroll to position [100, 0]
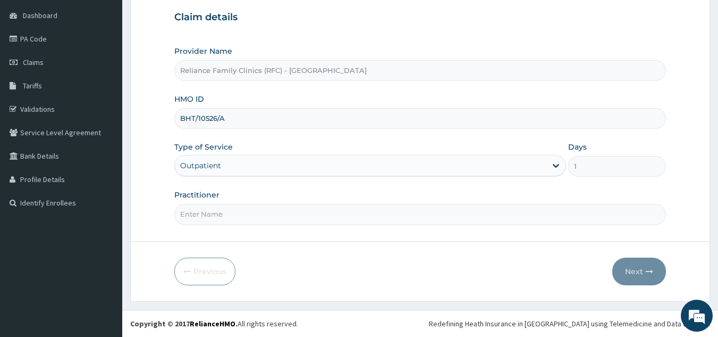
click at [370, 219] on input "Practitioner" at bounding box center [420, 214] width 492 height 21
type input "Locum"
click at [631, 273] on button "Next" at bounding box center [639, 271] width 54 height 28
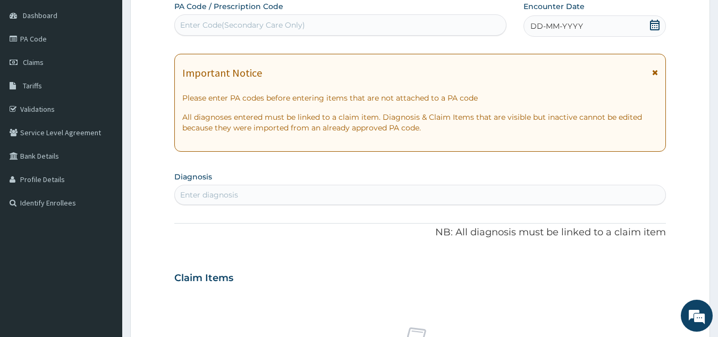
click at [387, 194] on div "Enter diagnosis" at bounding box center [420, 194] width 491 height 17
type input "Fever"
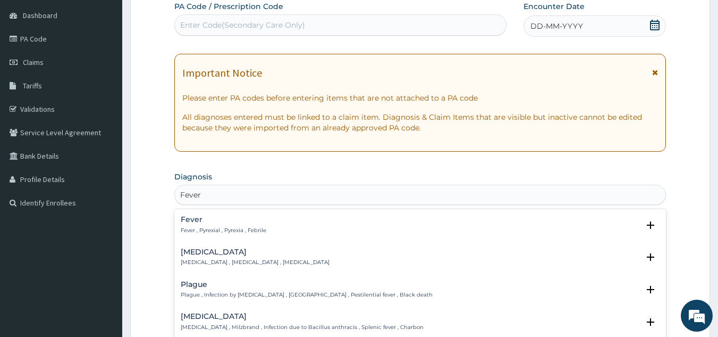
click at [252, 220] on h4 "Fever" at bounding box center [224, 219] width 86 height 8
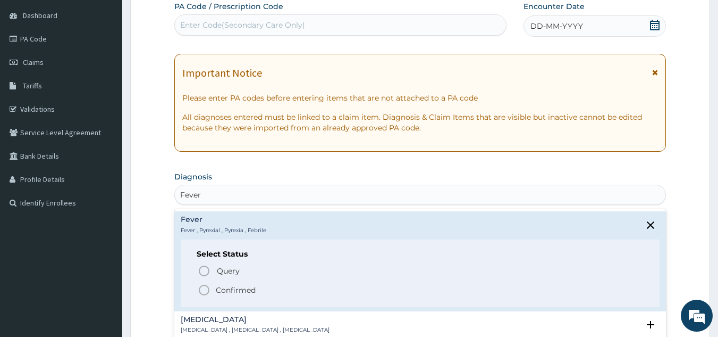
click at [222, 288] on p "Confirmed" at bounding box center [236, 289] width 40 height 11
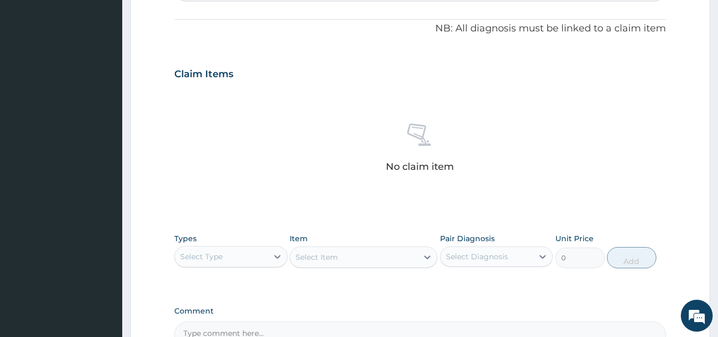
scroll to position [308, 0]
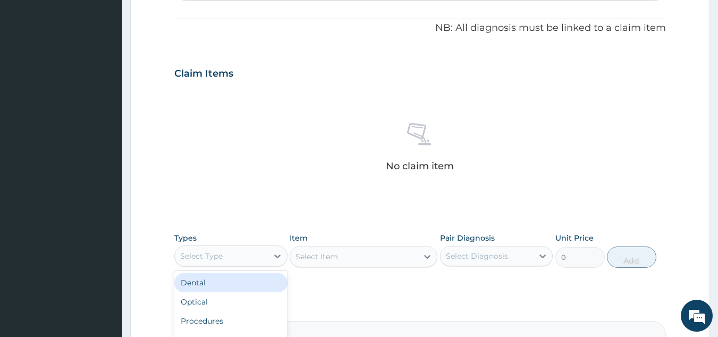
click at [261, 258] on div "Select Type" at bounding box center [221, 255] width 93 height 17
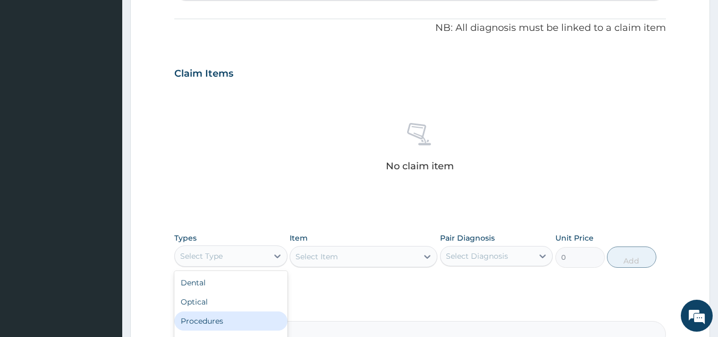
click at [231, 314] on div "Procedures" at bounding box center [230, 320] width 113 height 19
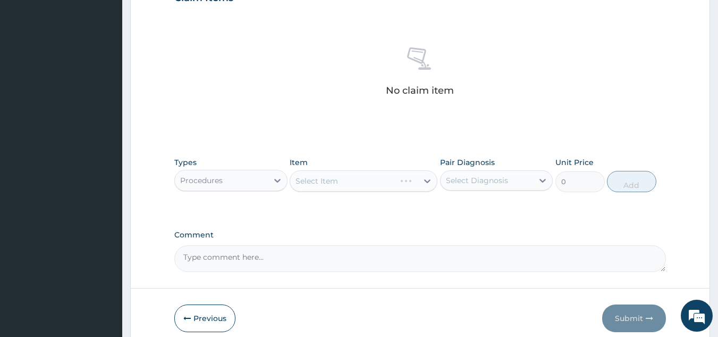
scroll to position [388, 0]
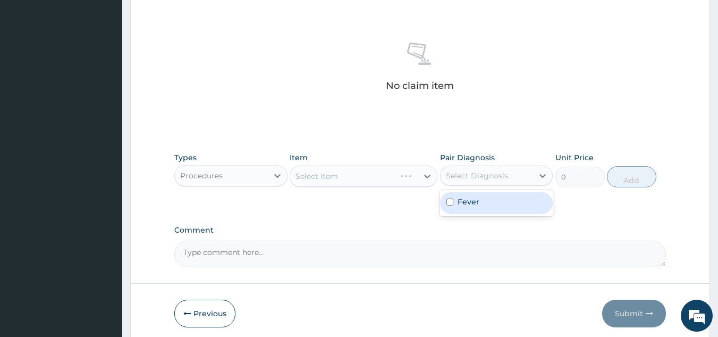
click at [449, 182] on div "Select Diagnosis" at bounding box center [487, 175] width 93 height 17
click at [456, 193] on div "Fever" at bounding box center [496, 203] width 113 height 22
checkbox input "true"
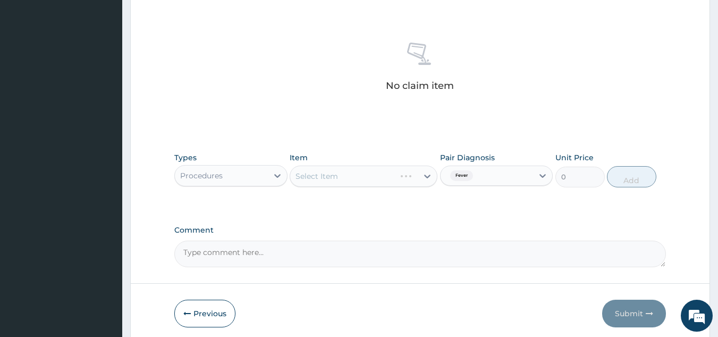
click at [394, 171] on div "Select Item" at bounding box center [364, 175] width 148 height 21
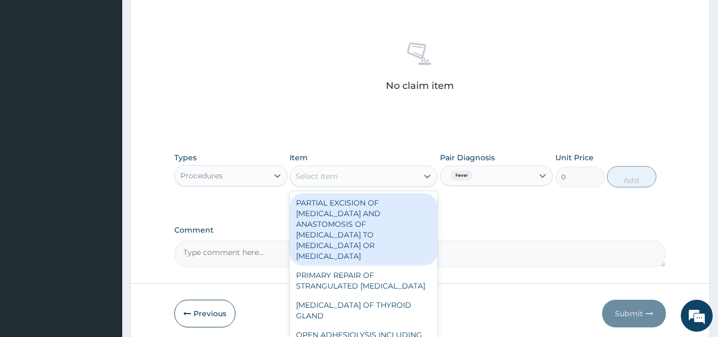
click at [394, 171] on div "Select Item" at bounding box center [354, 175] width 128 height 17
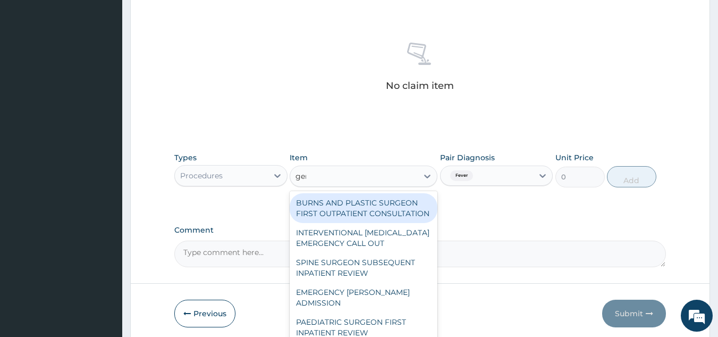
type input "gene"
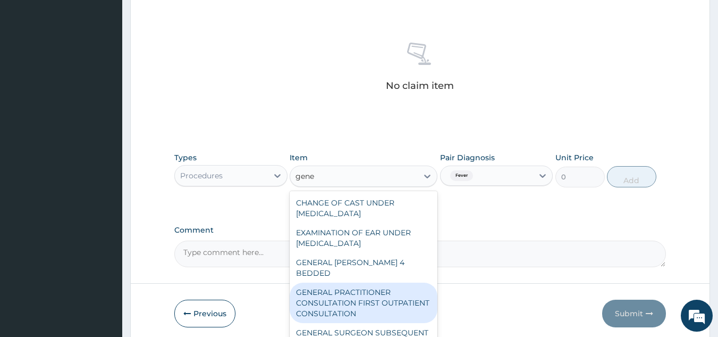
click at [360, 282] on div "GENERAL PRACTITIONER CONSULTATION FIRST OUTPATIENT CONSULTATION" at bounding box center [364, 302] width 148 height 40
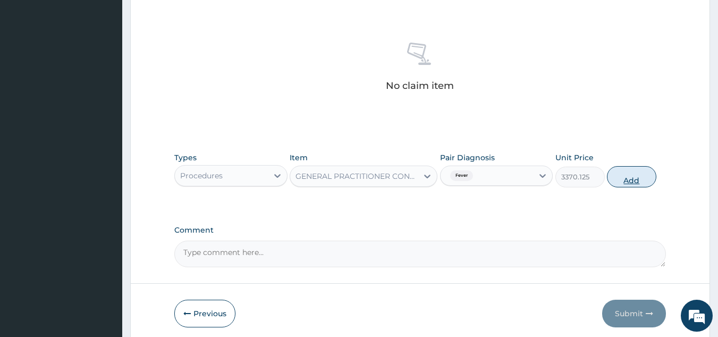
click at [624, 178] on button "Add" at bounding box center [631, 176] width 49 height 21
type input "0"
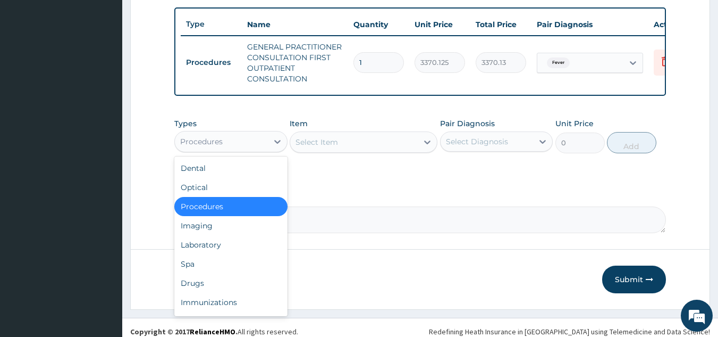
click at [255, 147] on div "Procedures" at bounding box center [221, 141] width 93 height 17
click at [219, 245] on div "Laboratory" at bounding box center [230, 244] width 113 height 19
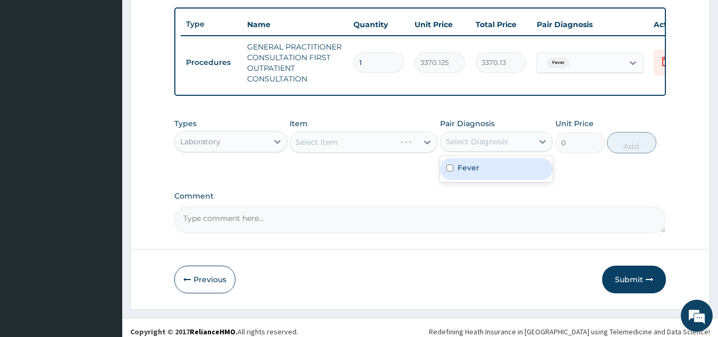
drag, startPoint x: 480, startPoint y: 145, endPoint x: 477, endPoint y: 184, distance: 38.9
click at [477, 152] on div "option Fever, selected. option Fever focused, 1 of 1. 1 result available. Use U…" at bounding box center [496, 141] width 113 height 20
click at [477, 180] on div "Fever" at bounding box center [496, 169] width 113 height 22
checkbox input "true"
click at [360, 141] on div "Select Item" at bounding box center [354, 141] width 128 height 17
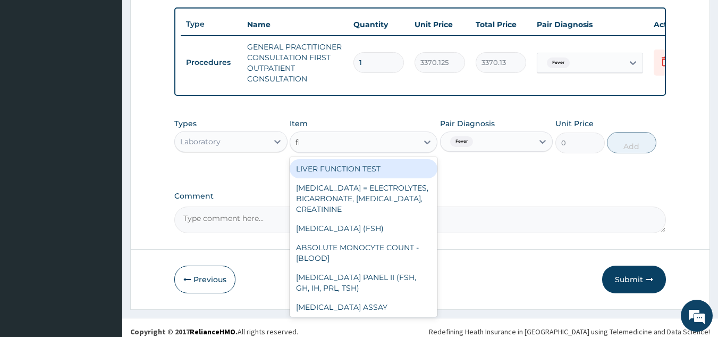
type input "fbc"
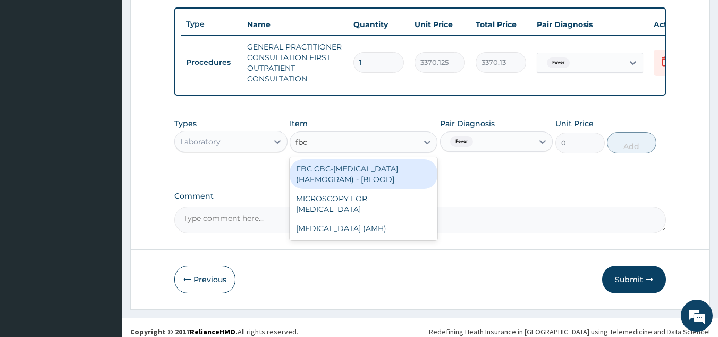
click at [357, 177] on div "FBC CBC-[MEDICAL_DATA] (HAEMOGRAM) - [BLOOD]" at bounding box center [364, 174] width 148 height 30
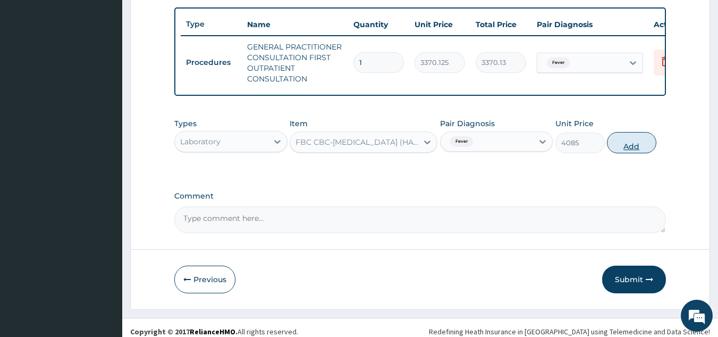
click at [636, 153] on button "Add" at bounding box center [631, 142] width 49 height 21
type input "0"
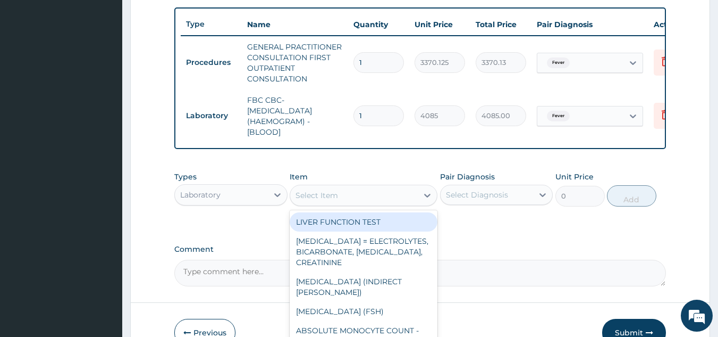
click at [347, 204] on div "Select Item" at bounding box center [354, 195] width 128 height 17
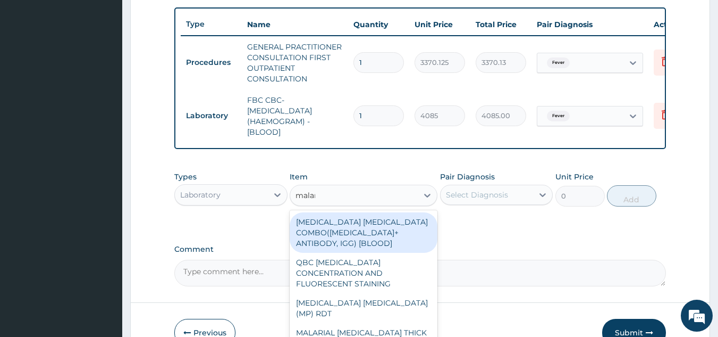
type input "malari"
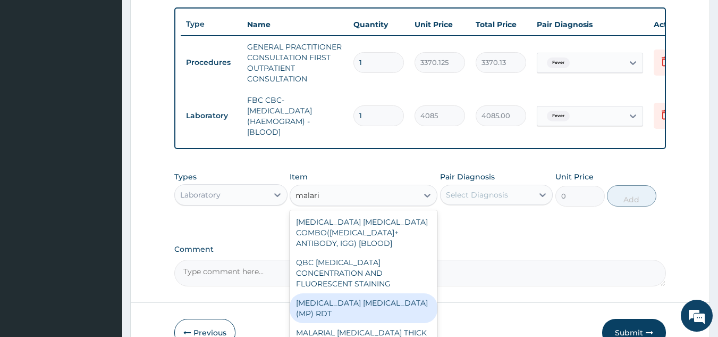
click at [371, 296] on div "[MEDICAL_DATA] [MEDICAL_DATA] (MP) RDT" at bounding box center [364, 308] width 148 height 30
type input "1531.875"
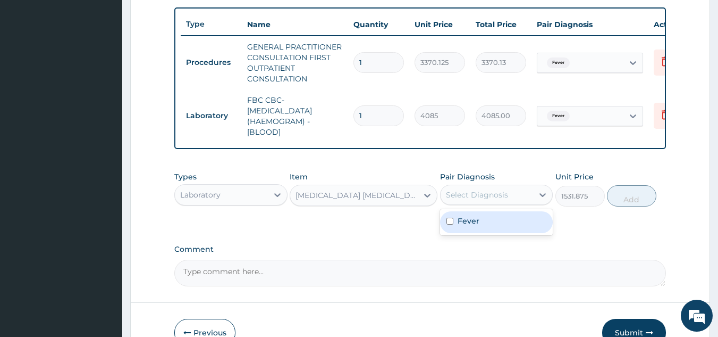
click at [508, 203] on div "Select Diagnosis" at bounding box center [487, 194] width 93 height 17
click at [497, 232] on div "Fever" at bounding box center [496, 222] width 113 height 22
checkbox input "true"
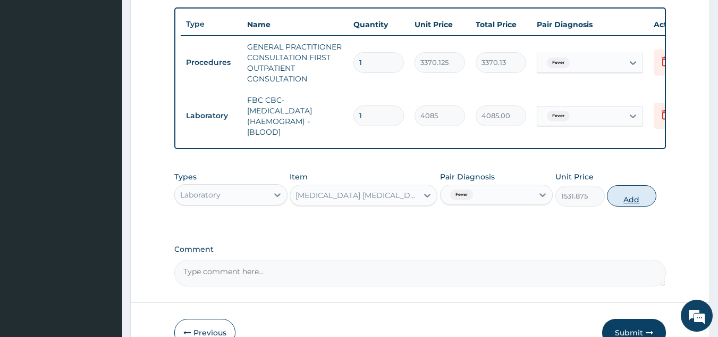
click at [618, 205] on button "Add" at bounding box center [631, 195] width 49 height 21
type input "0"
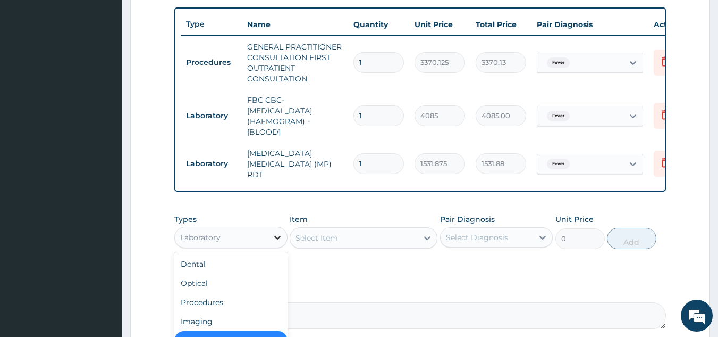
click at [279, 236] on icon at bounding box center [277, 237] width 11 height 11
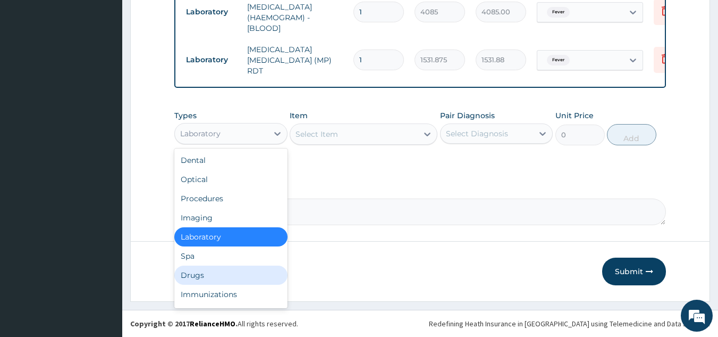
click at [188, 281] on div "Drugs" at bounding box center [230, 274] width 113 height 19
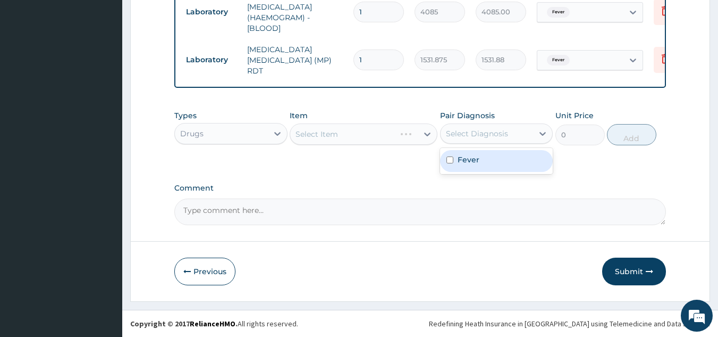
click at [477, 137] on div "Select Diagnosis" at bounding box center [477, 133] width 62 height 11
click at [469, 162] on label "Fever" at bounding box center [469, 159] width 22 height 11
checkbox input "true"
click at [344, 131] on div "Select Item" at bounding box center [364, 133] width 148 height 21
click at [344, 131] on div "Select Item" at bounding box center [354, 133] width 128 height 17
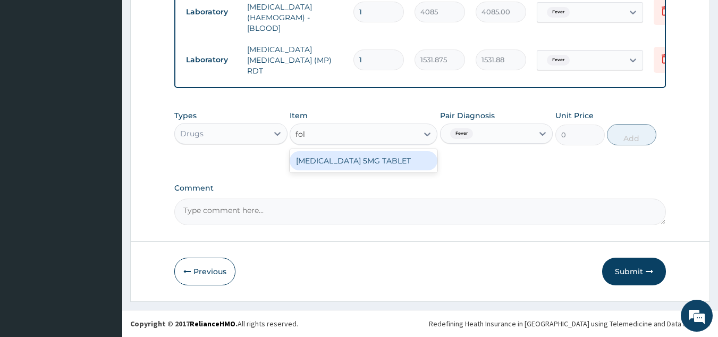
type input "foli"
click at [347, 161] on div "[MEDICAL_DATA] 5MG TABLET" at bounding box center [364, 160] width 148 height 19
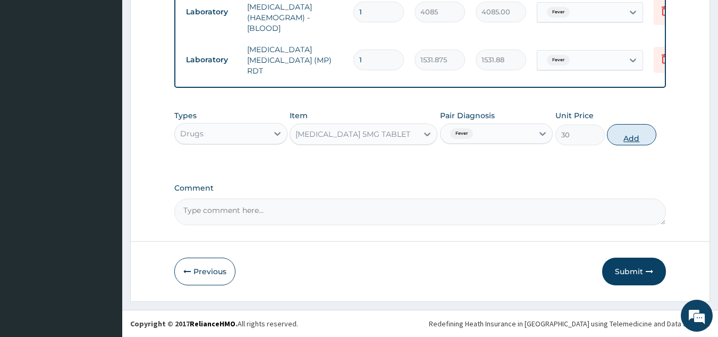
click at [637, 135] on button "Add" at bounding box center [631, 134] width 49 height 21
type input "0"
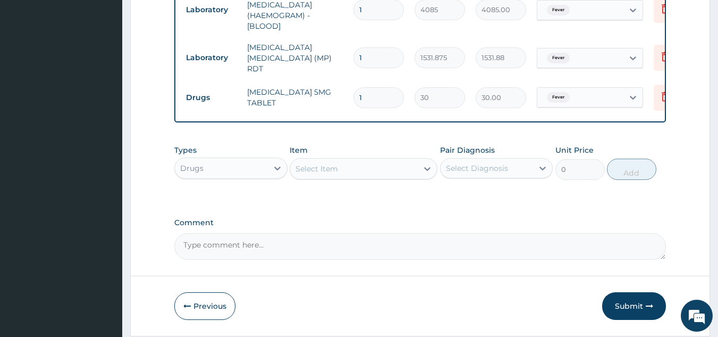
click at [359, 164] on div "Select Item" at bounding box center [354, 168] width 128 height 17
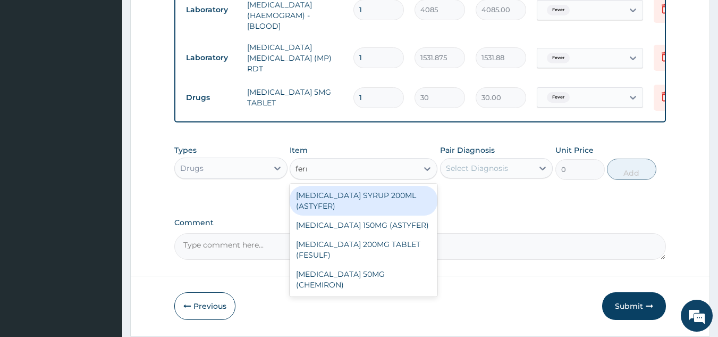
type input "ferro"
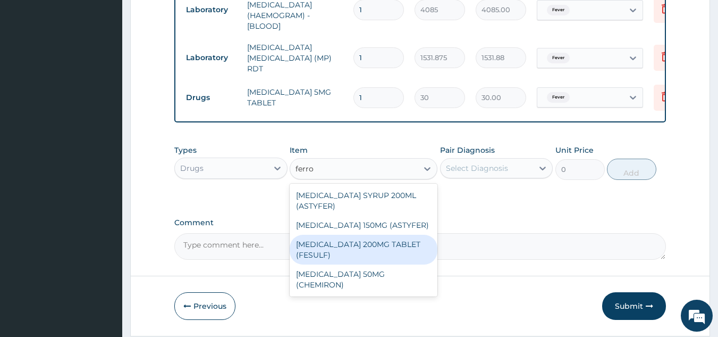
click at [376, 264] on div "[MEDICAL_DATA] 200MG TABLET (FESULF)" at bounding box center [364, 249] width 148 height 30
type input "30"
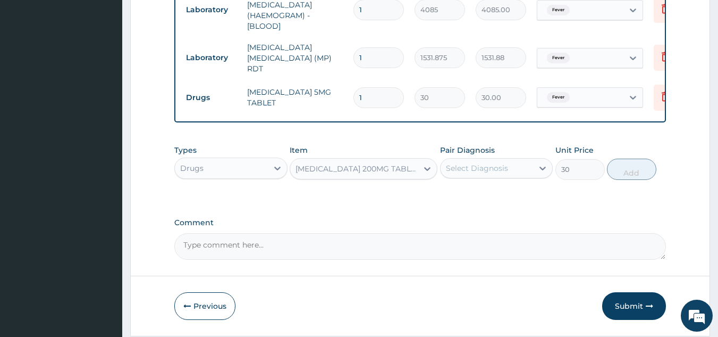
click at [522, 174] on div "Select Diagnosis" at bounding box center [487, 168] width 93 height 17
click at [501, 197] on div "Fever" at bounding box center [496, 195] width 113 height 22
checkbox input "true"
click at [635, 166] on button "Add" at bounding box center [631, 168] width 49 height 21
type input "0"
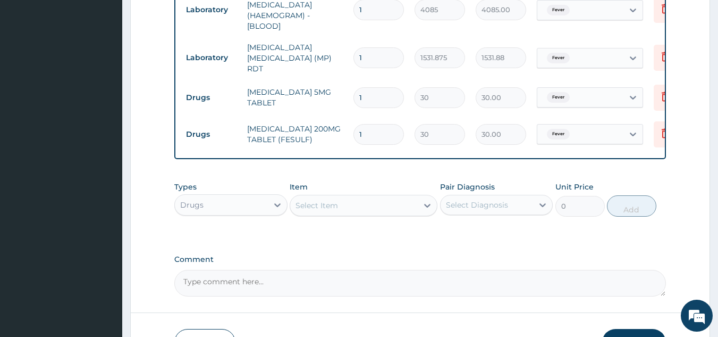
click at [317, 202] on div "Select Item" at bounding box center [317, 205] width 43 height 11
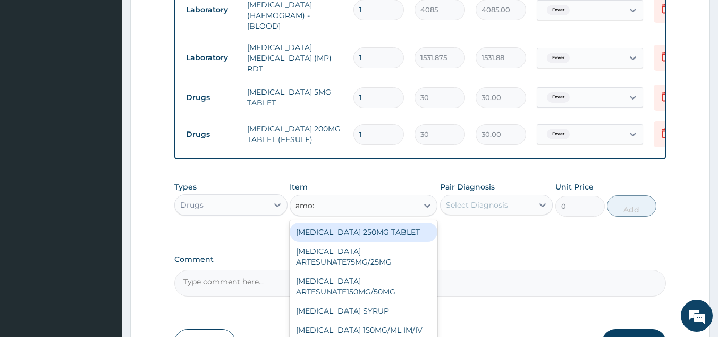
type input "amoxi"
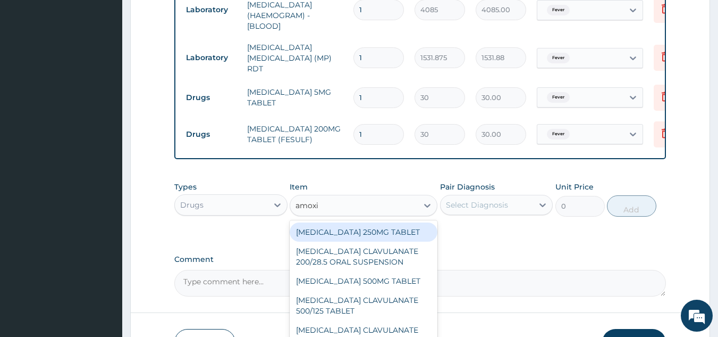
click at [379, 229] on div "[MEDICAL_DATA] 250MG TABLET" at bounding box center [364, 231] width 148 height 19
type input "100"
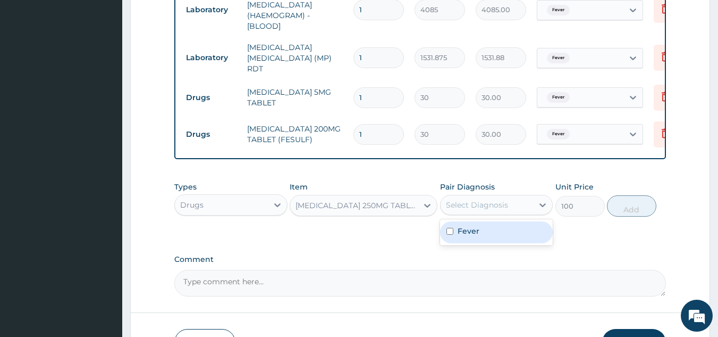
click at [493, 207] on div "Select Diagnosis" at bounding box center [477, 204] width 62 height 11
click at [476, 236] on label "Fever" at bounding box center [469, 230] width 22 height 11
checkbox input "true"
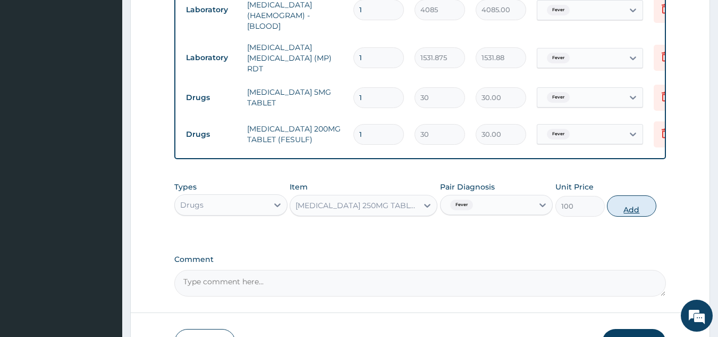
click at [626, 200] on button "Add" at bounding box center [631, 205] width 49 height 21
type input "0"
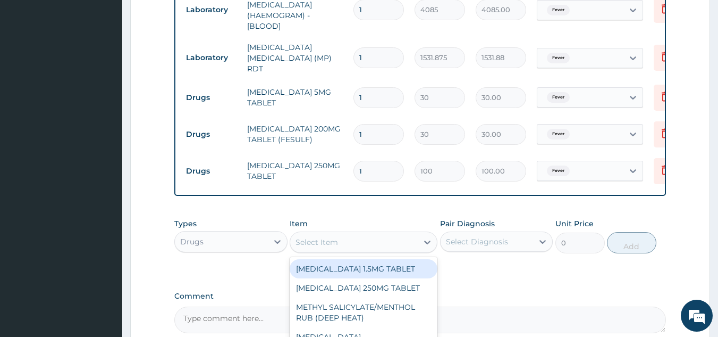
click at [312, 245] on div "Select Item" at bounding box center [317, 242] width 43 height 11
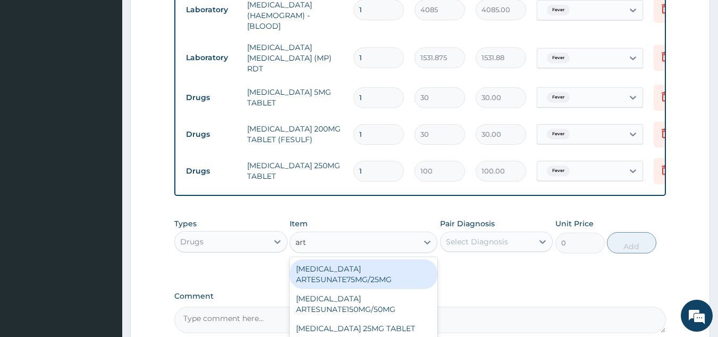
type input "arte"
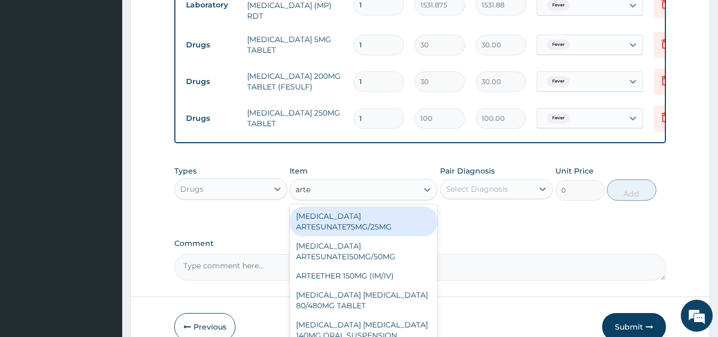
scroll to position [554, 0]
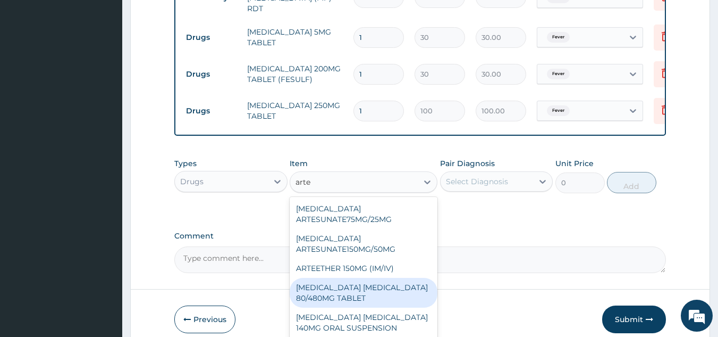
click at [367, 304] on div "ARTEMETHER LUMEFANTRINE 80/480MG TABLET" at bounding box center [364, 293] width 148 height 30
type input "450"
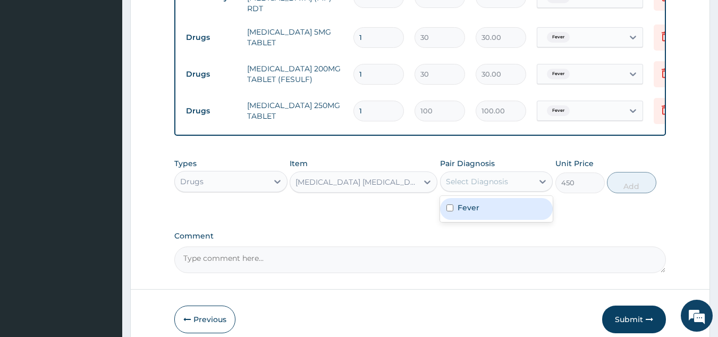
click at [498, 189] on div "Select Diagnosis" at bounding box center [487, 181] width 93 height 17
click at [486, 213] on div "Fever" at bounding box center [496, 209] width 113 height 22
checkbox input "true"
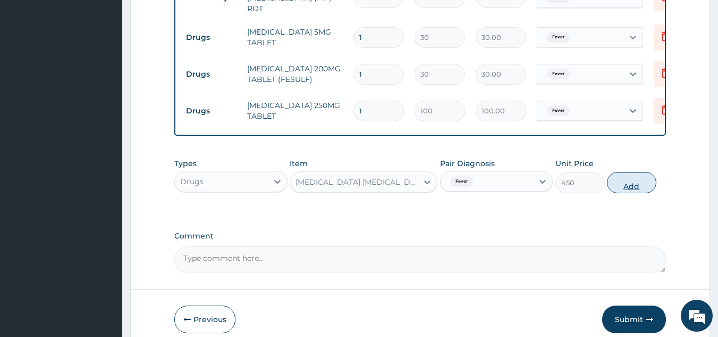
click at [627, 189] on button "Add" at bounding box center [631, 182] width 49 height 21
type input "0"
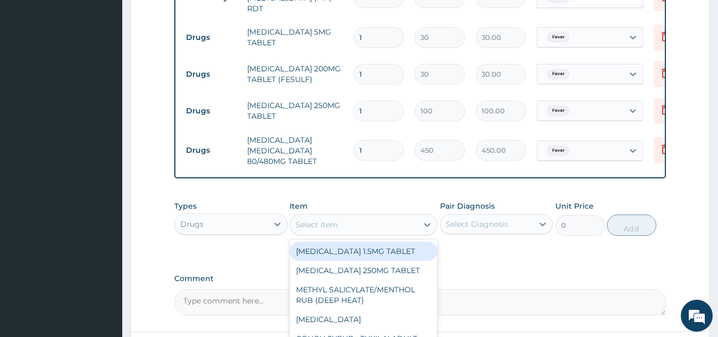
click at [318, 223] on div "Select Item" at bounding box center [317, 224] width 43 height 11
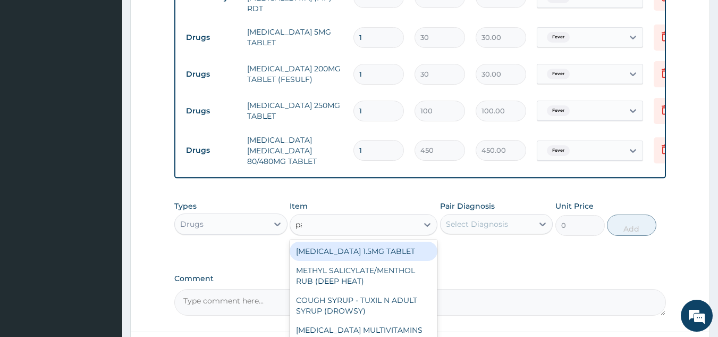
type input "para"
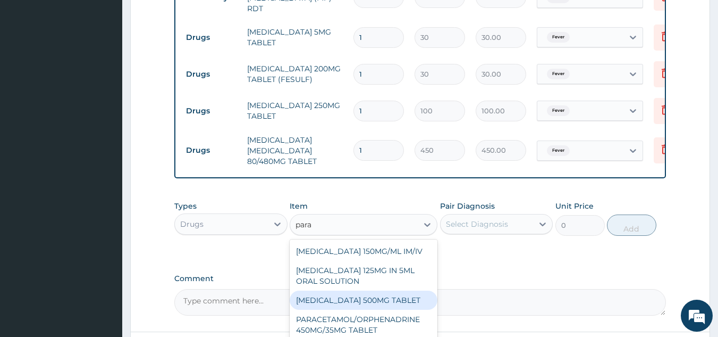
click at [388, 299] on div "[MEDICAL_DATA] 500MG TABLET" at bounding box center [364, 299] width 148 height 19
type input "30"
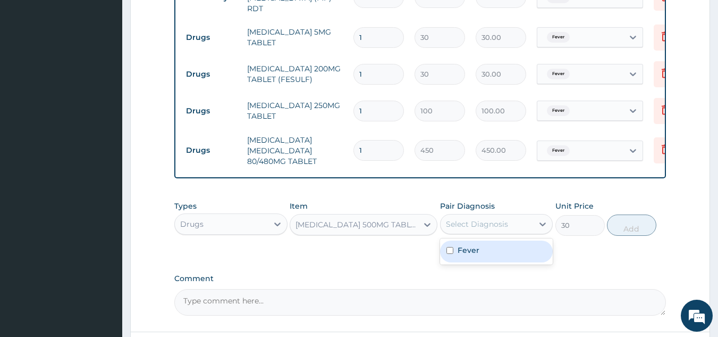
click at [491, 226] on div "Select Diagnosis" at bounding box center [477, 224] width 62 height 11
click at [474, 255] on label "Fever" at bounding box center [469, 250] width 22 height 11
checkbox input "true"
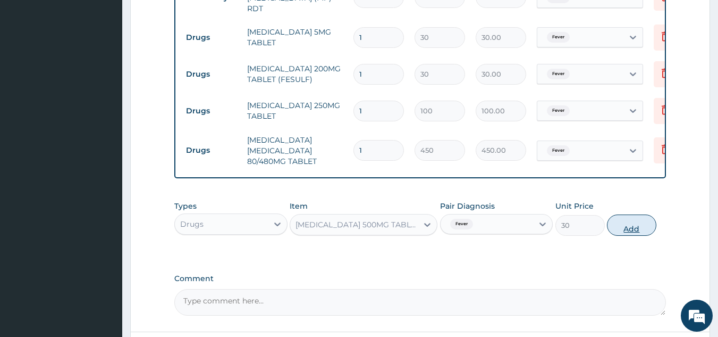
click at [628, 231] on button "Add" at bounding box center [631, 224] width 49 height 21
type input "0"
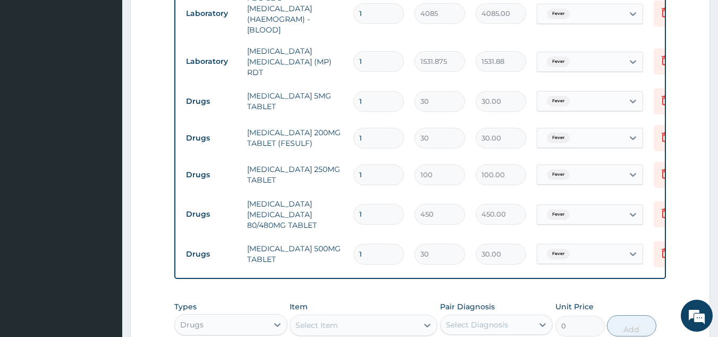
scroll to position [488, 0]
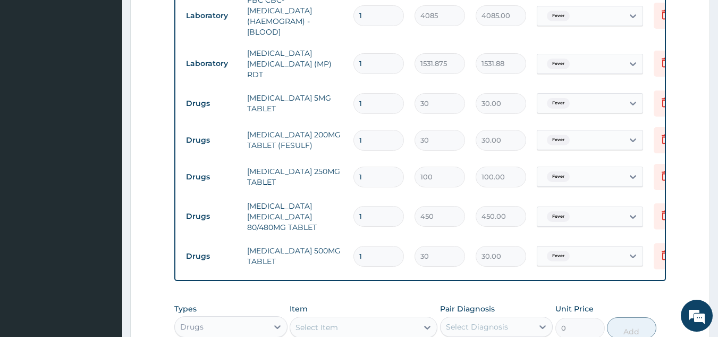
click at [385, 93] on input "1" at bounding box center [379, 103] width 51 height 21
type input "0.00"
type input "30"
type input "900.00"
type input "30"
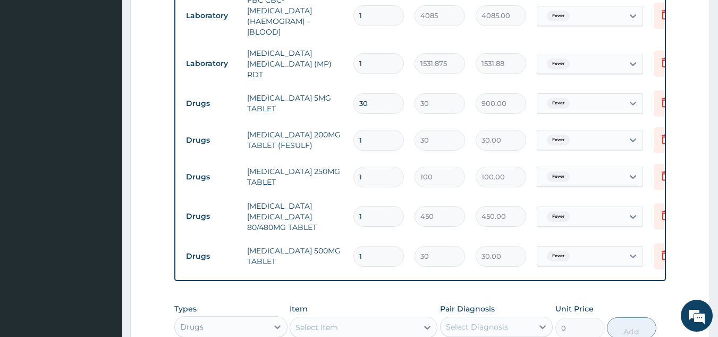
click at [378, 133] on input "1" at bounding box center [379, 140] width 51 height 21
type input "0.00"
type input "60"
type input "1800.00"
type input "60"
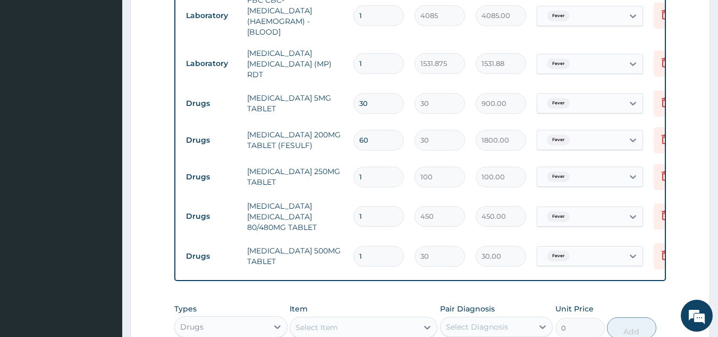
click at [377, 172] on input "1" at bounding box center [379, 176] width 51 height 21
type input "10"
type input "1000.00"
type input "10"
click at [371, 206] on input "1" at bounding box center [379, 216] width 51 height 21
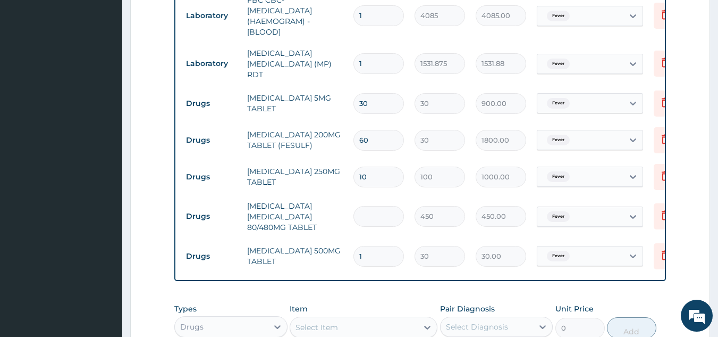
type input "0.00"
type input "6"
type input "2700.00"
type input "6"
click at [375, 248] on input "1" at bounding box center [379, 256] width 51 height 21
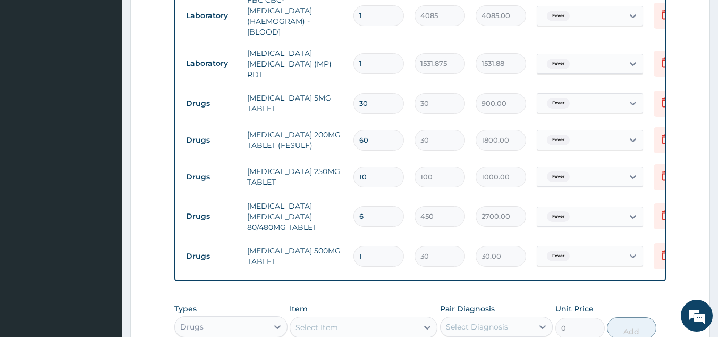
type input "15"
type input "450.00"
type input "13"
type input "390.00"
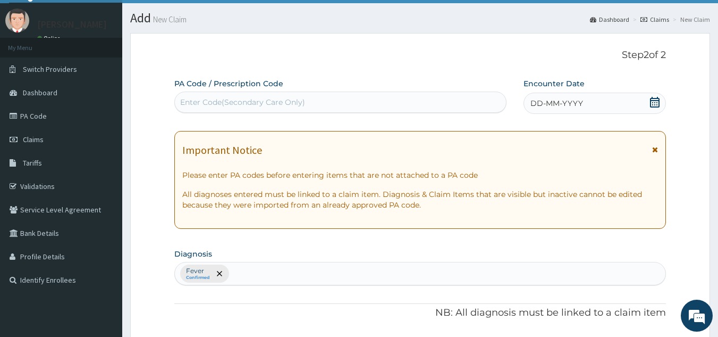
scroll to position [0, 0]
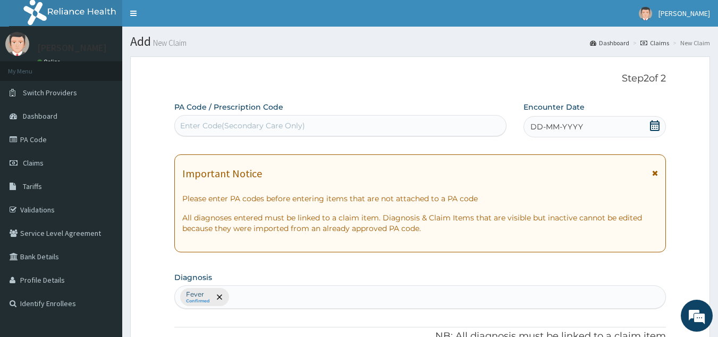
type input "13"
click at [556, 130] on span "DD-MM-YYYY" at bounding box center [557, 126] width 53 height 11
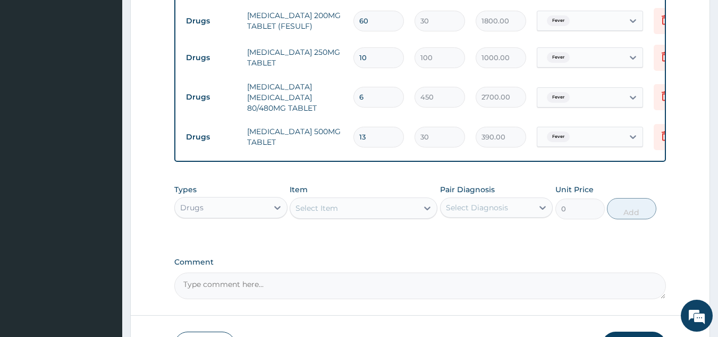
scroll to position [683, 0]
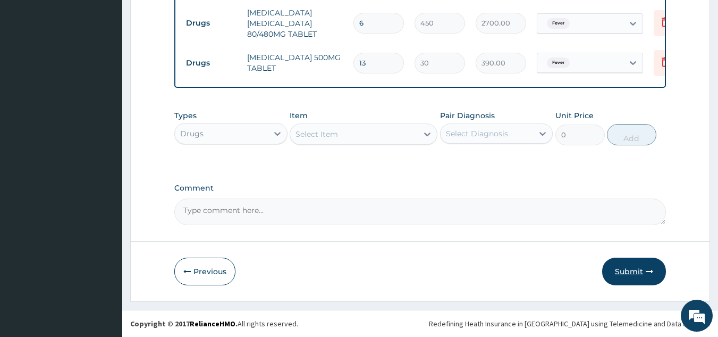
click at [627, 268] on button "Submit" at bounding box center [634, 271] width 64 height 28
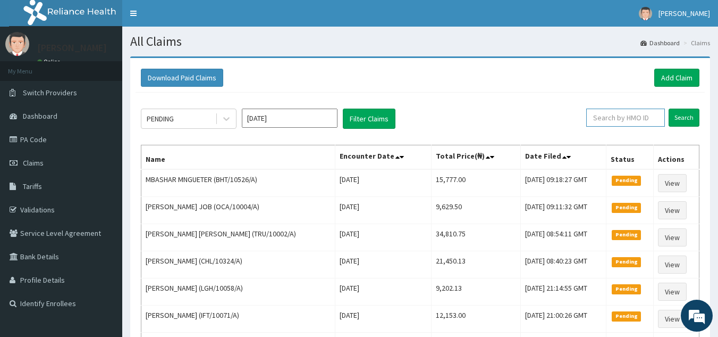
click at [624, 114] on input "text" at bounding box center [625, 117] width 79 height 18
paste input "BHT/10526/A"
type input "BHT/10526/A"
click at [669, 108] on input "Search" at bounding box center [684, 117] width 31 height 18
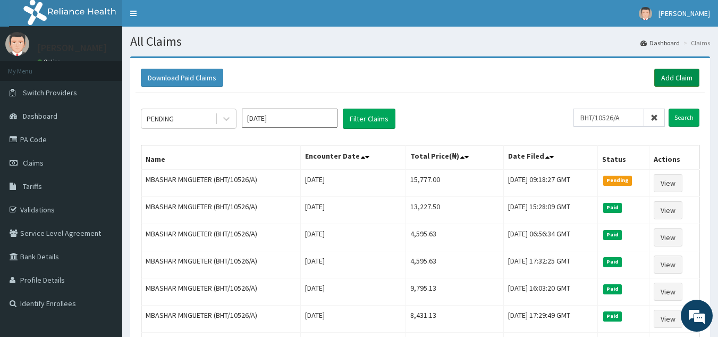
click at [662, 82] on link "Add Claim" at bounding box center [676, 78] width 45 height 18
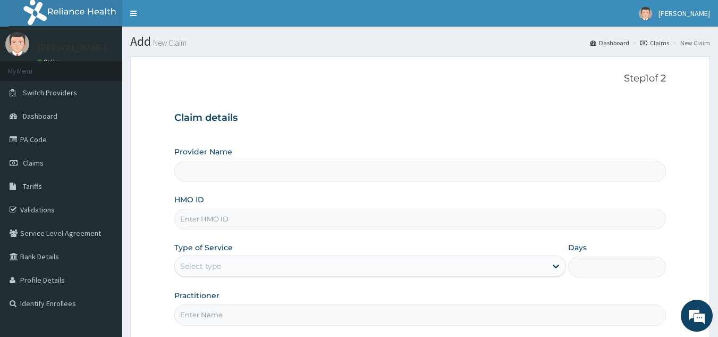
click at [210, 218] on input "HMO ID" at bounding box center [420, 218] width 492 height 21
type input "Reliance Family Clinics (RFC) - [GEOGRAPHIC_DATA]"
paste input "FFC/10043/A"
type input "FFC/10043/A"
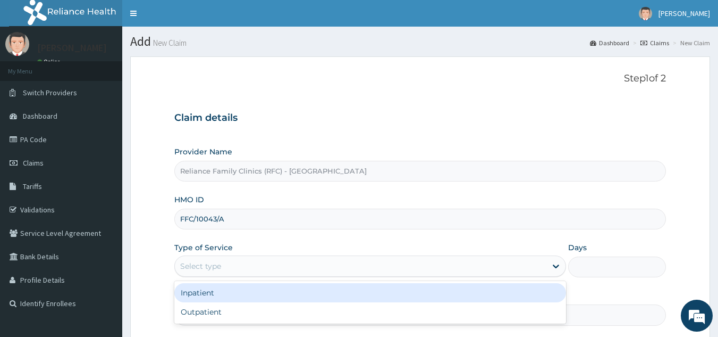
click at [215, 272] on div "Select type" at bounding box center [361, 265] width 372 height 17
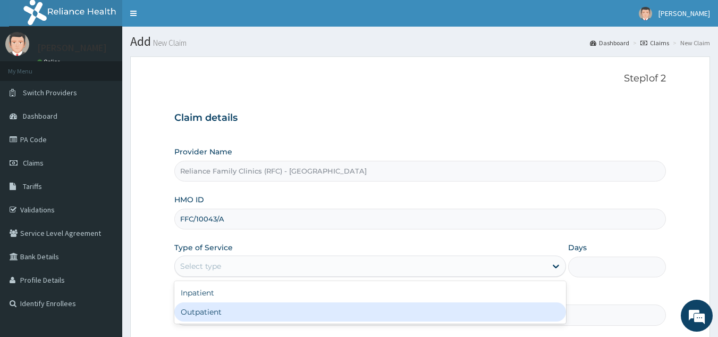
click at [215, 310] on div "Outpatient" at bounding box center [370, 311] width 392 height 19
type input "1"
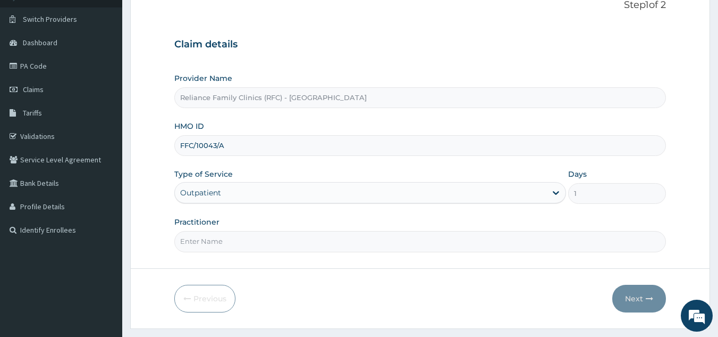
click at [238, 240] on input "Practitioner" at bounding box center [420, 241] width 492 height 21
type input "Locum"
click at [645, 290] on button "Next" at bounding box center [639, 298] width 54 height 28
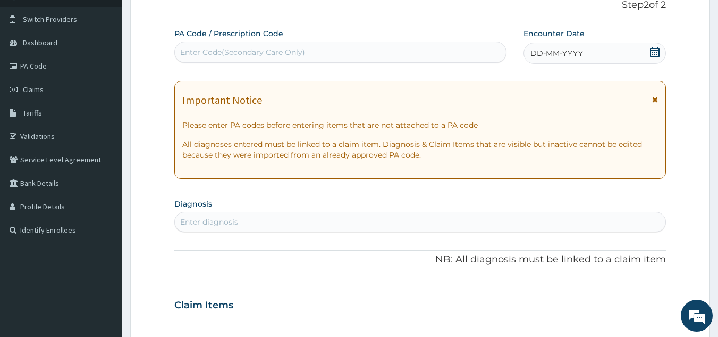
click at [298, 227] on div "Enter diagnosis" at bounding box center [420, 221] width 491 height 17
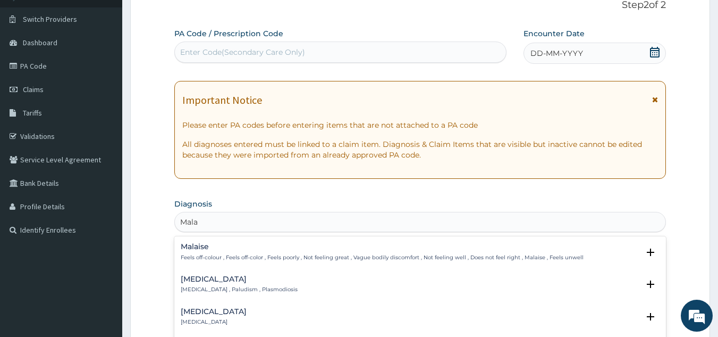
type input "Malar"
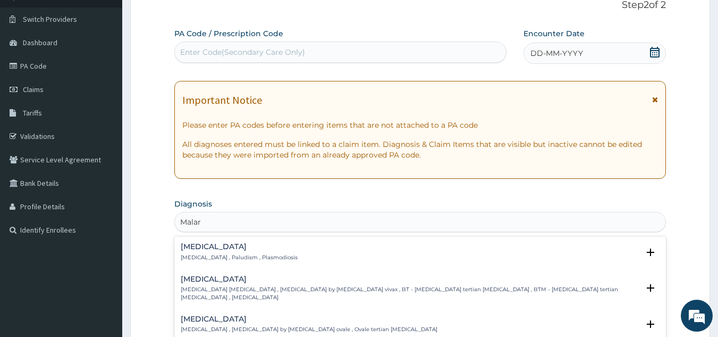
click at [211, 249] on h4 "[MEDICAL_DATA]" at bounding box center [239, 246] width 117 height 8
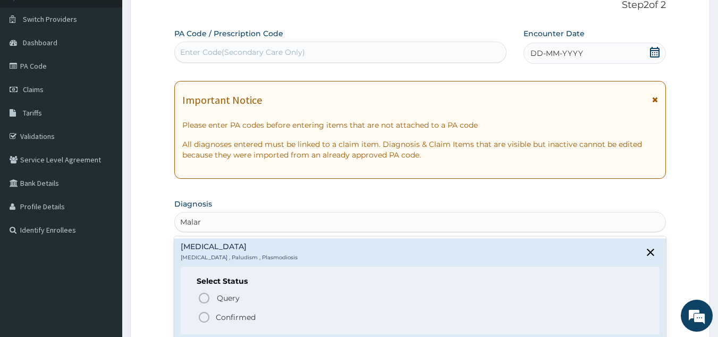
click at [199, 316] on circle "status option filled" at bounding box center [204, 317] width 10 height 10
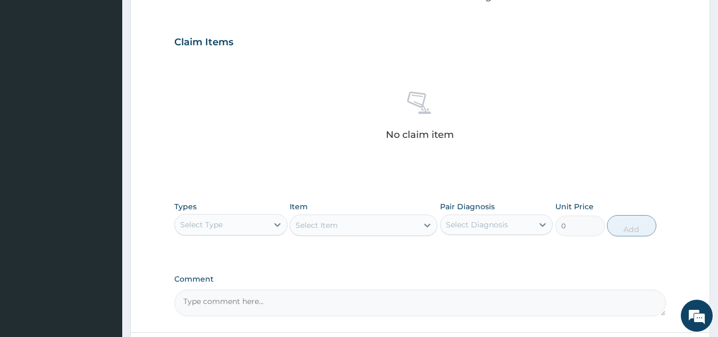
scroll to position [348, 0]
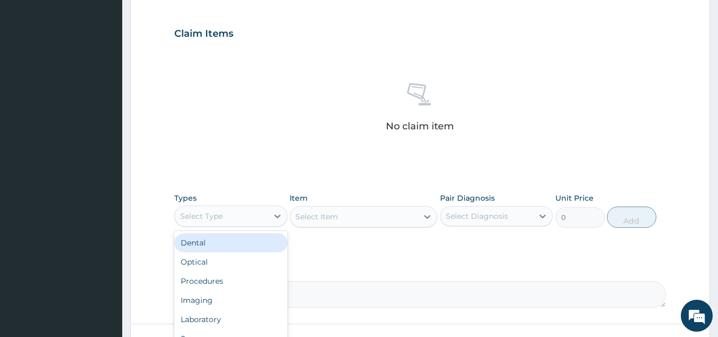
click at [255, 214] on div "Select Type" at bounding box center [221, 215] width 93 height 17
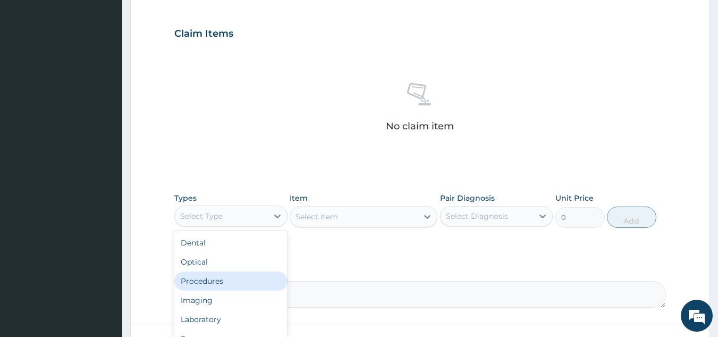
click at [221, 286] on div "Procedures" at bounding box center [230, 280] width 113 height 19
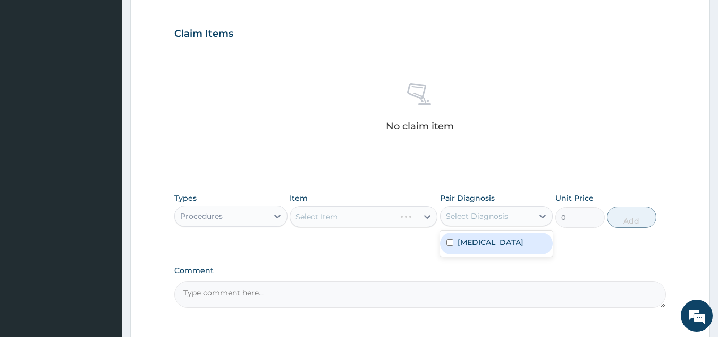
click at [513, 212] on div "Select Diagnosis" at bounding box center [487, 215] width 93 height 17
click at [485, 245] on label "[MEDICAL_DATA]" at bounding box center [491, 242] width 66 height 11
checkbox input "true"
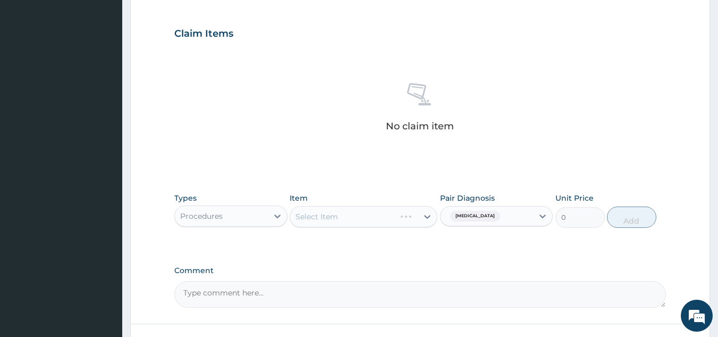
click at [379, 209] on div "Select Item" at bounding box center [364, 216] width 148 height 21
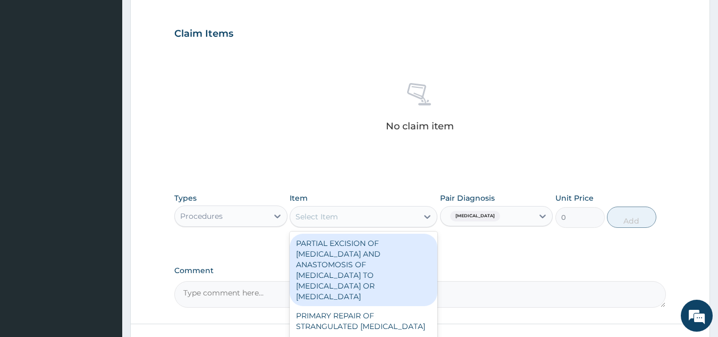
click at [377, 218] on div "Select Item" at bounding box center [354, 216] width 128 height 17
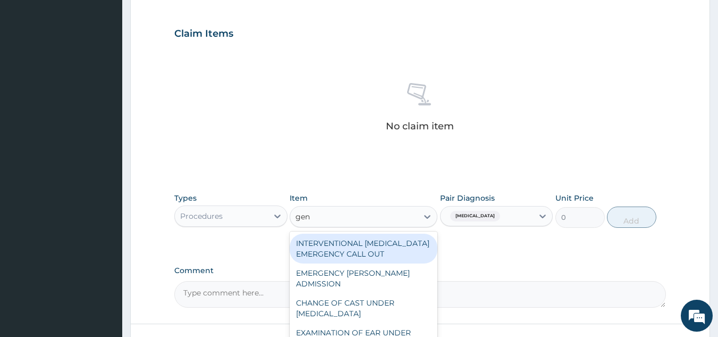
type input "gene"
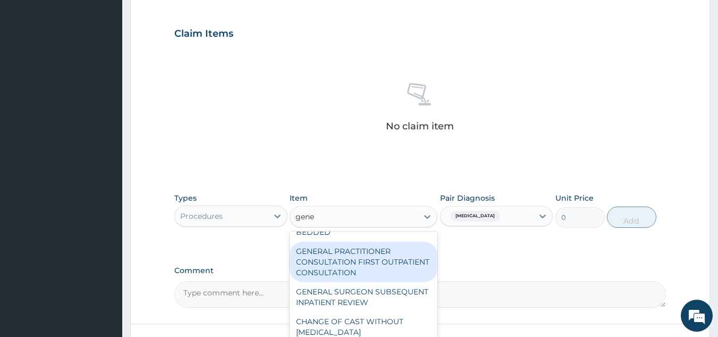
scroll to position [82, 0]
click at [370, 254] on div "GENERAL PRACTITIONER CONSULTATION FIRST OUTPATIENT CONSULTATION" at bounding box center [364, 261] width 148 height 40
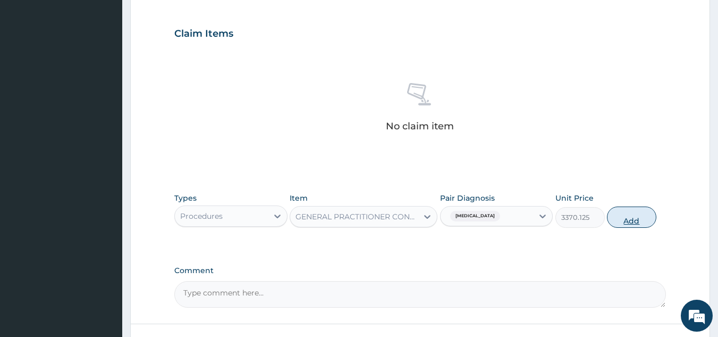
click at [619, 222] on button "Add" at bounding box center [631, 216] width 49 height 21
type input "0"
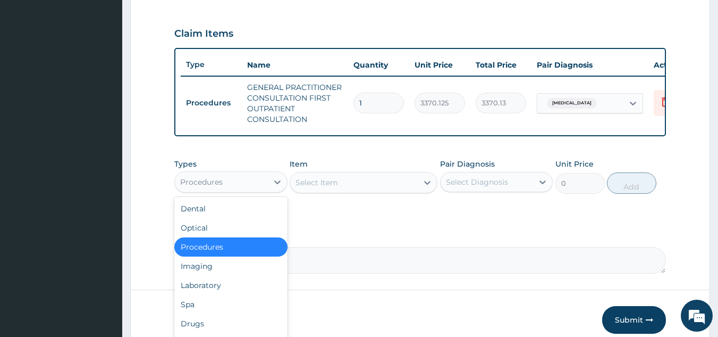
click at [231, 189] on div "Procedures" at bounding box center [221, 181] width 93 height 17
click at [183, 295] on div "Laboratory" at bounding box center [230, 284] width 113 height 19
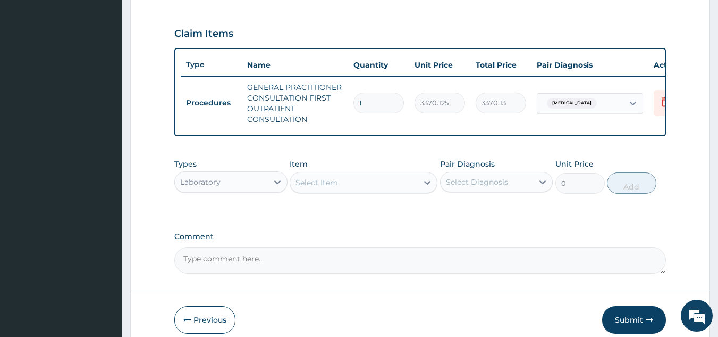
click at [388, 175] on div "Item Select Item" at bounding box center [364, 175] width 148 height 35
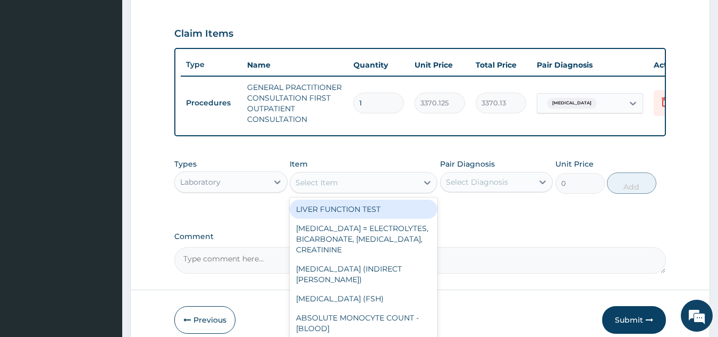
click at [383, 191] on div "Select Item" at bounding box center [354, 182] width 128 height 17
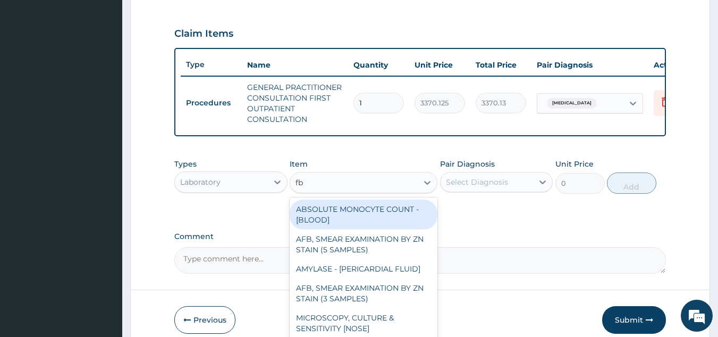
type input "fbc"
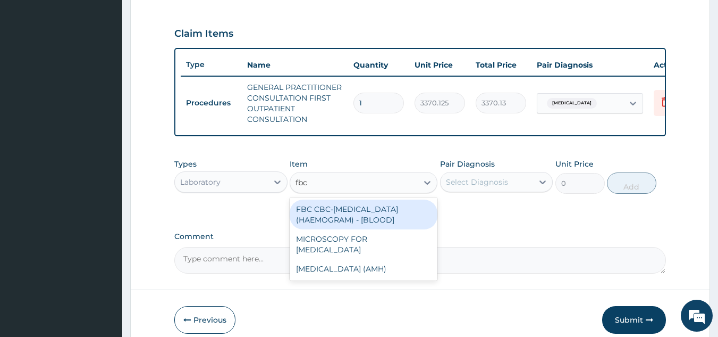
click at [372, 222] on div "FBC CBC-[MEDICAL_DATA] (HAEMOGRAM) - [BLOOD]" at bounding box center [364, 214] width 148 height 30
type input "4085"
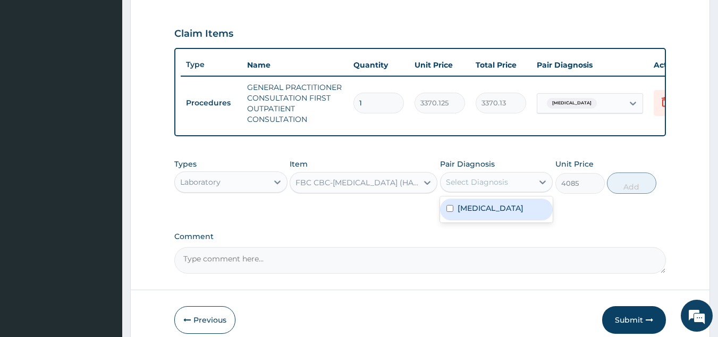
click at [481, 187] on div "Select Diagnosis" at bounding box center [477, 182] width 62 height 11
click at [472, 220] on div "[MEDICAL_DATA]" at bounding box center [496, 209] width 113 height 22
checkbox input "true"
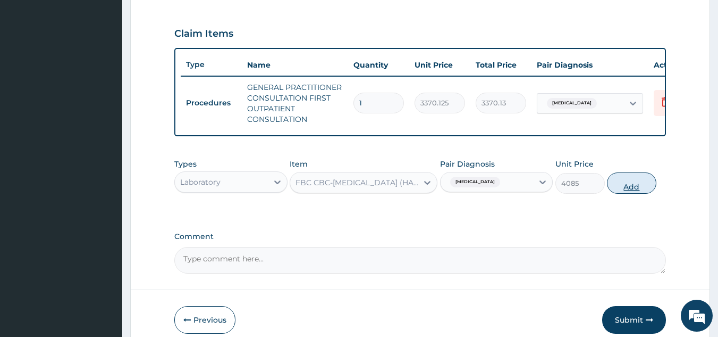
click at [628, 194] on button "Add" at bounding box center [631, 182] width 49 height 21
type input "0"
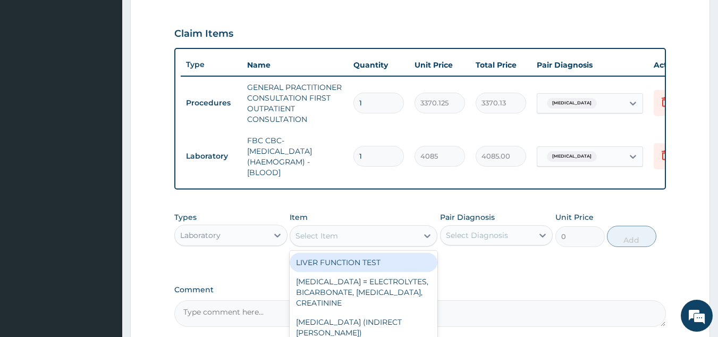
click at [356, 244] on div "Select Item" at bounding box center [354, 235] width 128 height 17
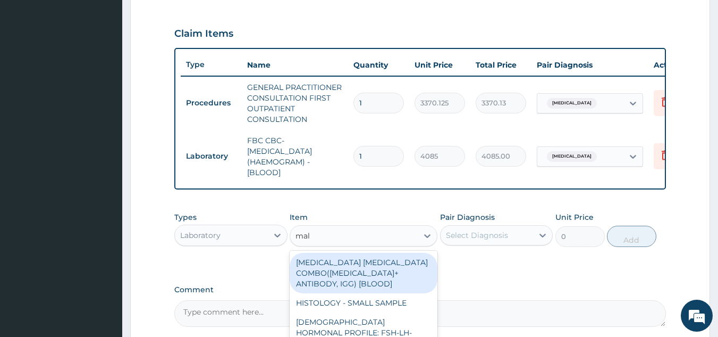
type input "mala"
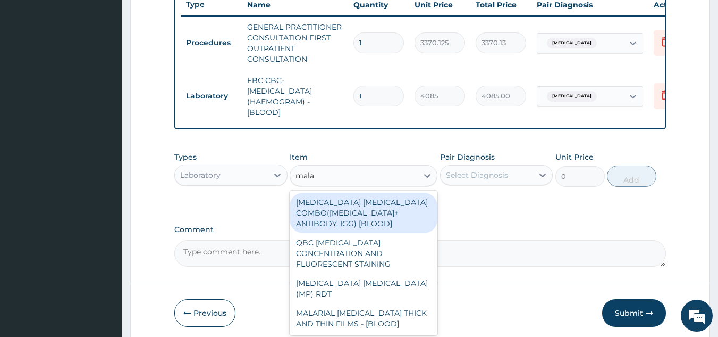
scroll to position [415, 0]
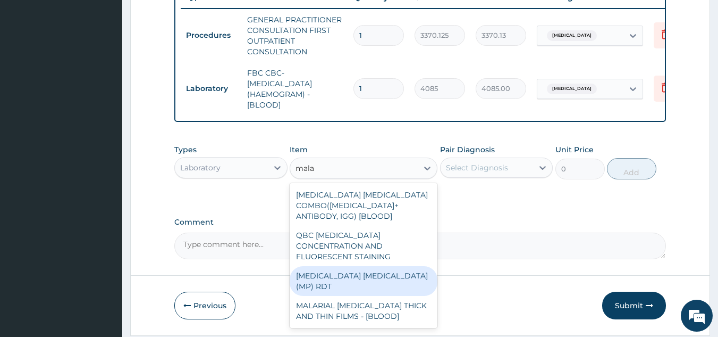
click at [360, 275] on div "[MEDICAL_DATA] [MEDICAL_DATA] (MP) RDT" at bounding box center [364, 281] width 148 height 30
type input "1531.875"
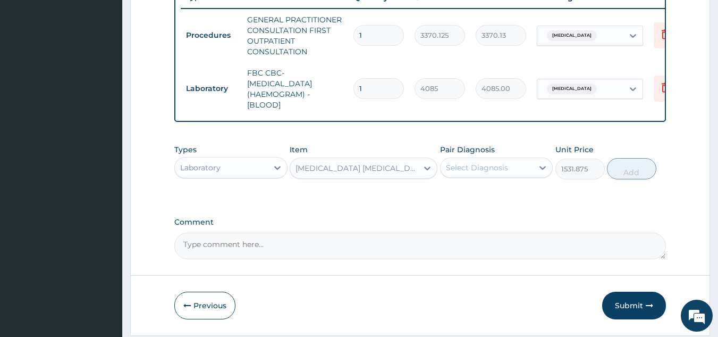
click at [504, 173] on div "Select Diagnosis" at bounding box center [477, 167] width 62 height 11
click at [479, 199] on label "[MEDICAL_DATA]" at bounding box center [491, 193] width 66 height 11
checkbox input "true"
click at [630, 174] on button "Add" at bounding box center [631, 168] width 49 height 21
type input "0"
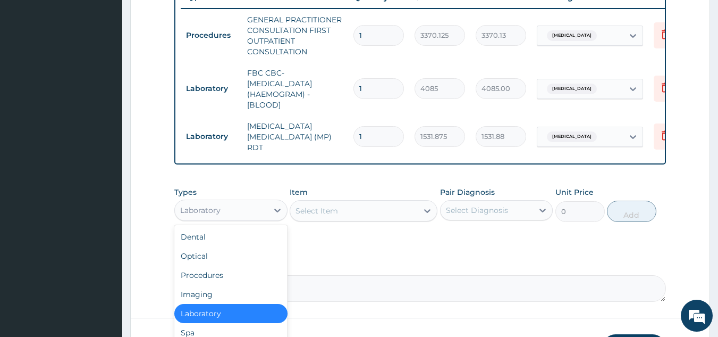
click at [240, 203] on div "Laboratory" at bounding box center [221, 210] width 93 height 17
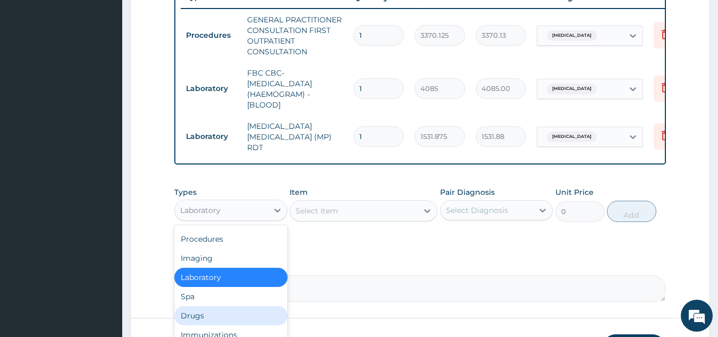
click at [196, 317] on div "Drugs" at bounding box center [230, 315] width 113 height 19
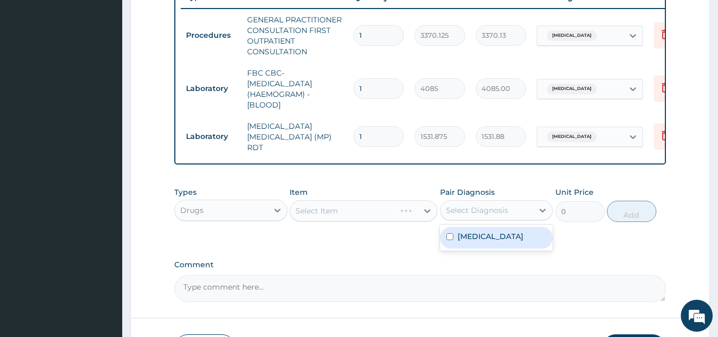
click at [466, 215] on div "Select Diagnosis" at bounding box center [477, 210] width 62 height 11
click at [466, 236] on label "[MEDICAL_DATA]" at bounding box center [491, 236] width 66 height 11
checkbox input "true"
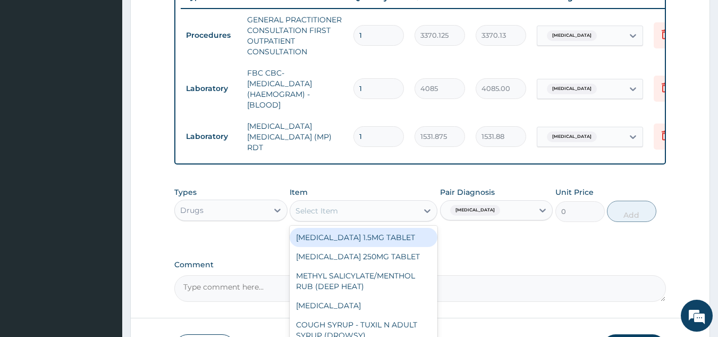
click at [354, 221] on div "Select Item" at bounding box center [364, 210] width 148 height 21
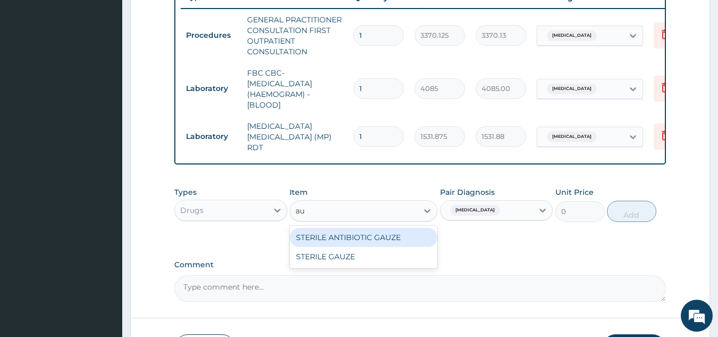
type input "a"
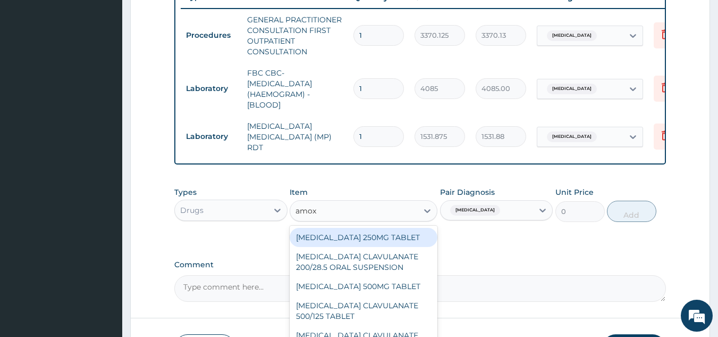
type input "amoxi"
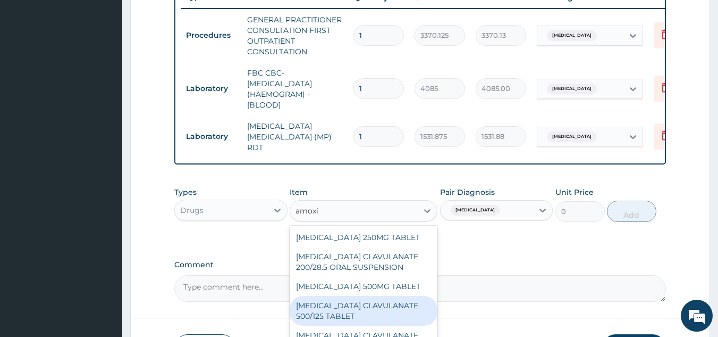
click at [349, 315] on div "[MEDICAL_DATA] CLAVULANATE 500/125 TABLET" at bounding box center [364, 311] width 148 height 30
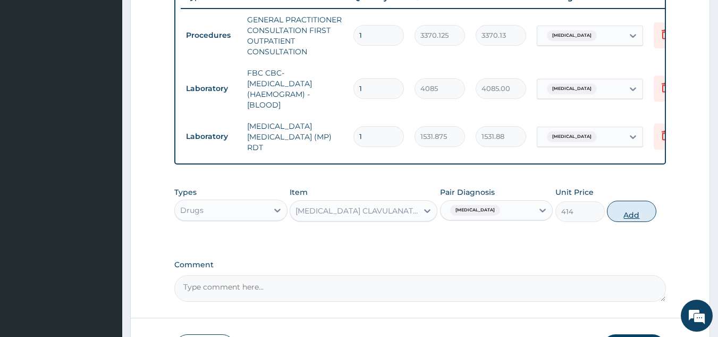
click at [615, 213] on button "Add" at bounding box center [631, 210] width 49 height 21
type input "0"
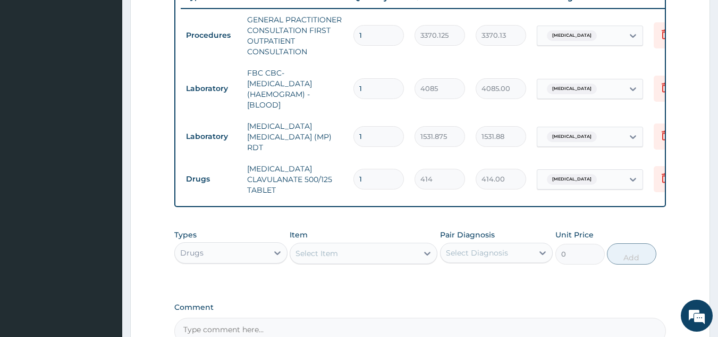
type input "14"
type input "5796.00"
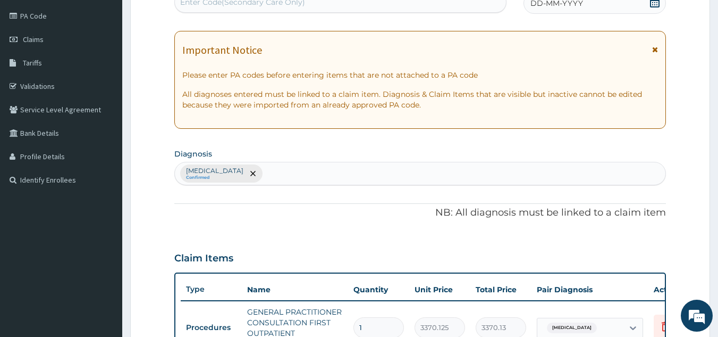
scroll to position [0, 0]
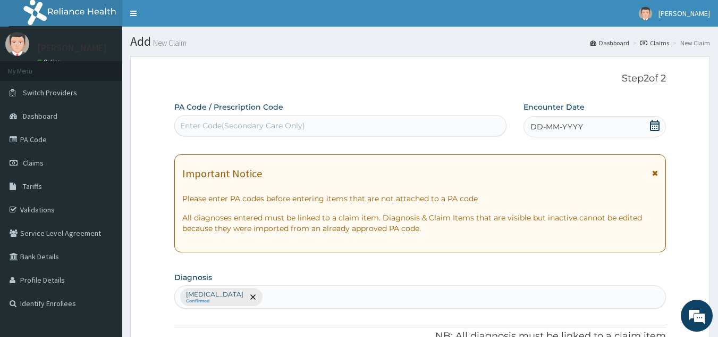
type input "14"
click at [580, 122] on span "DD-MM-YYYY" at bounding box center [557, 126] width 53 height 11
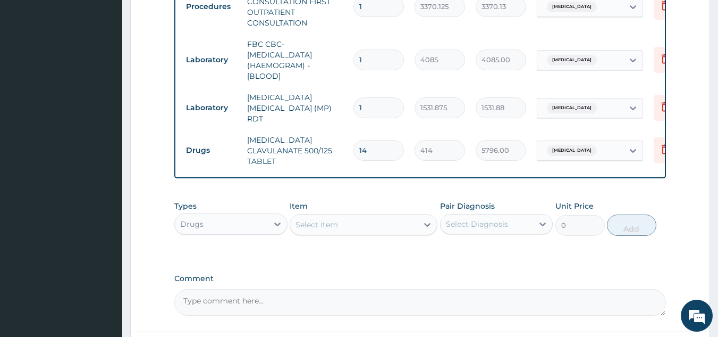
scroll to position [536, 0]
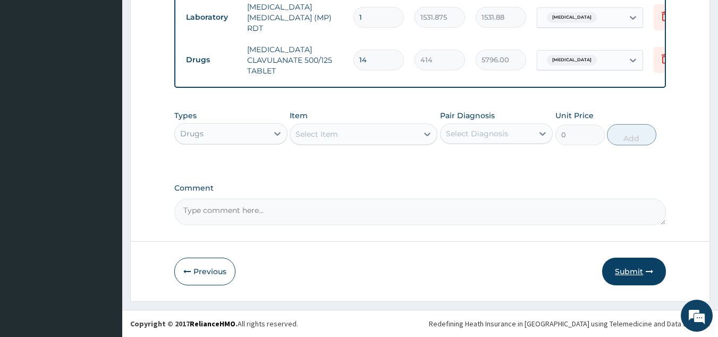
click at [620, 270] on button "Submit" at bounding box center [634, 271] width 64 height 28
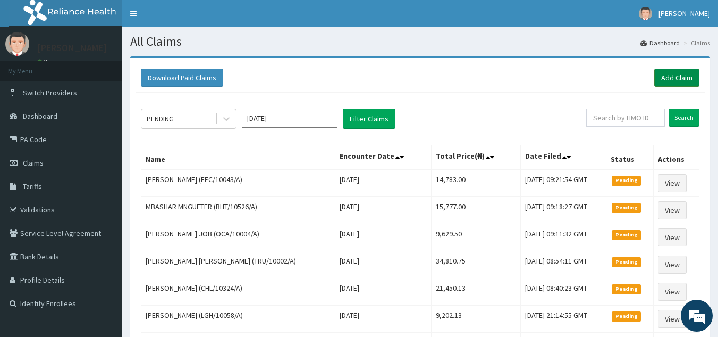
click at [672, 77] on link "Add Claim" at bounding box center [676, 78] width 45 height 18
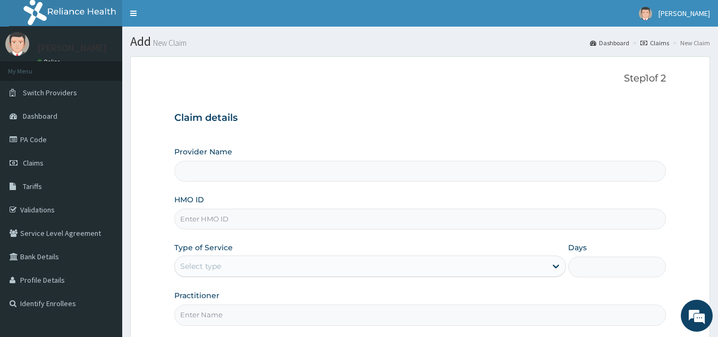
type input "Reliance Family Clinics (RFC) - [GEOGRAPHIC_DATA]"
click at [309, 215] on input "HMO ID" at bounding box center [420, 218] width 492 height 21
paste input "GOE/10001/A"
type input "GOE/10001/A"
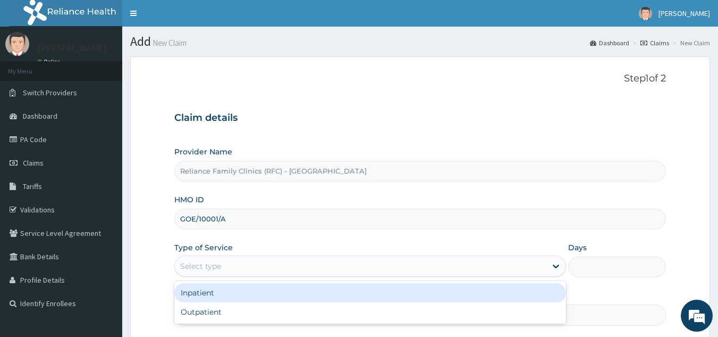
click at [281, 259] on div "Select type" at bounding box center [361, 265] width 372 height 17
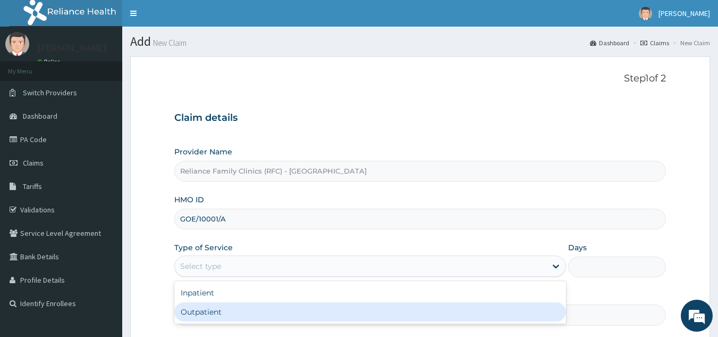
click at [227, 317] on div "Outpatient" at bounding box center [370, 311] width 392 height 19
type input "1"
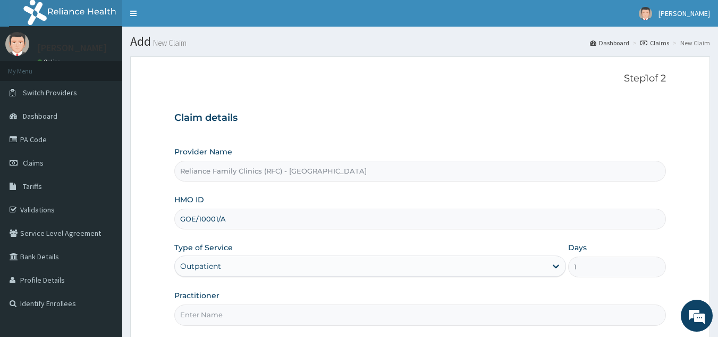
scroll to position [100, 0]
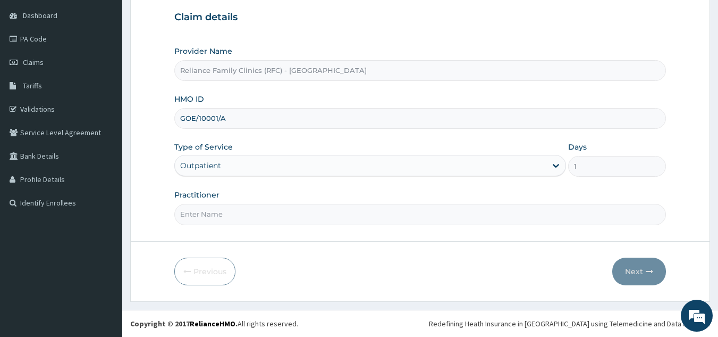
click at [225, 212] on input "Practitioner" at bounding box center [420, 214] width 492 height 21
type input "Locum"
click at [618, 270] on button "Next" at bounding box center [639, 271] width 54 height 28
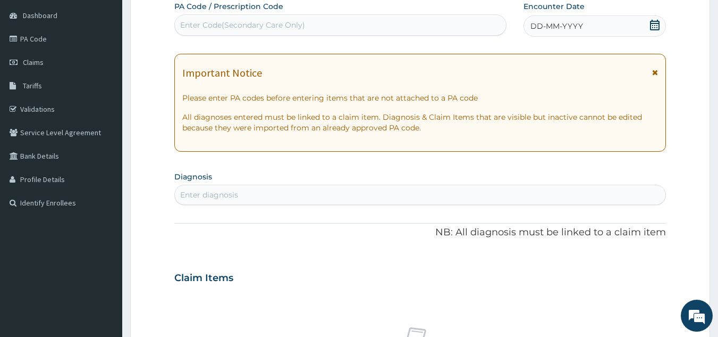
click at [258, 192] on div "Enter diagnosis" at bounding box center [420, 194] width 491 height 17
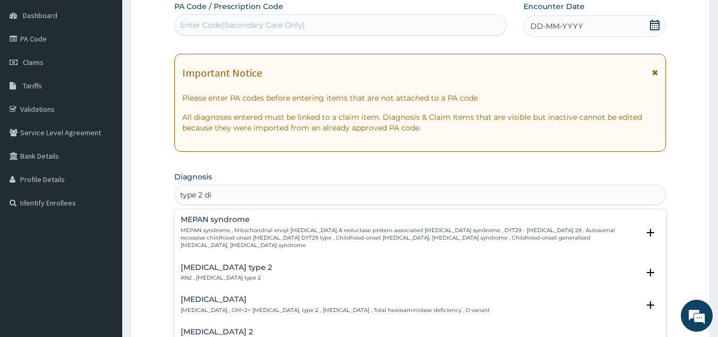
type input "type 2 dia"
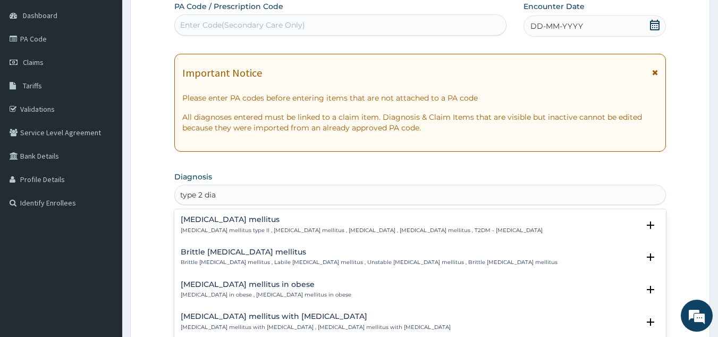
click at [242, 222] on h4 "[MEDICAL_DATA] mellitus" at bounding box center [362, 219] width 362 height 8
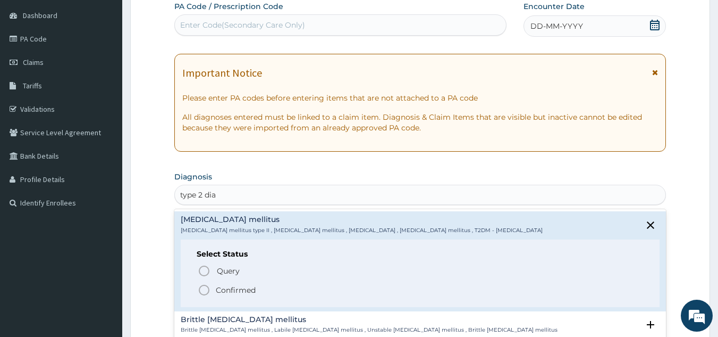
click at [216, 286] on p "Confirmed" at bounding box center [236, 289] width 40 height 11
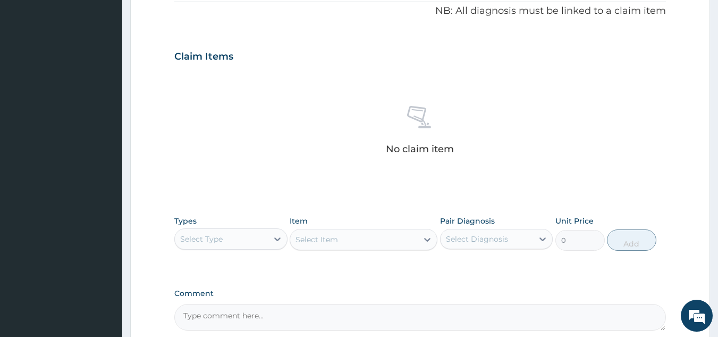
scroll to position [325, 0]
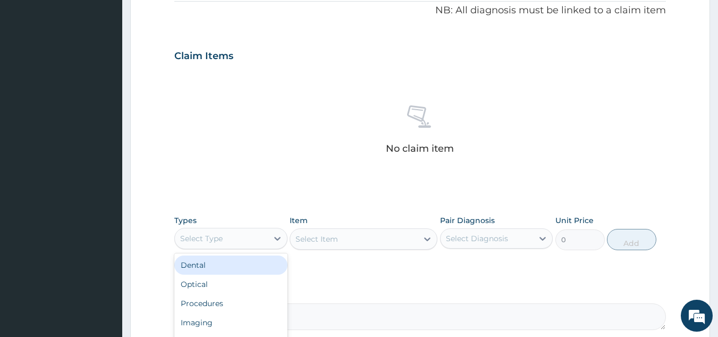
click at [244, 242] on div "Select Type" at bounding box center [221, 238] width 93 height 17
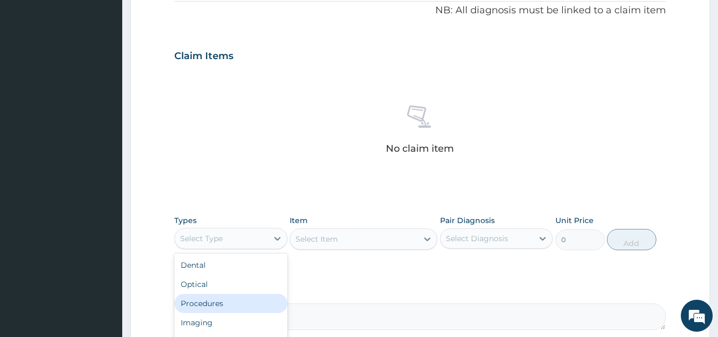
click at [226, 298] on div "Procedures" at bounding box center [230, 302] width 113 height 19
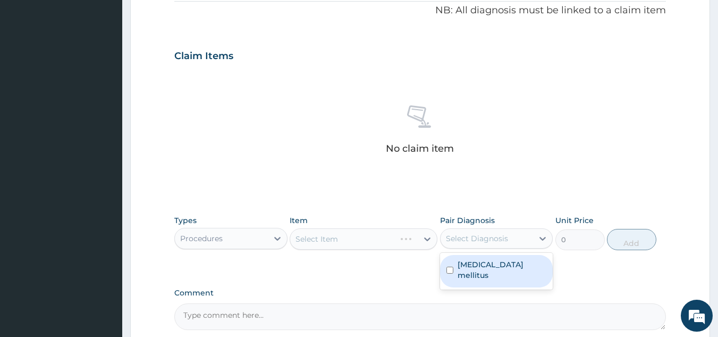
click at [479, 243] on div "Select Diagnosis" at bounding box center [477, 238] width 62 height 11
click at [476, 259] on label "[MEDICAL_DATA] mellitus" at bounding box center [502, 269] width 89 height 21
checkbox input "true"
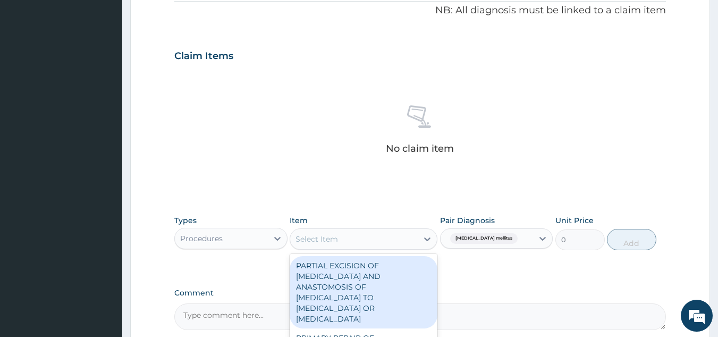
click at [387, 233] on div "Select Item" at bounding box center [354, 238] width 128 height 17
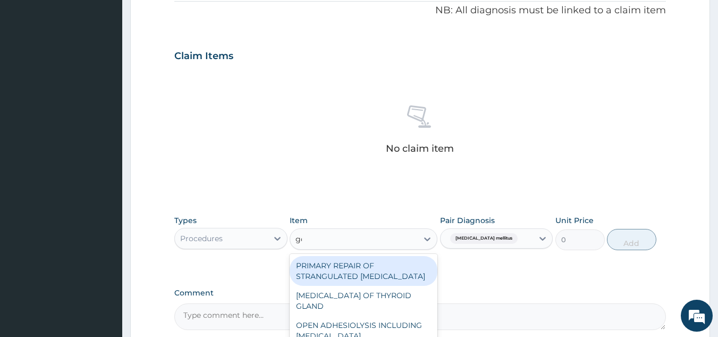
type input "gene"
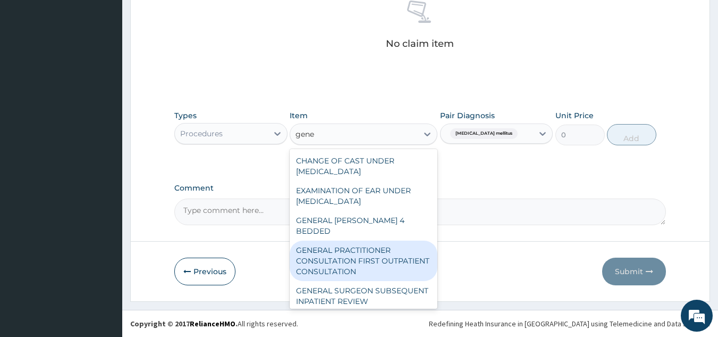
click at [367, 242] on div "GENERAL PRACTITIONER CONSULTATION FIRST OUTPATIENT CONSULTATION" at bounding box center [364, 260] width 148 height 40
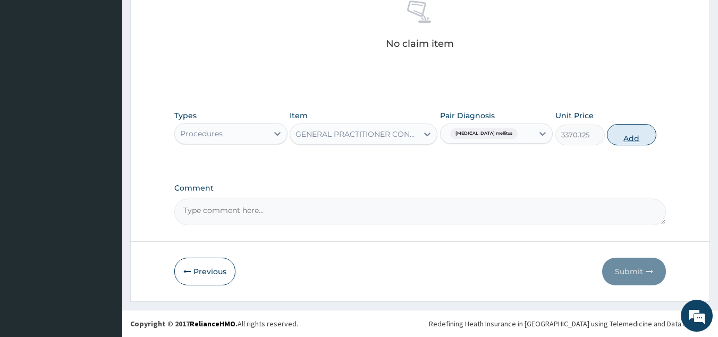
click at [633, 131] on button "Add" at bounding box center [631, 134] width 49 height 21
type input "0"
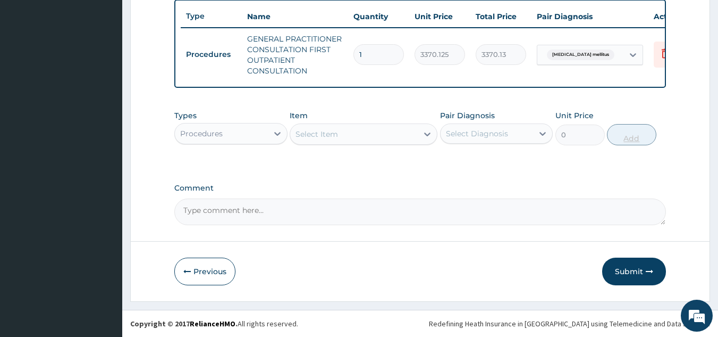
scroll to position [404, 0]
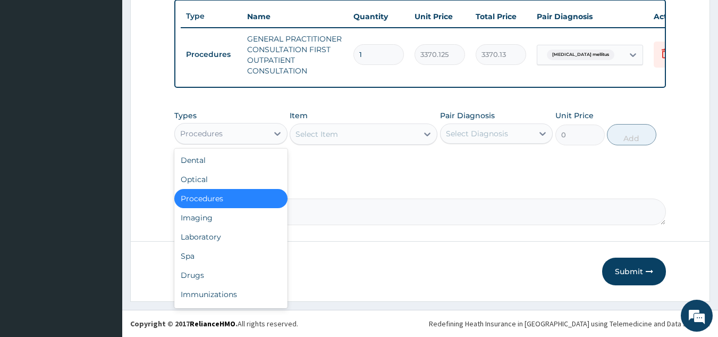
click at [253, 132] on div "Procedures" at bounding box center [221, 133] width 93 height 17
click at [213, 232] on div "Laboratory" at bounding box center [230, 236] width 113 height 19
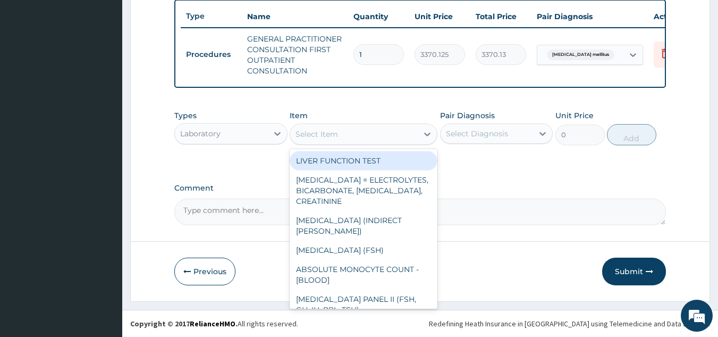
click at [370, 123] on div "Select Item" at bounding box center [364, 133] width 148 height 21
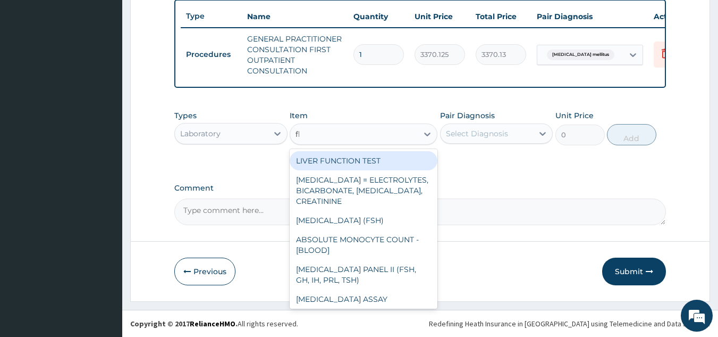
type input "fbc"
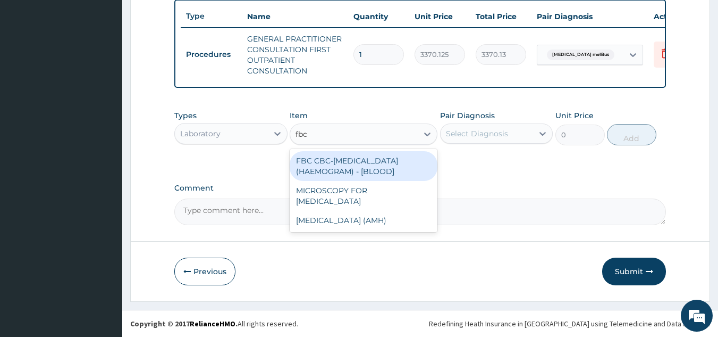
click at [379, 163] on div "FBC CBC-[MEDICAL_DATA] (HAEMOGRAM) - [BLOOD]" at bounding box center [364, 166] width 148 height 30
type input "4085"
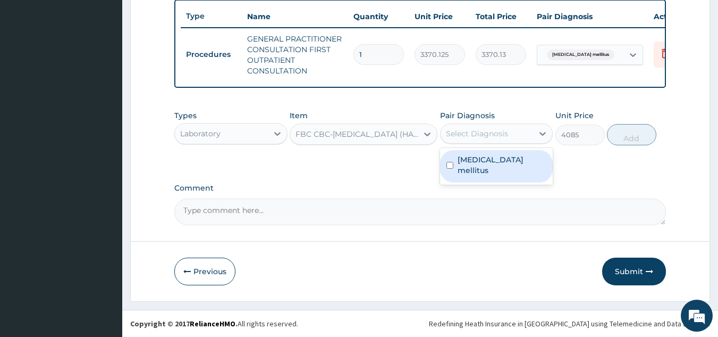
click at [506, 130] on div "Select Diagnosis" at bounding box center [477, 133] width 62 height 11
click at [497, 164] on label "[MEDICAL_DATA] mellitus" at bounding box center [502, 164] width 89 height 21
checkbox input "true"
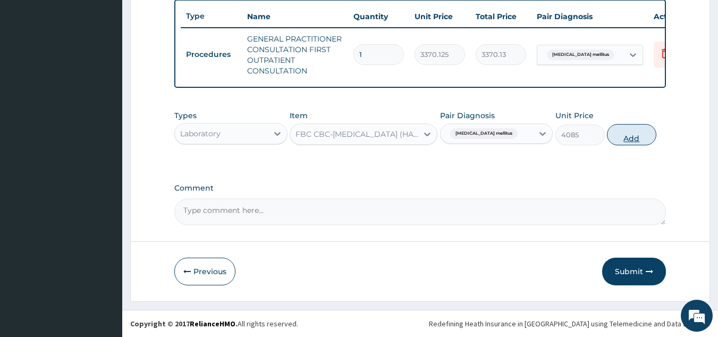
click at [622, 130] on button "Add" at bounding box center [631, 134] width 49 height 21
type input "0"
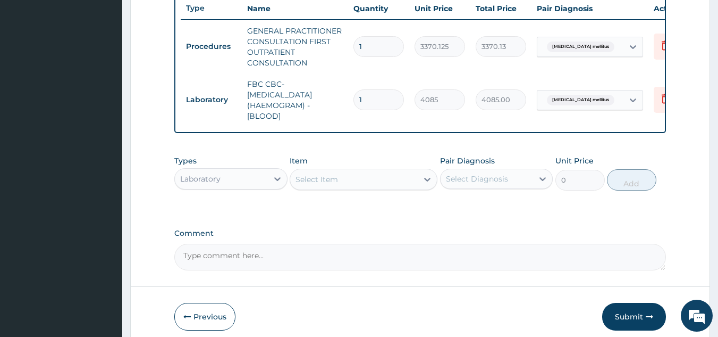
click at [334, 184] on div "Select Item" at bounding box center [317, 179] width 43 height 11
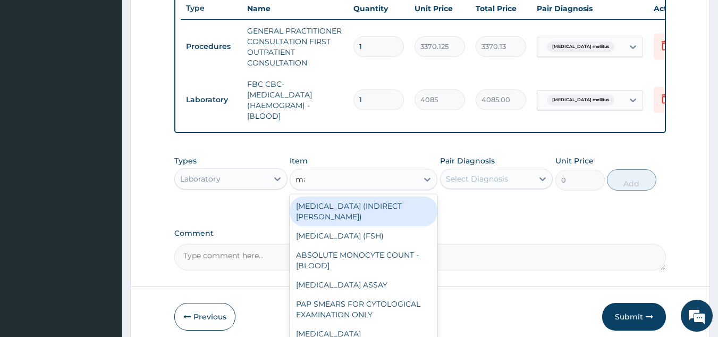
type input "mala"
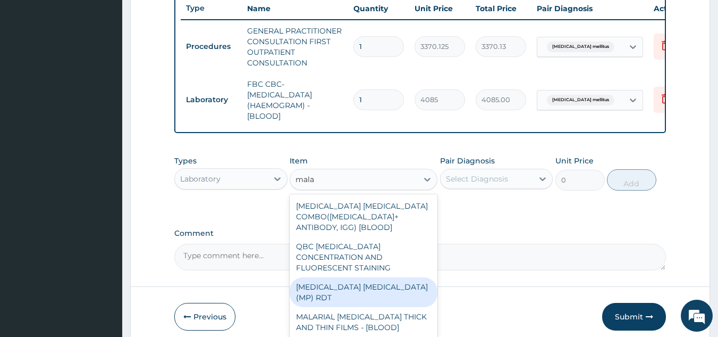
click at [352, 281] on div "[MEDICAL_DATA] [MEDICAL_DATA] (MP) RDT" at bounding box center [364, 292] width 148 height 30
type input "1531.875"
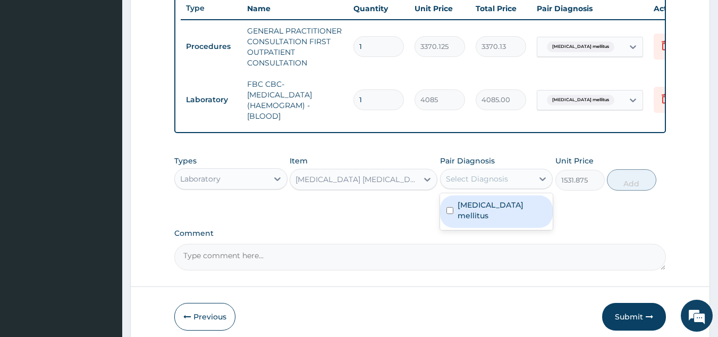
click at [532, 187] on div "Select Diagnosis" at bounding box center [487, 178] width 93 height 17
click at [481, 215] on label "[MEDICAL_DATA] mellitus" at bounding box center [502, 209] width 89 height 21
checkbox input "true"
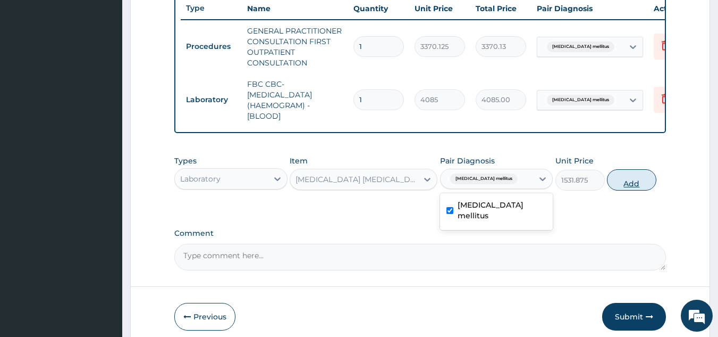
click at [626, 190] on button "Add" at bounding box center [631, 179] width 49 height 21
type input "0"
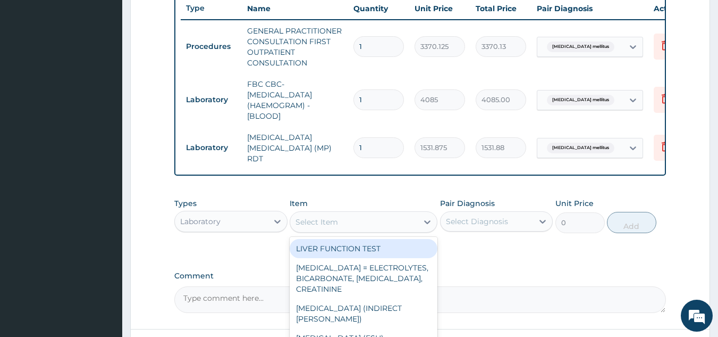
click at [321, 220] on div "Select Item" at bounding box center [317, 221] width 43 height 11
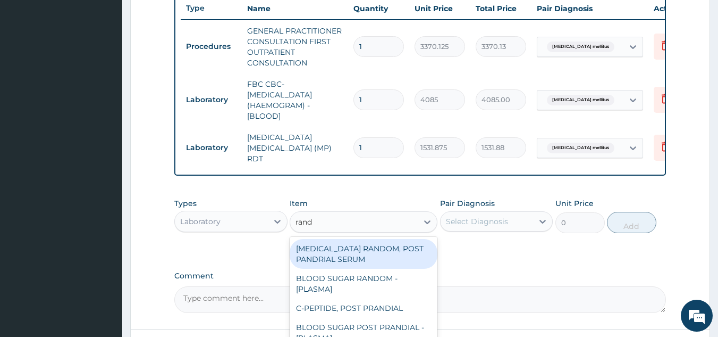
type input "[PERSON_NAME]"
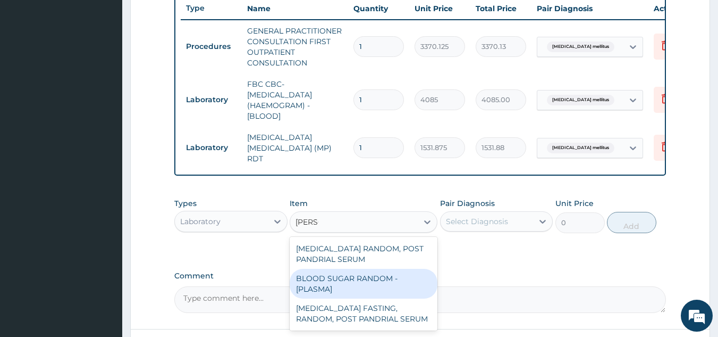
click at [338, 289] on div "BLOOD SUGAR RANDOM - [PLASMA]" at bounding box center [364, 283] width 148 height 30
type input "1800"
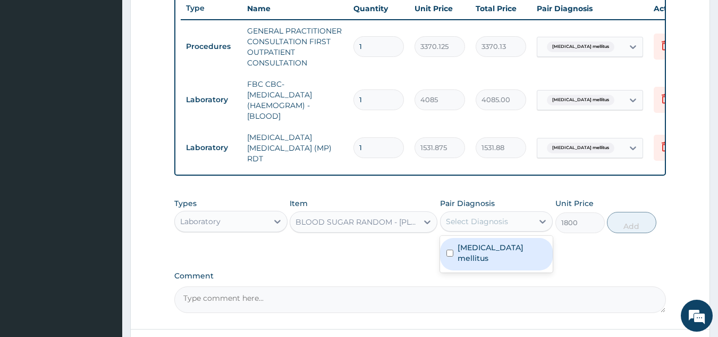
click at [508, 221] on div "Select Diagnosis" at bounding box center [487, 221] width 93 height 17
click at [476, 256] on label "[MEDICAL_DATA] mellitus" at bounding box center [502, 252] width 89 height 21
checkbox input "true"
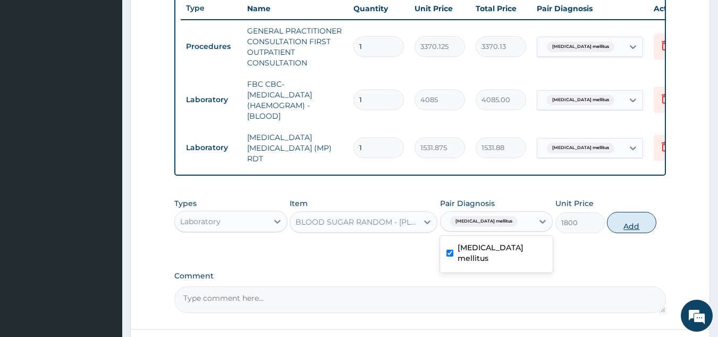
click at [619, 216] on button "Add" at bounding box center [631, 222] width 49 height 21
type input "0"
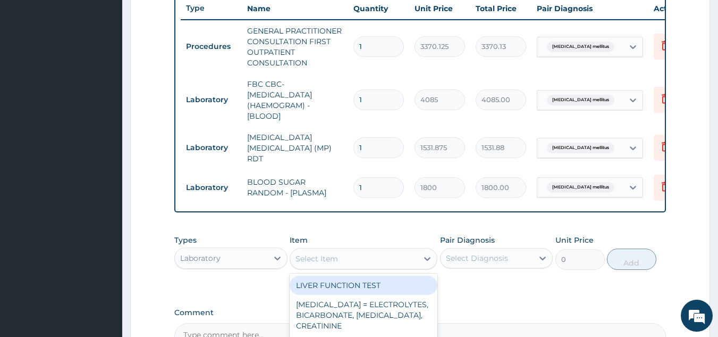
click at [336, 262] on div "Select Item" at bounding box center [317, 258] width 43 height 11
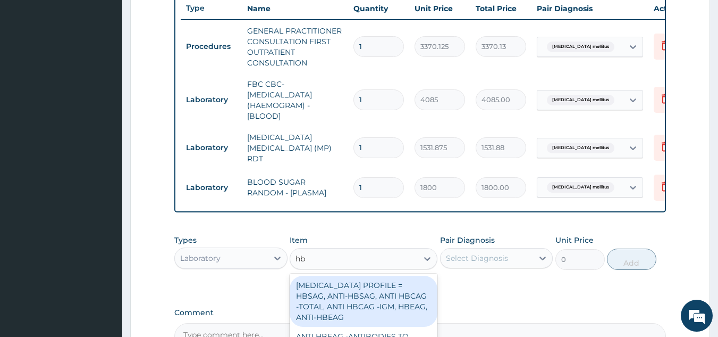
type input "hba"
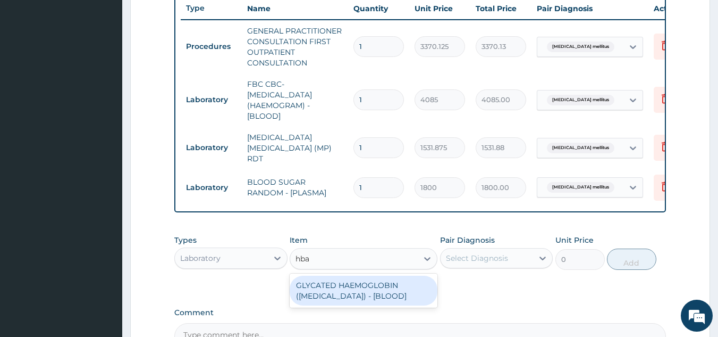
click at [350, 294] on div "GLYCATED HAEMOGLOBIN (HBA1C) - [BLOOD]" at bounding box center [364, 290] width 148 height 30
type input "12255"
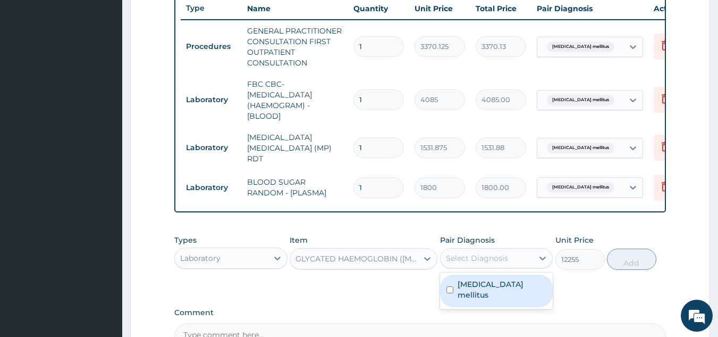
click at [485, 262] on div "Select Diagnosis" at bounding box center [477, 258] width 62 height 11
click at [475, 283] on label "Type 2 diabetes mellitus" at bounding box center [502, 289] width 89 height 21
checkbox input "true"
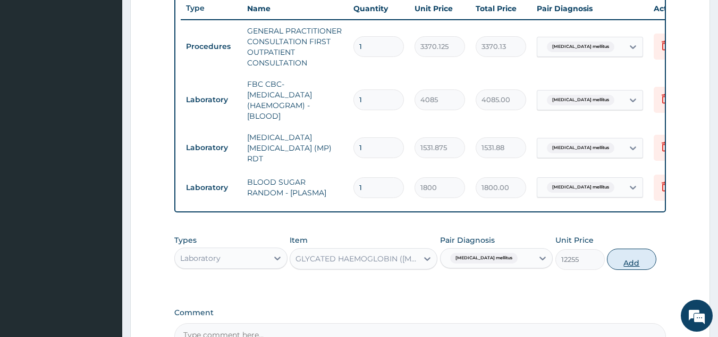
click at [628, 260] on button "Add" at bounding box center [631, 258] width 49 height 21
type input "0"
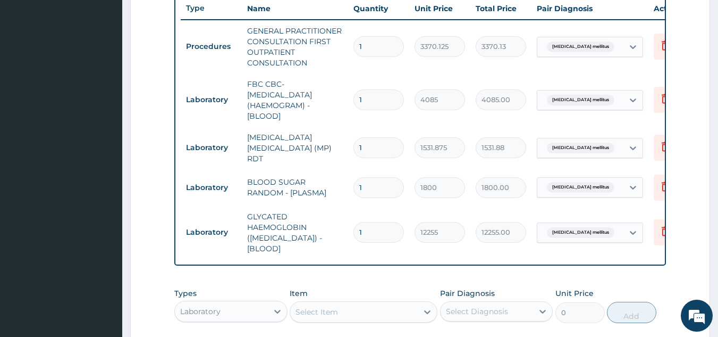
scroll to position [0, 41]
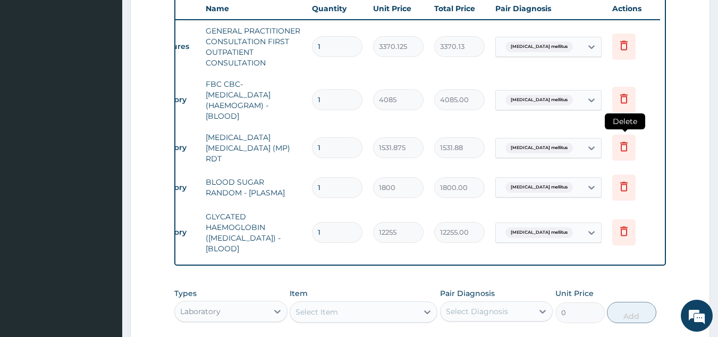
click at [626, 142] on icon at bounding box center [623, 147] width 7 height 10
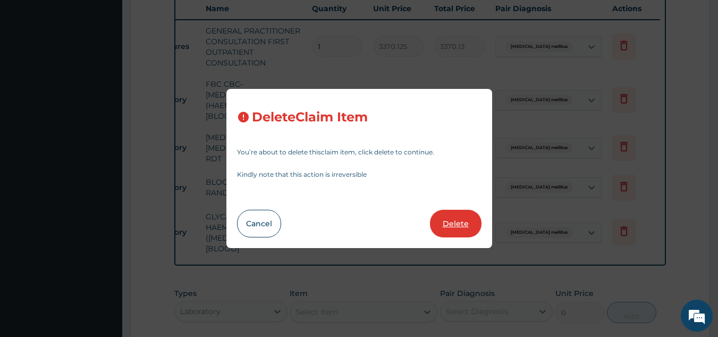
click at [444, 214] on button "Delete" at bounding box center [456, 223] width 52 height 28
type input "1800"
type input "1800.00"
type input "12255"
type input "12255.00"
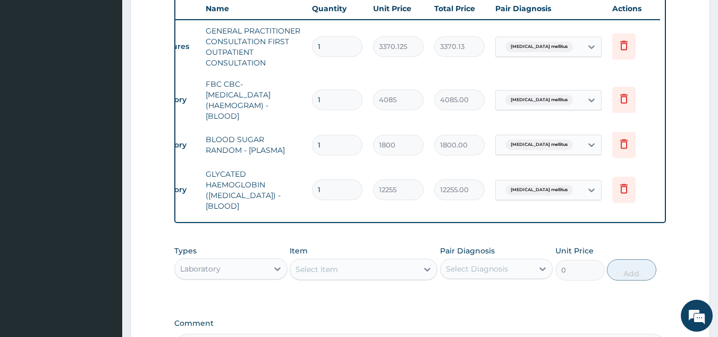
scroll to position [0, 0]
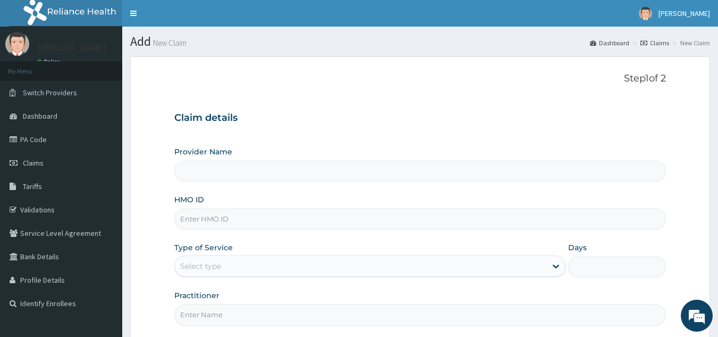
type input "Reliance Family Clinics (RFC) - [GEOGRAPHIC_DATA]"
click at [208, 211] on input "HMO ID" at bounding box center [420, 218] width 492 height 21
paste input "GOE/10001/A"
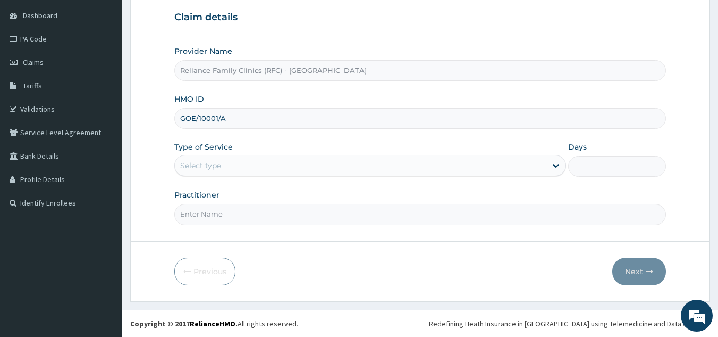
type input "GOE/10001/A"
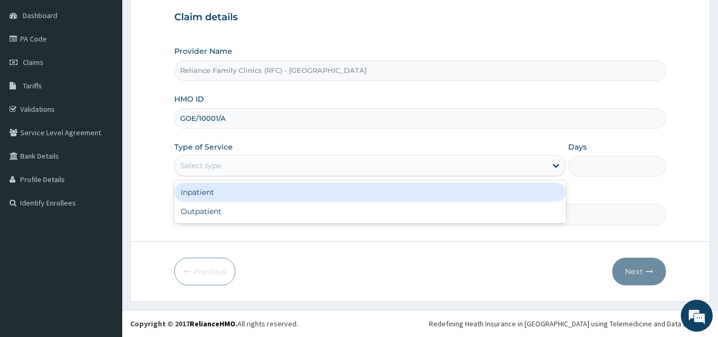
click at [219, 160] on div "Select type" at bounding box center [200, 165] width 41 height 11
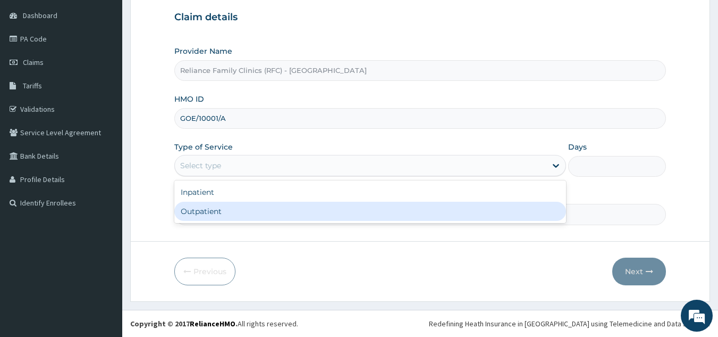
click at [214, 208] on div "Outpatient" at bounding box center [370, 211] width 392 height 19
type input "1"
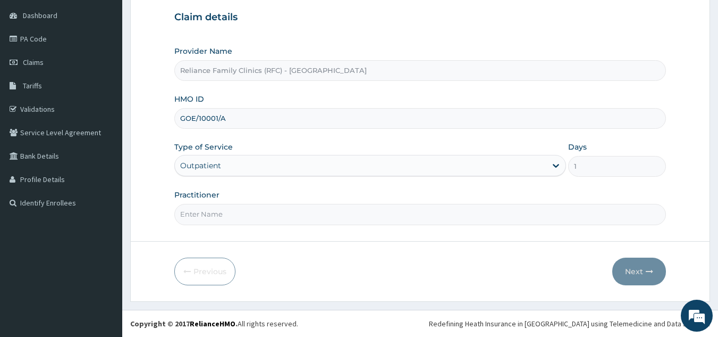
click at [225, 215] on input "Practitioner" at bounding box center [420, 214] width 492 height 21
type input "Locum"
click at [636, 270] on button "Next" at bounding box center [639, 271] width 54 height 28
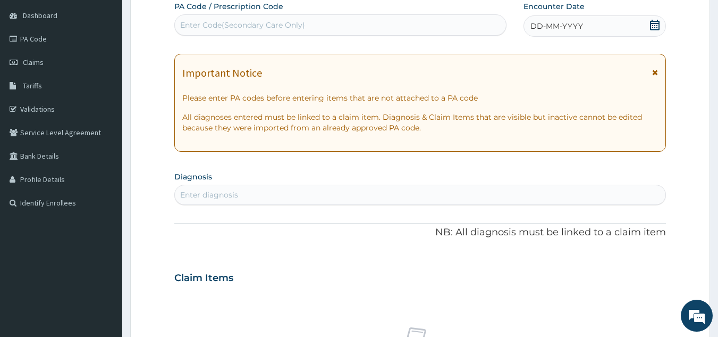
click at [318, 195] on div "Enter diagnosis" at bounding box center [420, 194] width 491 height 17
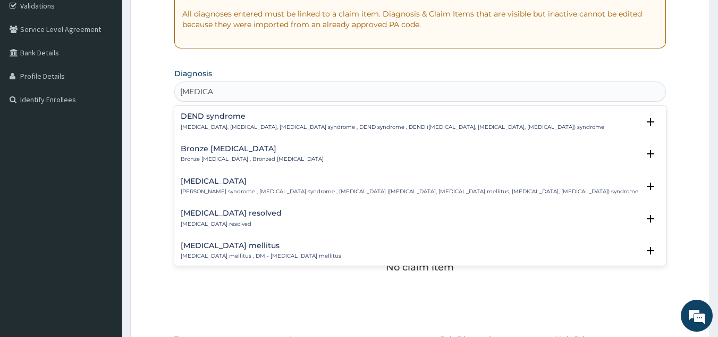
scroll to position [209, 0]
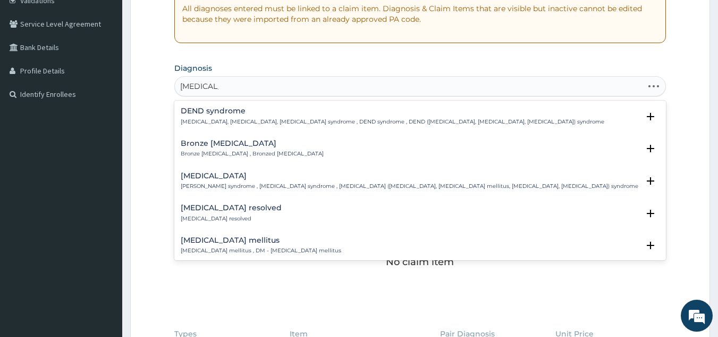
type input "diabetes ty"
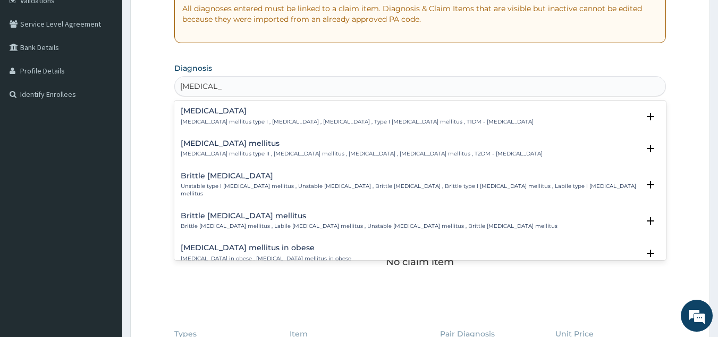
click at [247, 143] on h4 "Type 2 diabetes mellitus" at bounding box center [362, 143] width 362 height 8
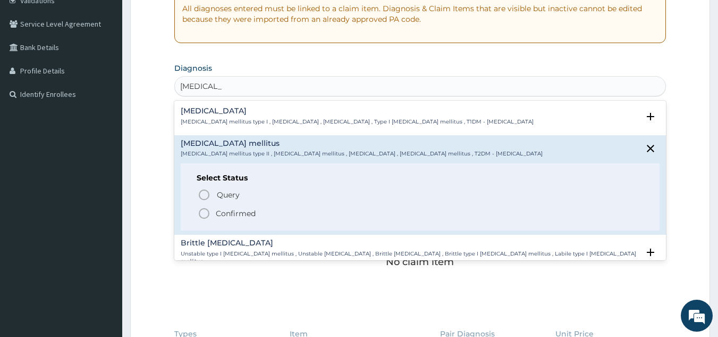
click at [230, 209] on p "Confirmed" at bounding box center [236, 213] width 40 height 11
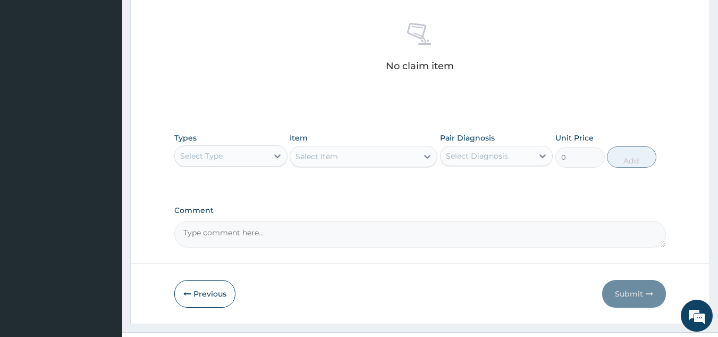
scroll to position [430, 0]
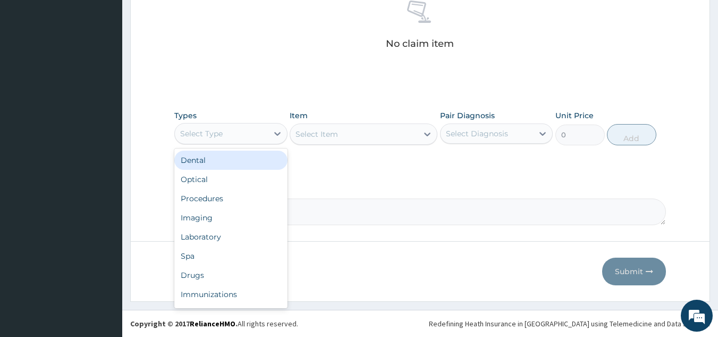
click at [257, 129] on div "Select Type" at bounding box center [221, 133] width 93 height 17
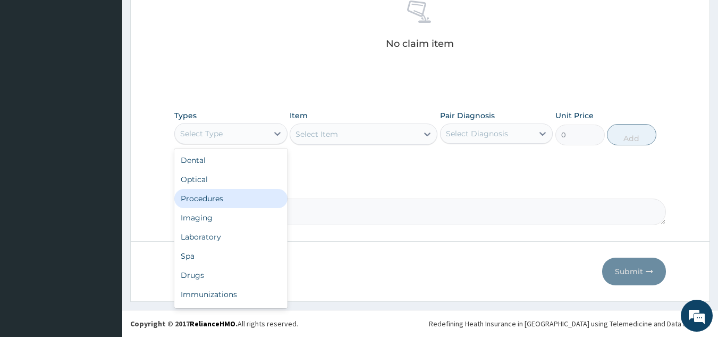
click at [217, 204] on div "Procedures" at bounding box center [230, 198] width 113 height 19
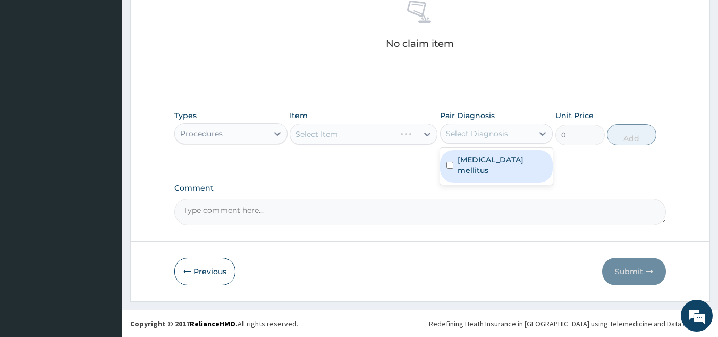
click at [469, 131] on div "Select Diagnosis" at bounding box center [477, 133] width 62 height 11
click at [473, 166] on label "Type 2 diabetes mellitus" at bounding box center [502, 164] width 89 height 21
checkbox input "true"
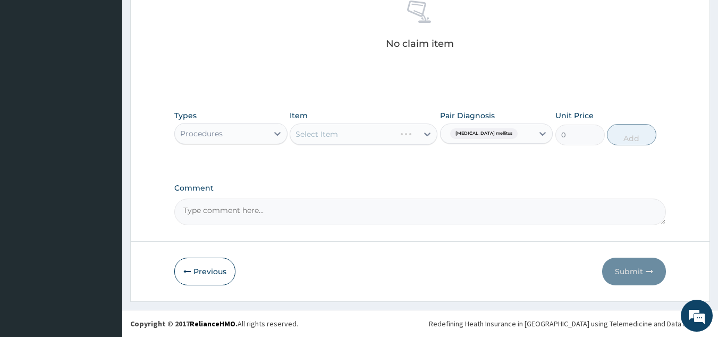
click at [387, 140] on div "Select Item" at bounding box center [364, 133] width 148 height 21
click at [387, 140] on div "Select Item" at bounding box center [354, 133] width 128 height 17
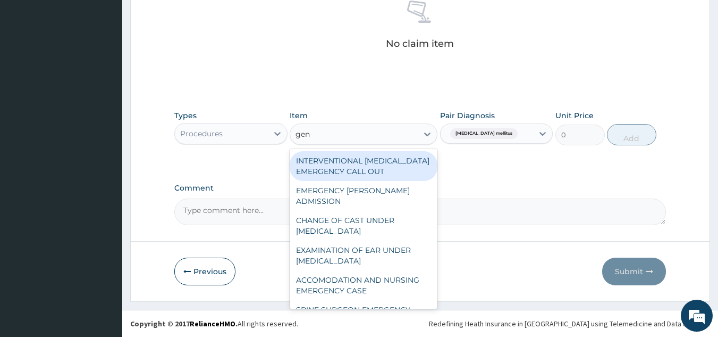
type input "gene"
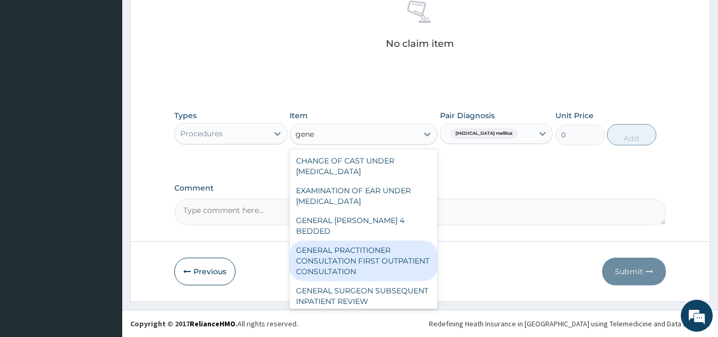
click at [386, 245] on div "GENERAL PRACTITIONER CONSULTATION FIRST OUTPATIENT CONSULTATION" at bounding box center [364, 260] width 148 height 40
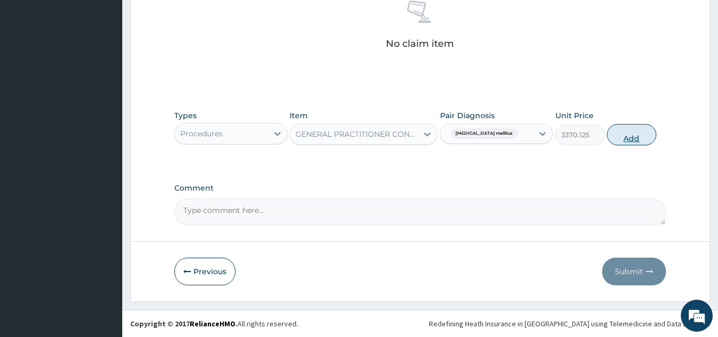
click at [625, 139] on button "Add" at bounding box center [631, 134] width 49 height 21
type input "0"
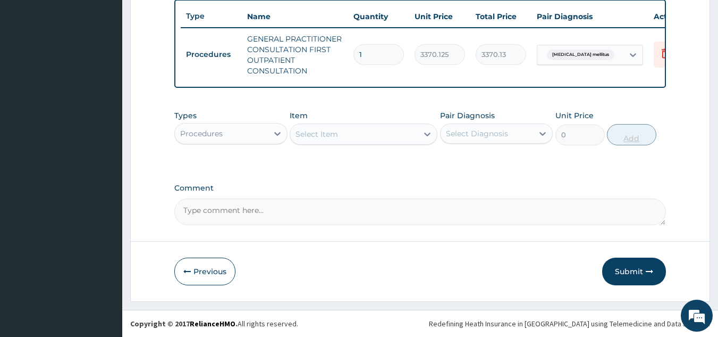
scroll to position [404, 0]
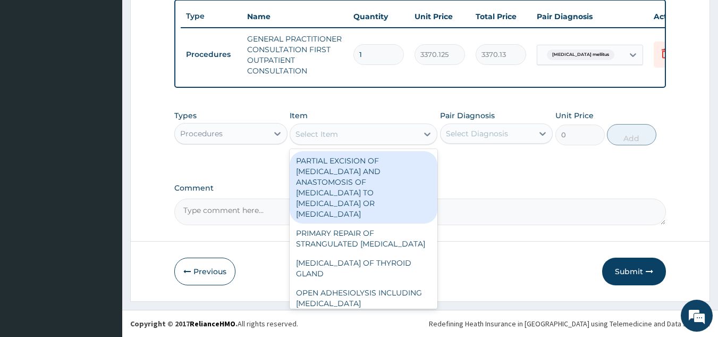
click at [399, 130] on div "Select Item" at bounding box center [354, 133] width 128 height 17
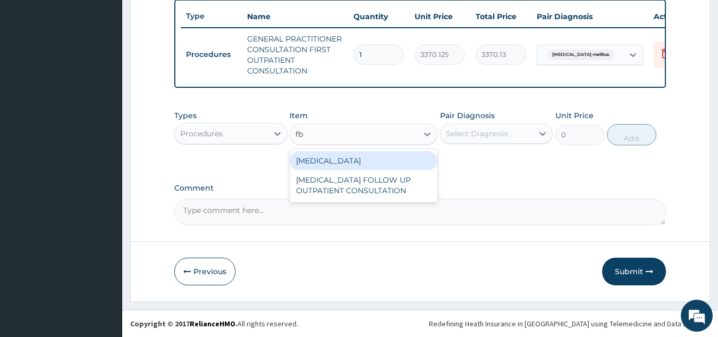
type input "f"
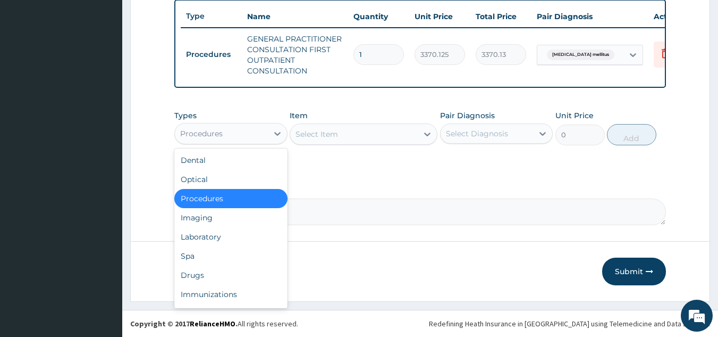
click at [252, 137] on div "Procedures" at bounding box center [221, 133] width 93 height 17
click at [216, 234] on div "Laboratory" at bounding box center [230, 236] width 113 height 19
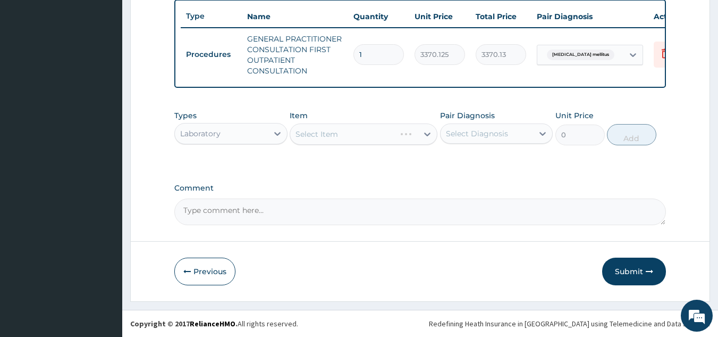
click at [357, 141] on div "Select Item" at bounding box center [364, 133] width 148 height 21
click at [410, 146] on div "Types Laboratory Item Select Item Pair Diagnosis Select Diagnosis Unit Price 0 …" at bounding box center [420, 128] width 492 height 46
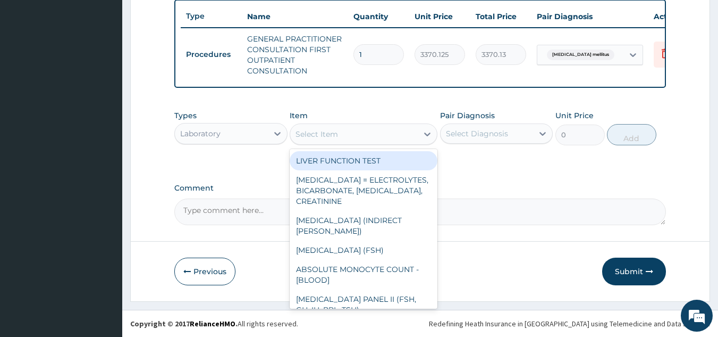
click at [380, 138] on div "Select Item" at bounding box center [354, 133] width 128 height 17
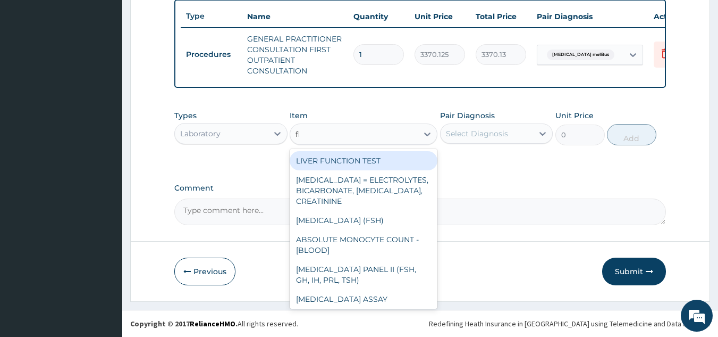
type input "fbc"
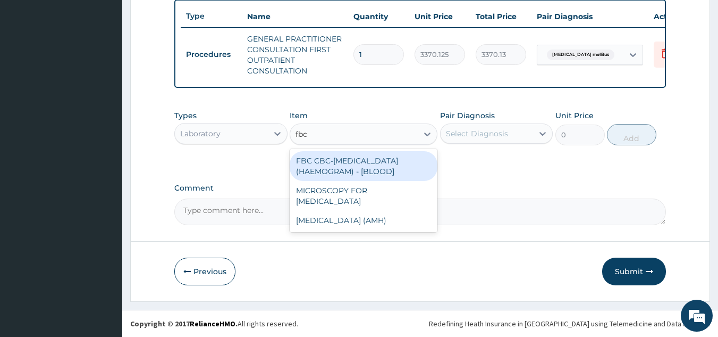
click at [381, 173] on div "FBC CBC-[MEDICAL_DATA] (HAEMOGRAM) - [BLOOD]" at bounding box center [364, 166] width 148 height 30
type input "4085"
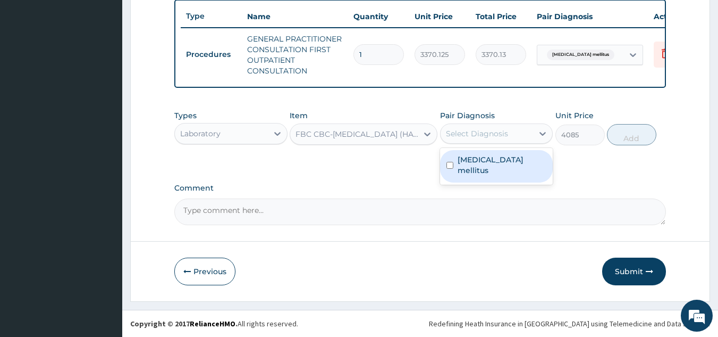
click at [480, 134] on div "Select Diagnosis" at bounding box center [477, 133] width 62 height 11
click at [485, 164] on label "[MEDICAL_DATA] mellitus" at bounding box center [502, 164] width 89 height 21
checkbox input "true"
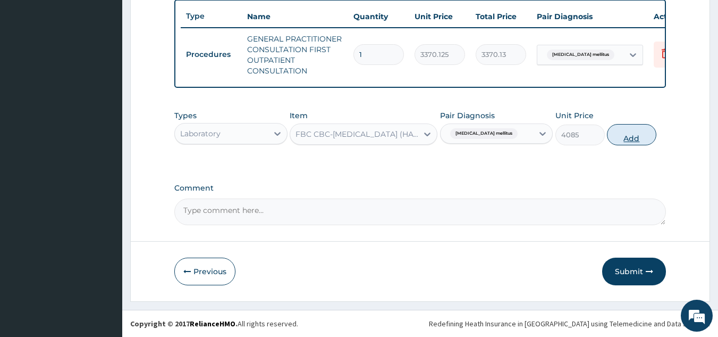
click at [616, 136] on button "Add" at bounding box center [631, 134] width 49 height 21
type input "0"
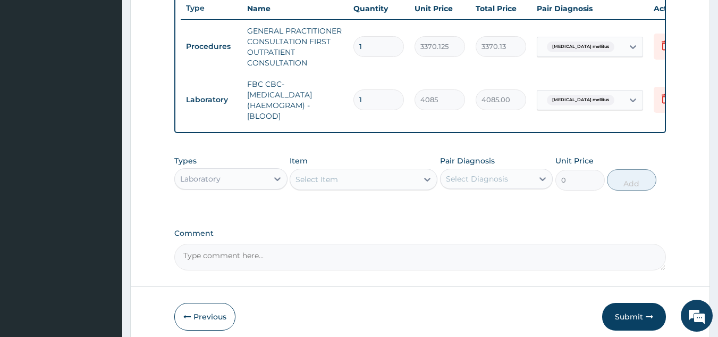
click at [314, 188] on div "Select Item" at bounding box center [354, 179] width 128 height 17
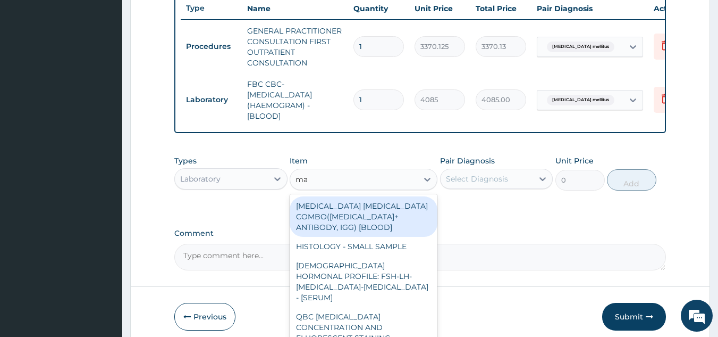
type input "m"
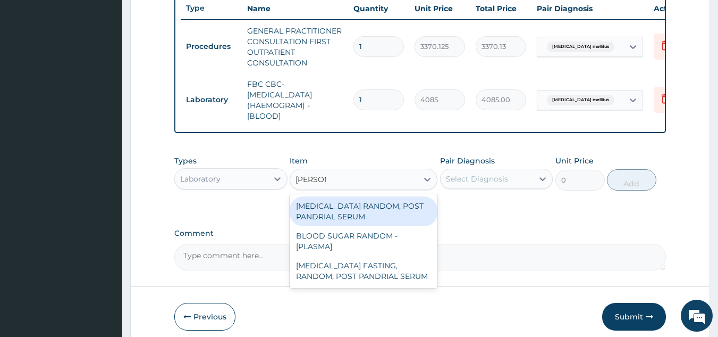
type input "random"
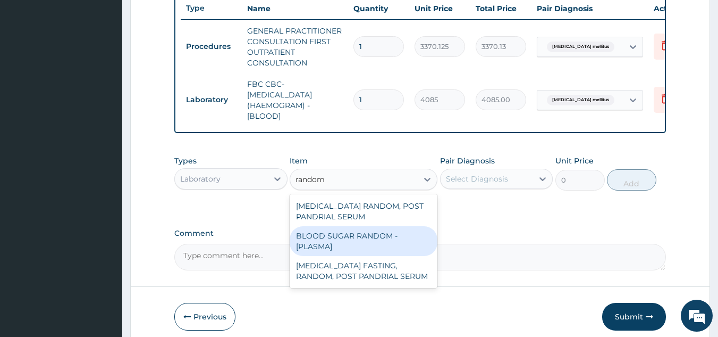
click at [351, 246] on div "BLOOD SUGAR RANDOM - [PLASMA]" at bounding box center [364, 241] width 148 height 30
type input "1800"
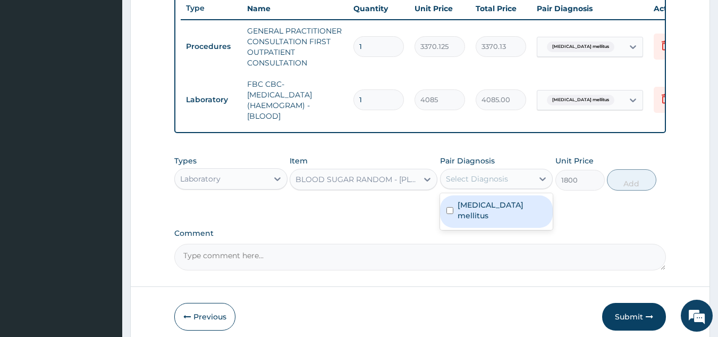
click at [487, 184] on div "Select Diagnosis" at bounding box center [477, 178] width 62 height 11
click at [481, 221] on label "[MEDICAL_DATA] mellitus" at bounding box center [502, 209] width 89 height 21
checkbox input "true"
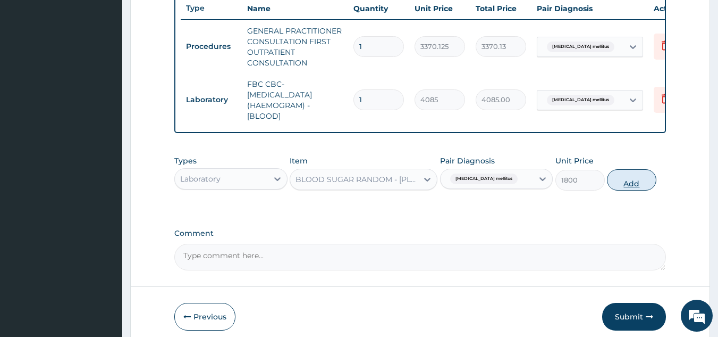
click at [617, 190] on button "Add" at bounding box center [631, 179] width 49 height 21
type input "0"
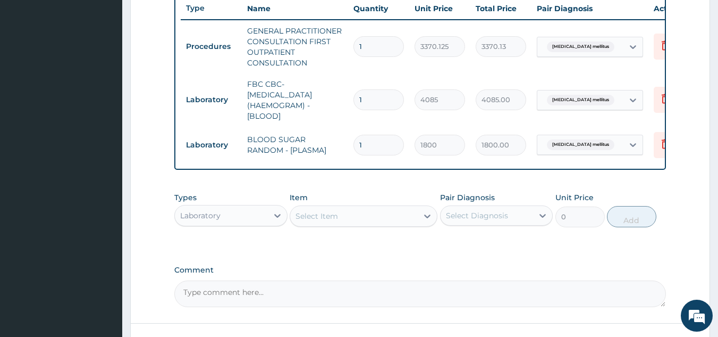
click at [330, 221] on div "Select Item" at bounding box center [317, 216] width 43 height 11
type input "hba"
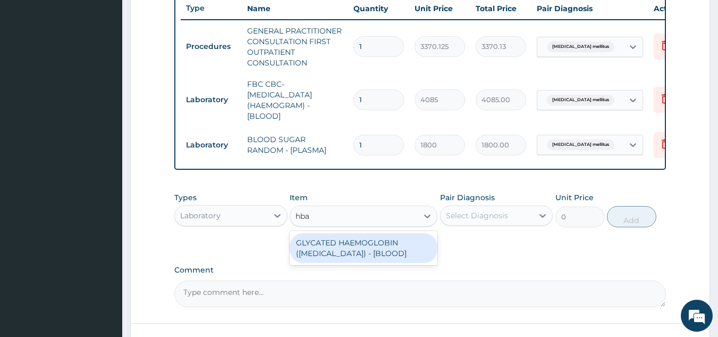
click at [363, 254] on div "GLYCATED HAEMOGLOBIN (HBA1C) - [BLOOD]" at bounding box center [364, 248] width 148 height 30
type input "12255"
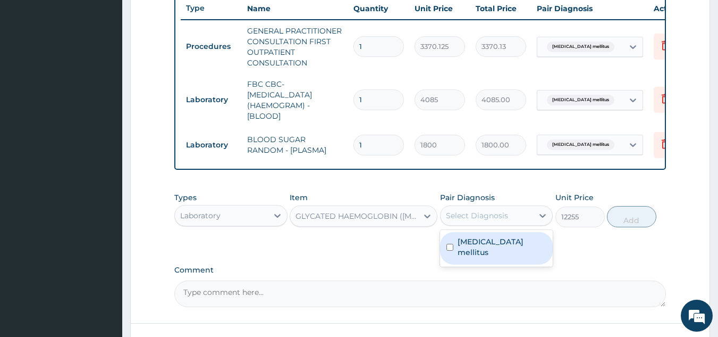
click at [483, 225] on div "Select Diagnosis" at bounding box center [496, 215] width 113 height 20
click at [481, 251] on label "Type 2 diabetes mellitus" at bounding box center [502, 246] width 89 height 21
checkbox input "true"
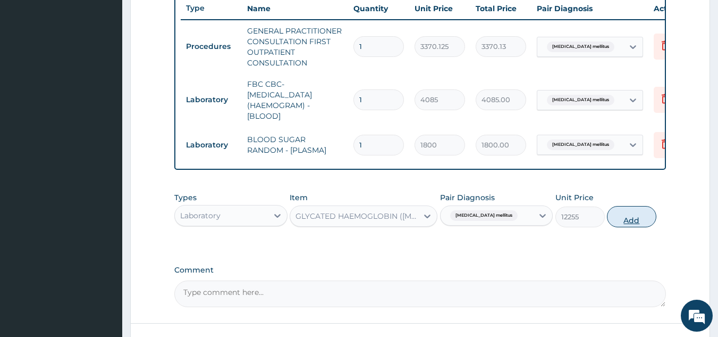
click at [623, 226] on button "Add" at bounding box center [631, 216] width 49 height 21
type input "0"
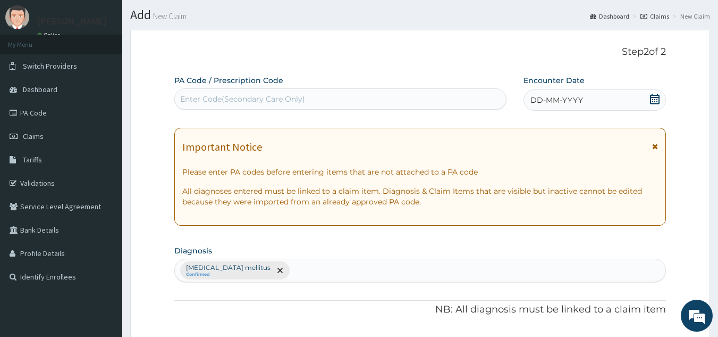
scroll to position [0, 0]
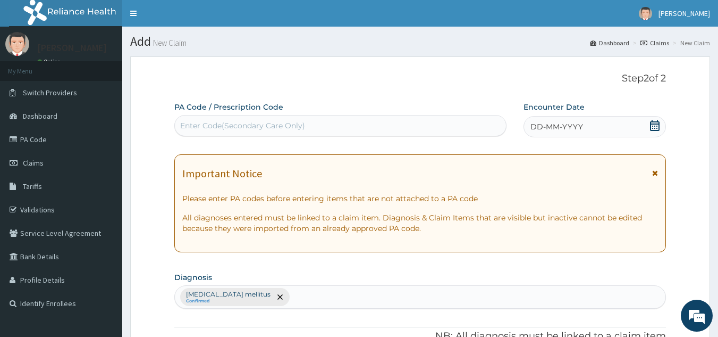
click at [561, 128] on span "DD-MM-YYYY" at bounding box center [557, 126] width 53 height 11
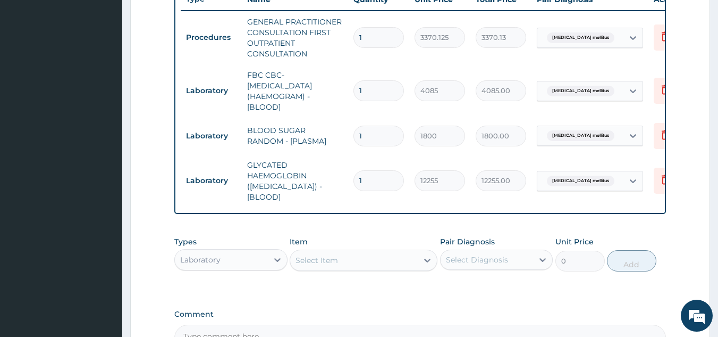
scroll to position [536, 0]
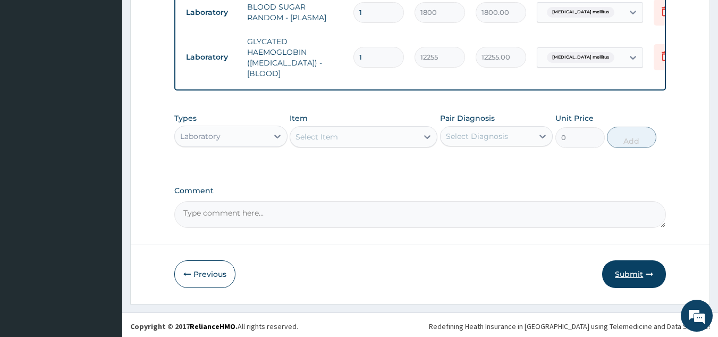
click at [619, 273] on button "Submit" at bounding box center [634, 274] width 64 height 28
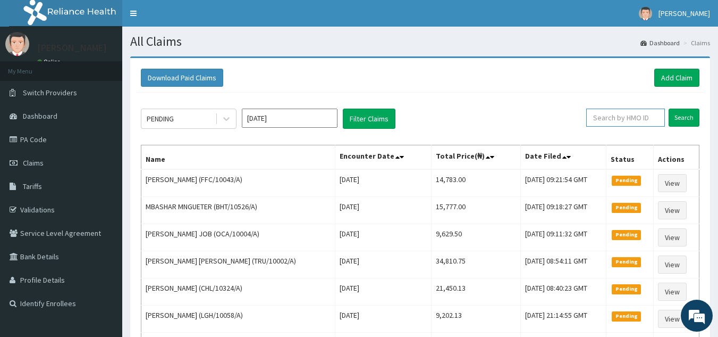
click at [626, 124] on input "text" at bounding box center [625, 117] width 79 height 18
paste input "GOE/10001/A"
type input "GOE/10001/A"
click at [669, 108] on input "Search" at bounding box center [684, 117] width 31 height 18
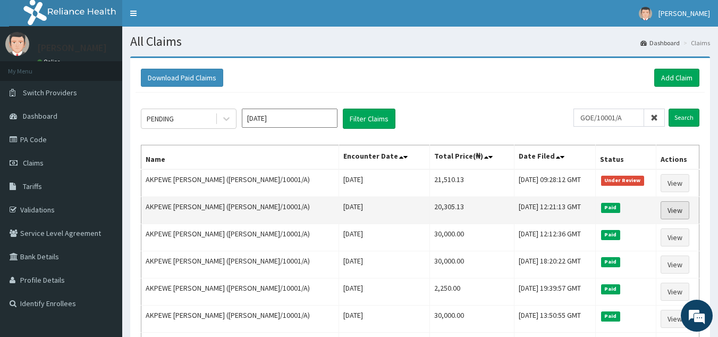
click at [676, 207] on link "View" at bounding box center [675, 210] width 29 height 18
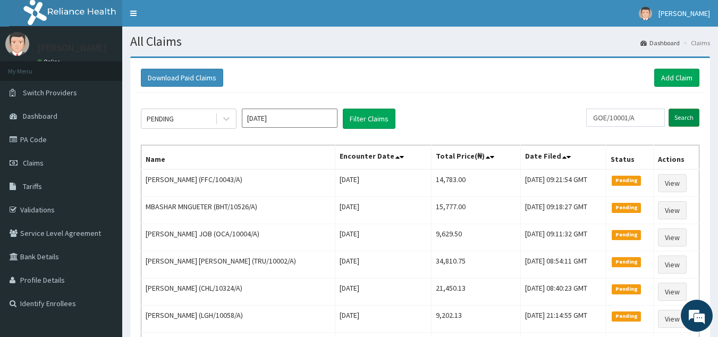
click at [680, 120] on input "Search" at bounding box center [684, 117] width 31 height 18
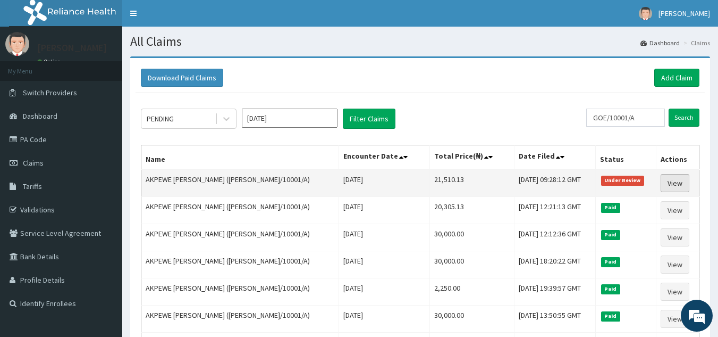
click at [668, 182] on link "View" at bounding box center [675, 183] width 29 height 18
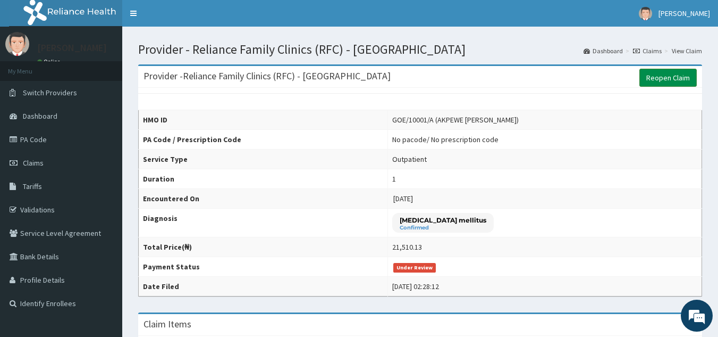
click at [660, 75] on link "Reopen Claim" at bounding box center [668, 78] width 57 height 18
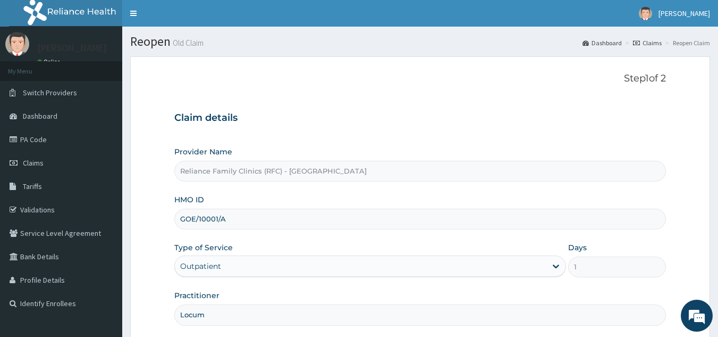
scroll to position [100, 0]
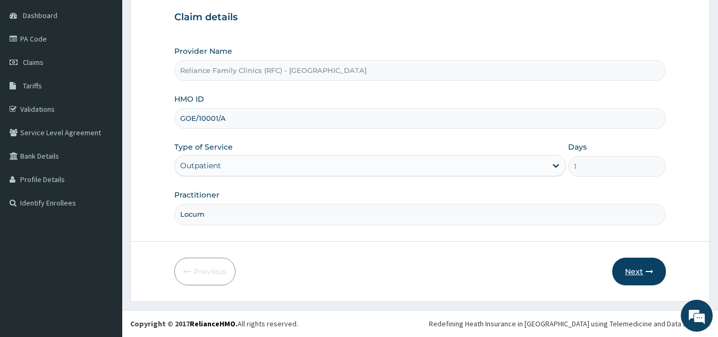
click at [628, 259] on button "Next" at bounding box center [639, 271] width 54 height 28
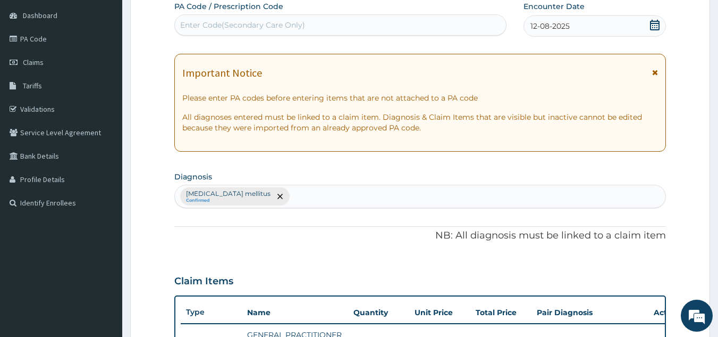
scroll to position [0, 0]
click at [278, 195] on icon "remove selection option" at bounding box center [280, 196] width 5 height 5
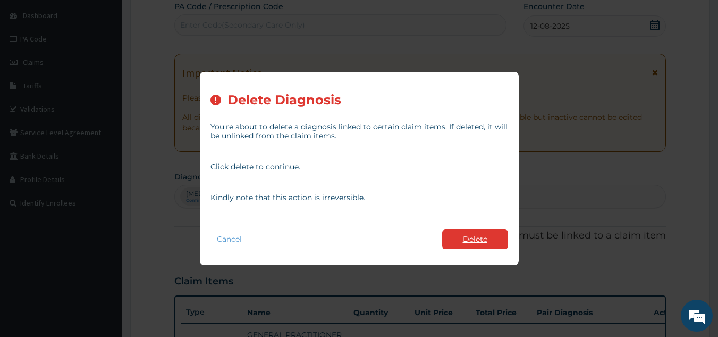
click at [455, 231] on button "Delete" at bounding box center [475, 239] width 66 height 20
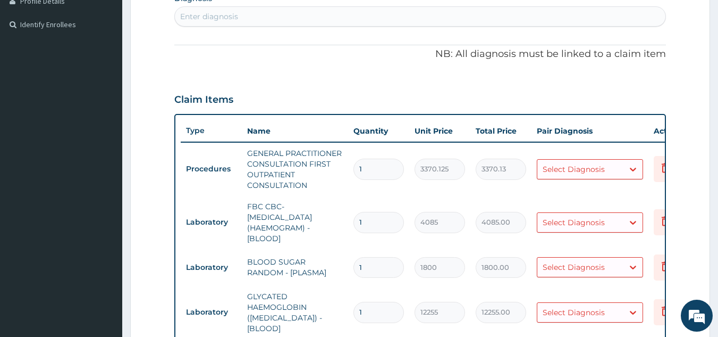
scroll to position [0, 41]
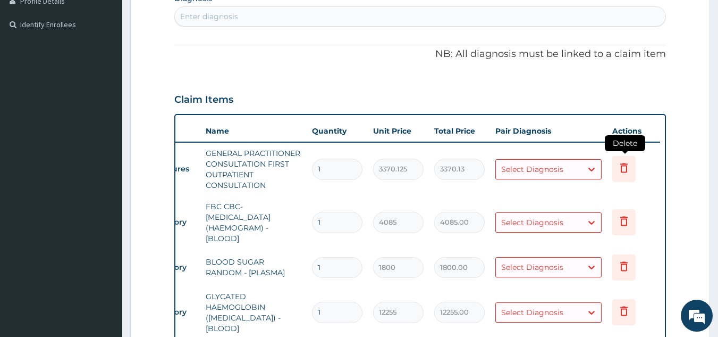
click at [618, 173] on icon at bounding box center [624, 167] width 13 height 13
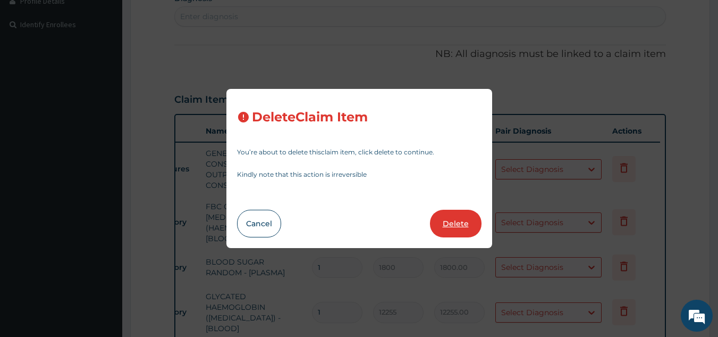
click at [452, 226] on button "Delete" at bounding box center [456, 223] width 52 height 28
type input "4085"
type input "4085.00"
type input "1800"
type input "1800.00"
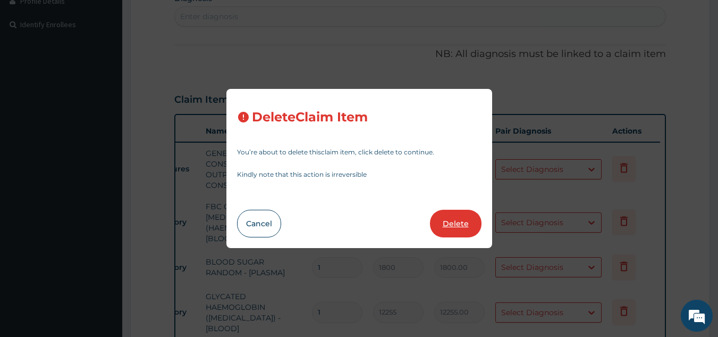
type input "12255"
type input "12255.00"
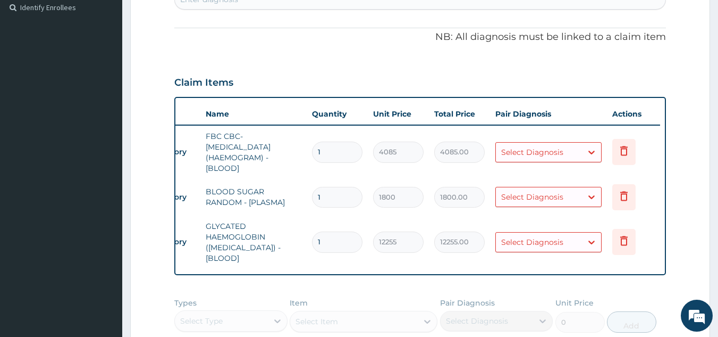
scroll to position [295, 0]
click at [627, 148] on icon at bounding box center [624, 151] width 13 height 13
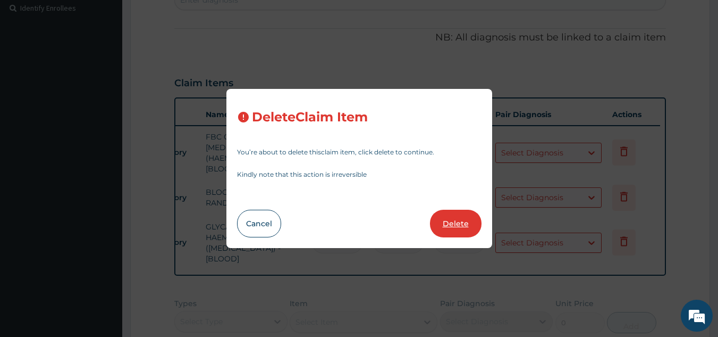
click at [458, 224] on button "Delete" at bounding box center [456, 223] width 52 height 28
type input "1800"
type input "1800.00"
type input "12255"
type input "12255.00"
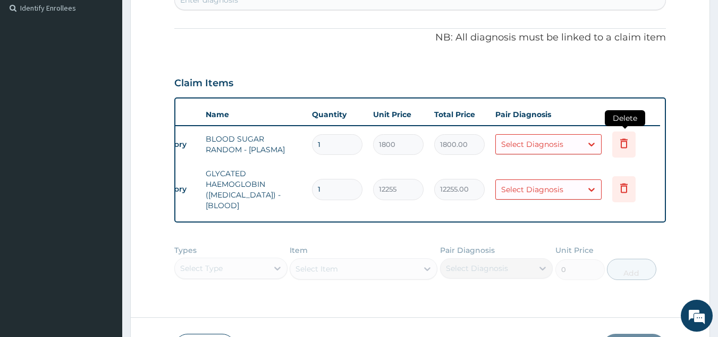
click at [619, 140] on icon at bounding box center [624, 143] width 13 height 13
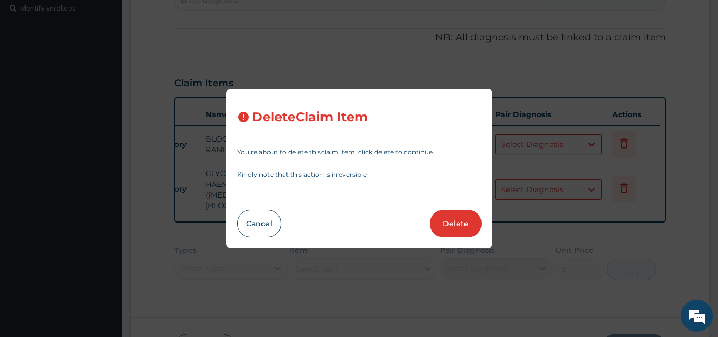
click at [455, 222] on button "Delete" at bounding box center [456, 223] width 52 height 28
type input "12255"
type input "12255.00"
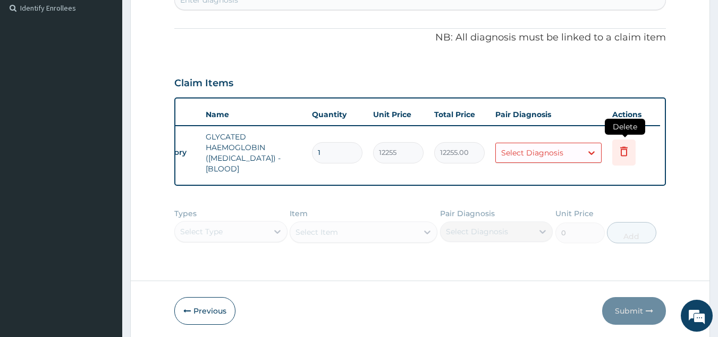
click at [628, 145] on icon at bounding box center [624, 151] width 13 height 13
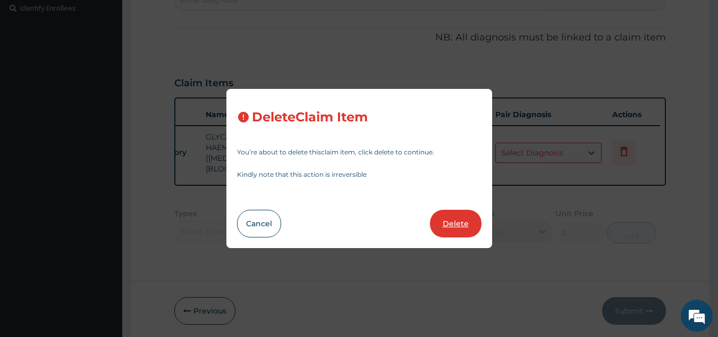
click at [460, 222] on button "Delete" at bounding box center [456, 223] width 52 height 28
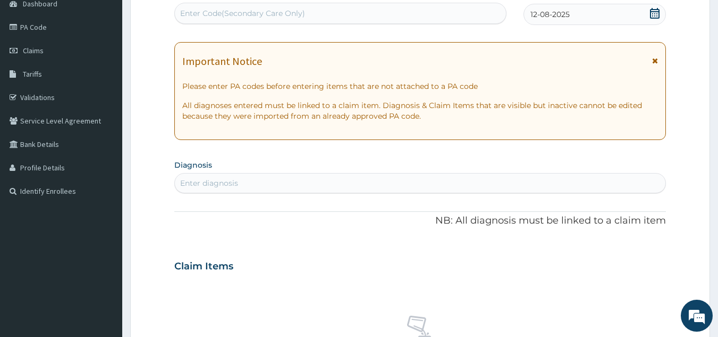
scroll to position [0, 0]
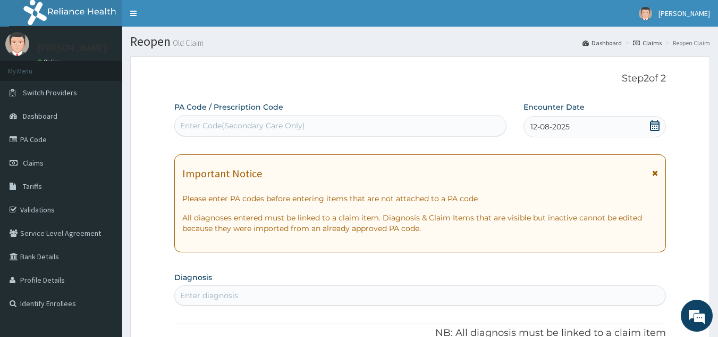
click at [579, 130] on div "12-08-2025" at bounding box center [595, 126] width 142 height 21
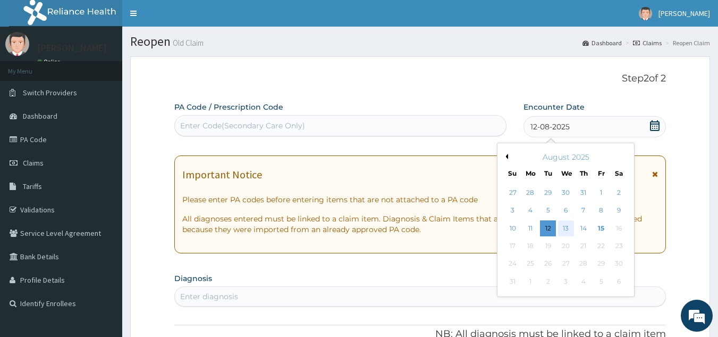
click at [568, 228] on div "13" at bounding box center [566, 228] width 16 height 16
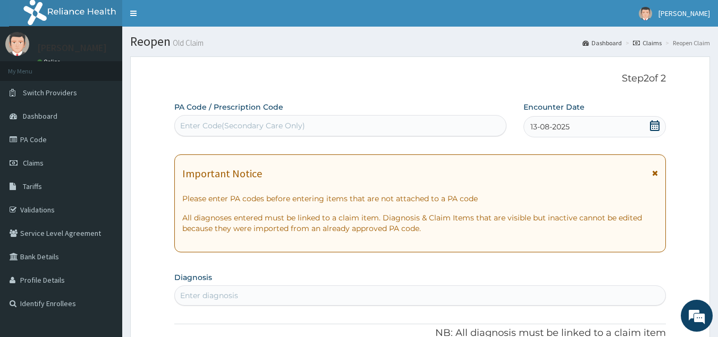
click at [648, 42] on link "Claims" at bounding box center [647, 42] width 29 height 9
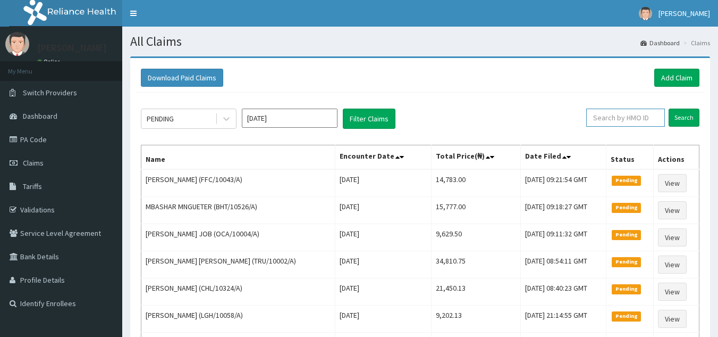
click at [635, 110] on input "text" at bounding box center [625, 117] width 79 height 18
paste input "GOE/10001/A"
type input "GOE/10001/A"
click at [669, 108] on input "Search" at bounding box center [684, 117] width 31 height 18
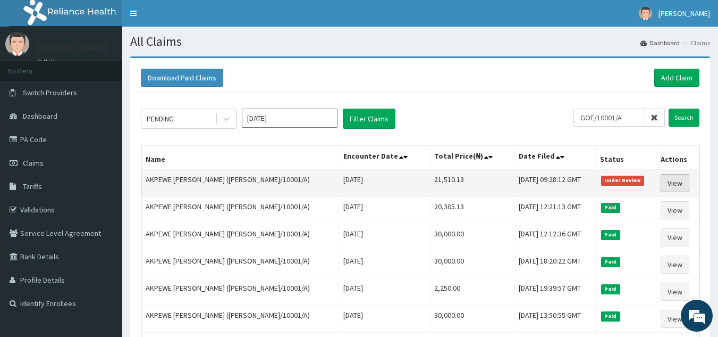
click at [678, 178] on link "View" at bounding box center [675, 183] width 29 height 18
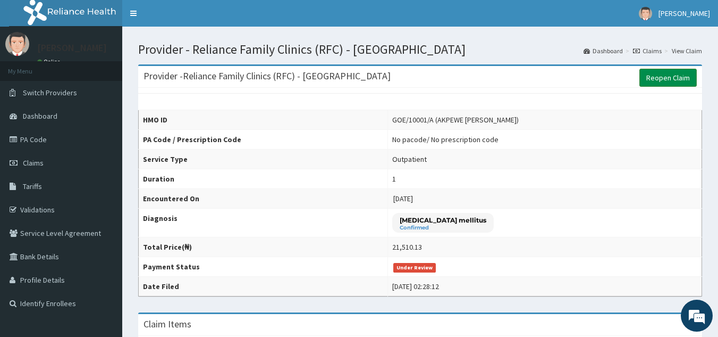
click at [670, 81] on link "Reopen Claim" at bounding box center [668, 78] width 57 height 18
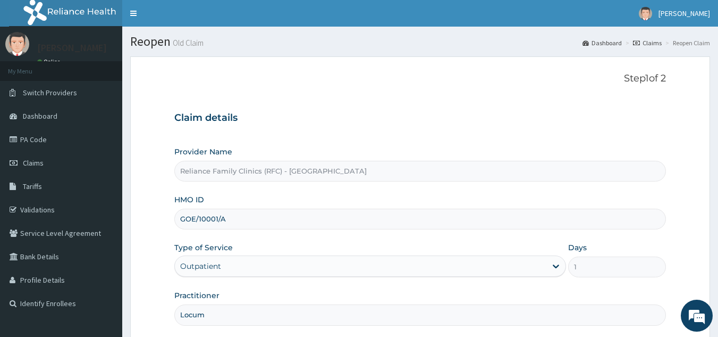
scroll to position [100, 0]
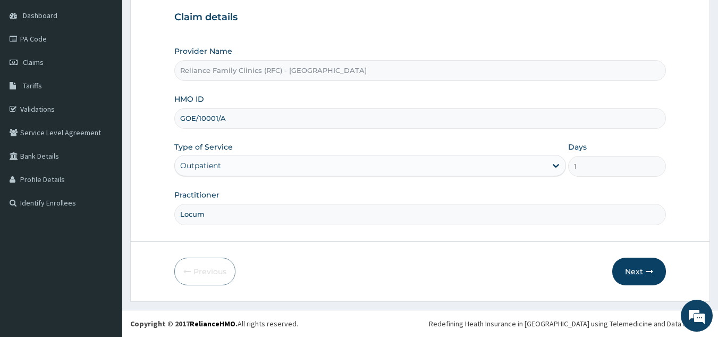
click at [621, 271] on button "Next" at bounding box center [639, 271] width 54 height 28
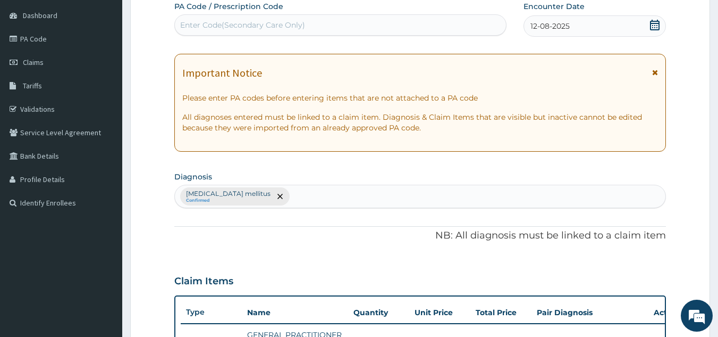
click at [557, 28] on span "12-08-2025" at bounding box center [550, 26] width 39 height 11
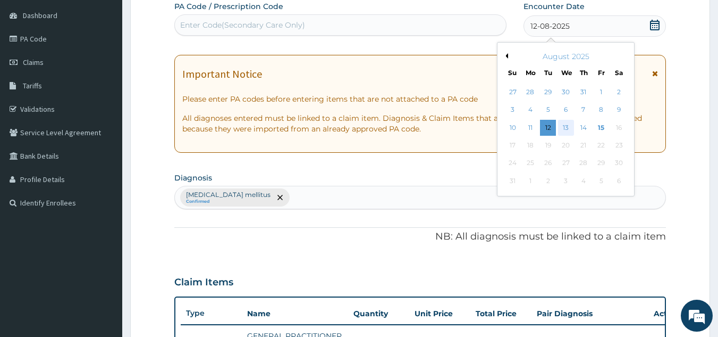
scroll to position [0, 0]
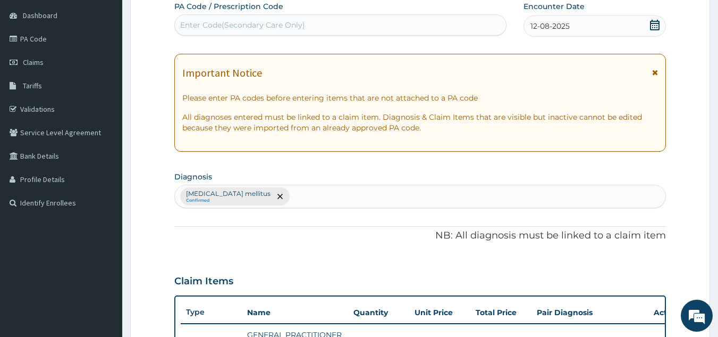
click at [463, 174] on section "Diagnosis Type 2 diabetes mellitus Confirmed" at bounding box center [420, 188] width 492 height 39
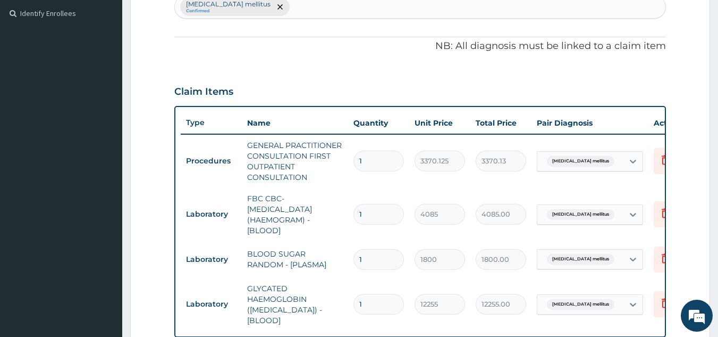
scroll to position [0, 41]
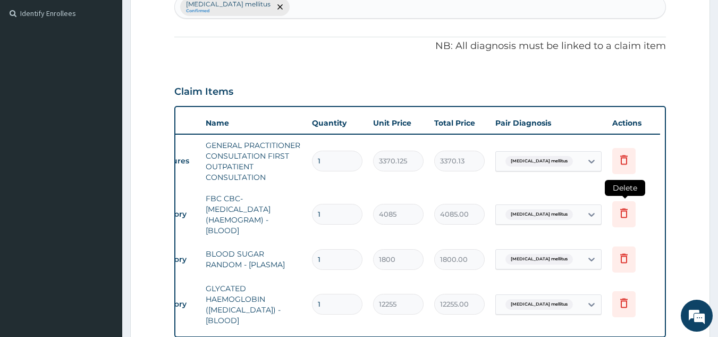
click at [626, 212] on icon at bounding box center [623, 213] width 7 height 10
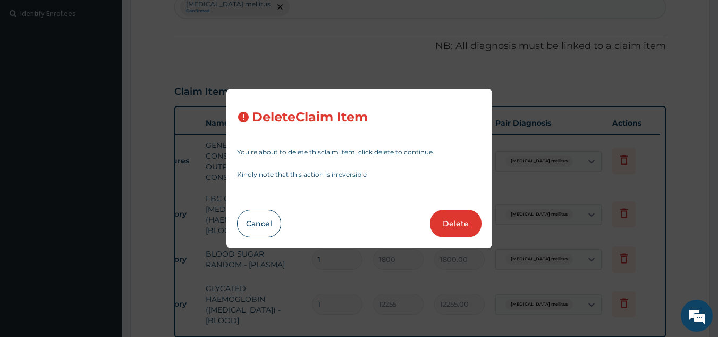
click at [468, 217] on button "Delete" at bounding box center [456, 223] width 52 height 28
type input "1800"
type input "1800.00"
type input "12255"
type input "12255.00"
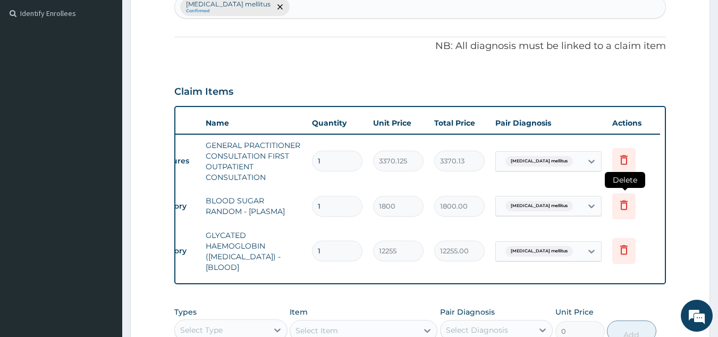
click at [624, 207] on icon at bounding box center [624, 204] width 13 height 13
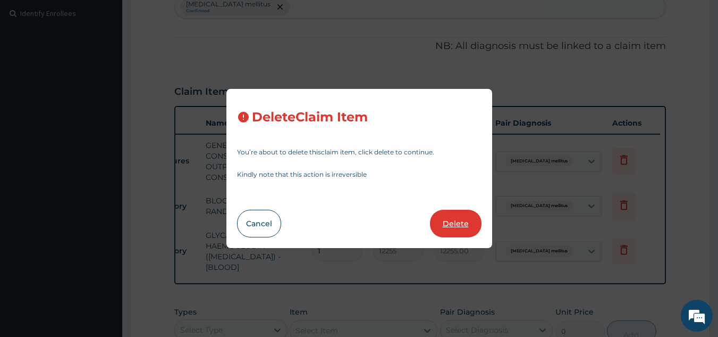
click at [463, 226] on button "Delete" at bounding box center [456, 223] width 52 height 28
type input "12255"
type input "12255.00"
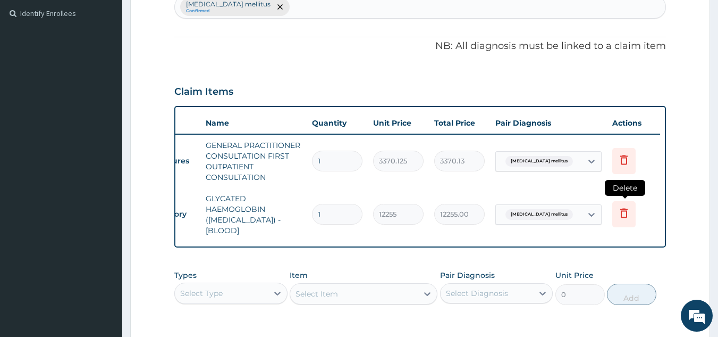
click at [625, 207] on icon at bounding box center [624, 212] width 13 height 13
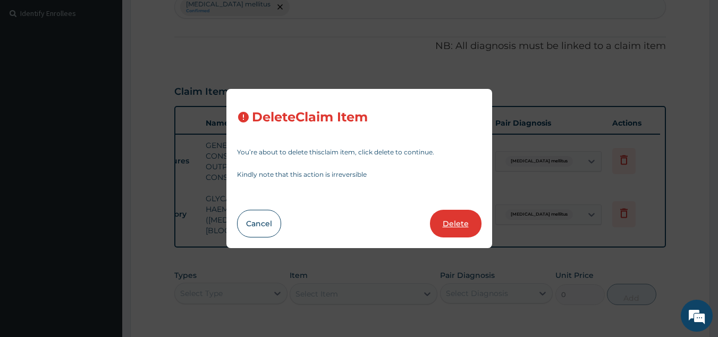
click at [460, 219] on button "Delete" at bounding box center [456, 223] width 52 height 28
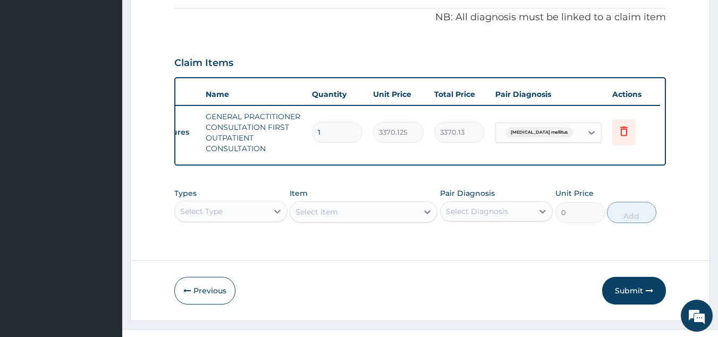
scroll to position [346, 0]
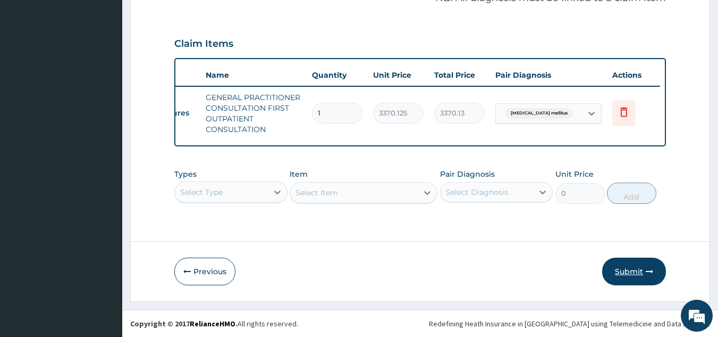
click at [607, 272] on button "Submit" at bounding box center [634, 271] width 64 height 28
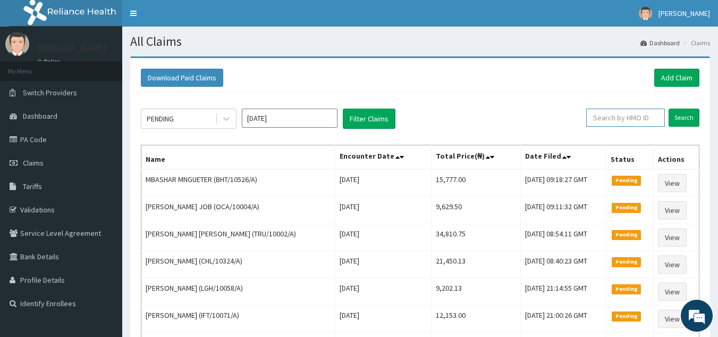
click at [632, 112] on input "text" at bounding box center [625, 117] width 79 height 18
paste input "GOE/10001/A"
type input "GOE/10001/A"
click at [669, 108] on input "Search" at bounding box center [684, 117] width 31 height 18
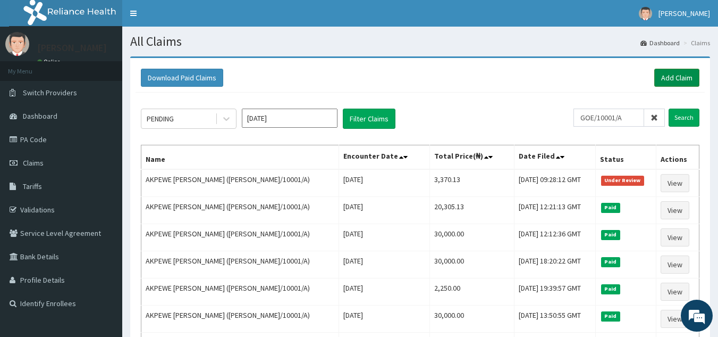
click at [668, 77] on link "Add Claim" at bounding box center [676, 78] width 45 height 18
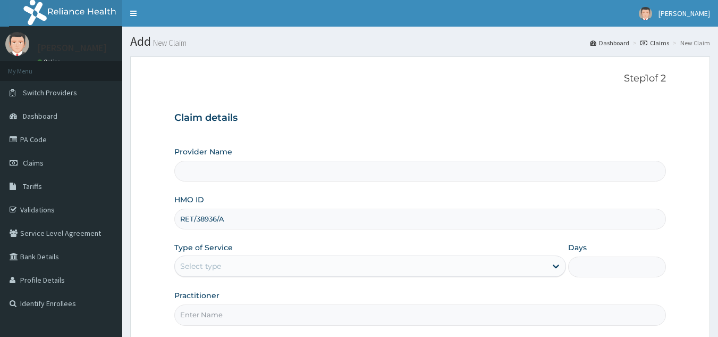
scroll to position [100, 0]
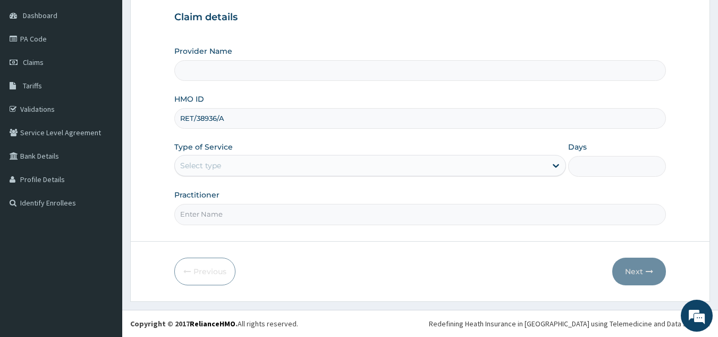
type input "RET/38936/A"
click at [328, 154] on div "Type of Service Select type" at bounding box center [370, 158] width 392 height 35
click at [332, 159] on div "Select type" at bounding box center [361, 165] width 372 height 17
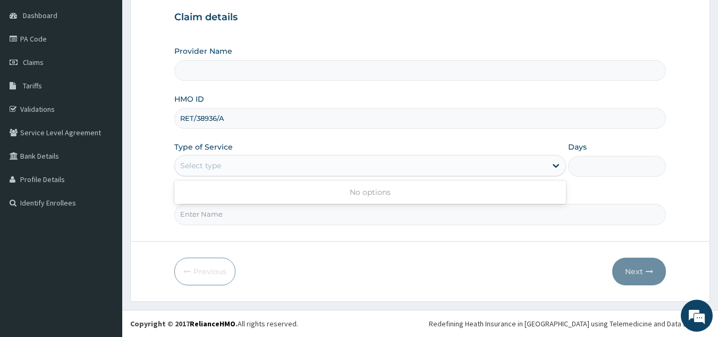
click at [247, 164] on div "Select type" at bounding box center [361, 165] width 372 height 17
